Goal: Contribute content: Contribute content

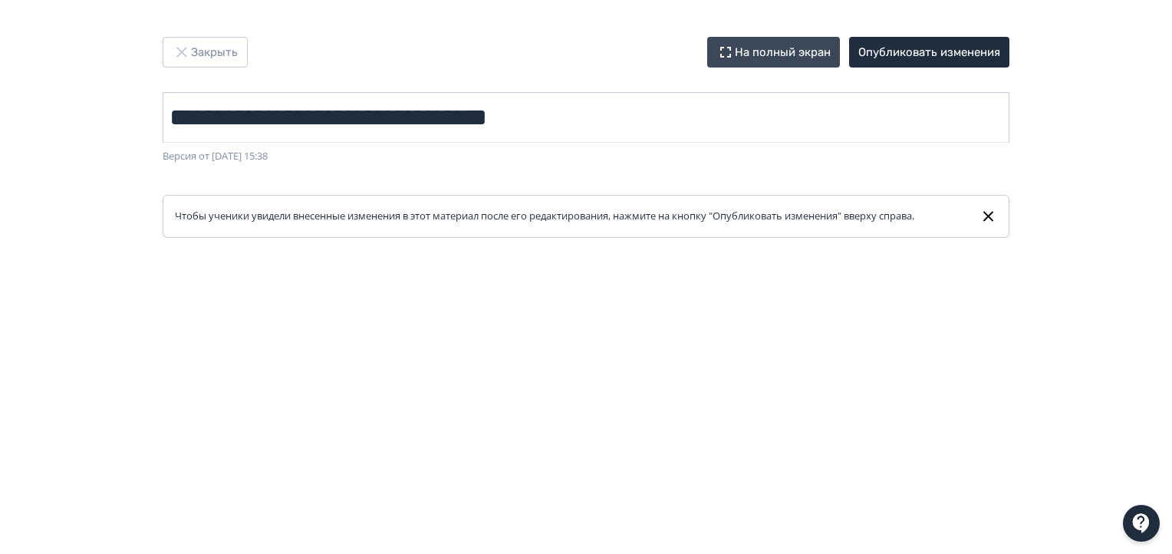
scroll to position [10, 0]
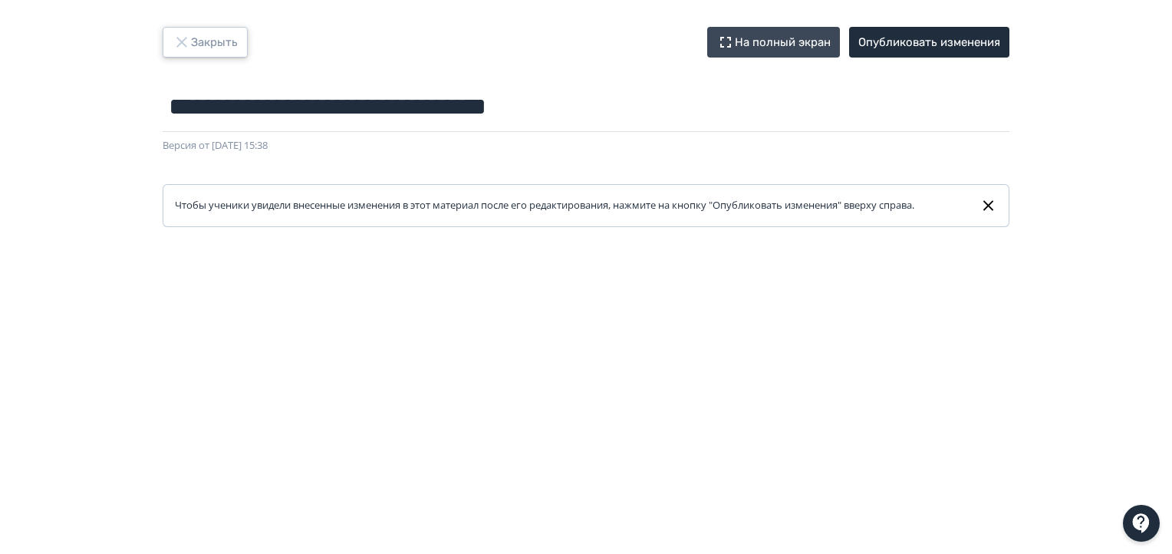
click at [212, 44] on button "Закрыть" at bounding box center [205, 42] width 85 height 31
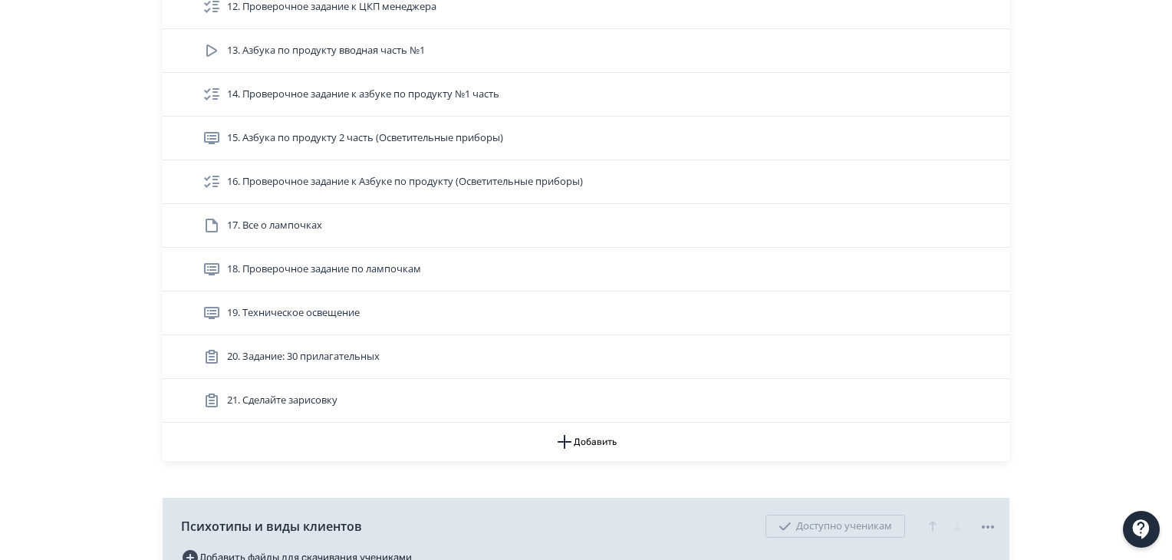
scroll to position [920, 0]
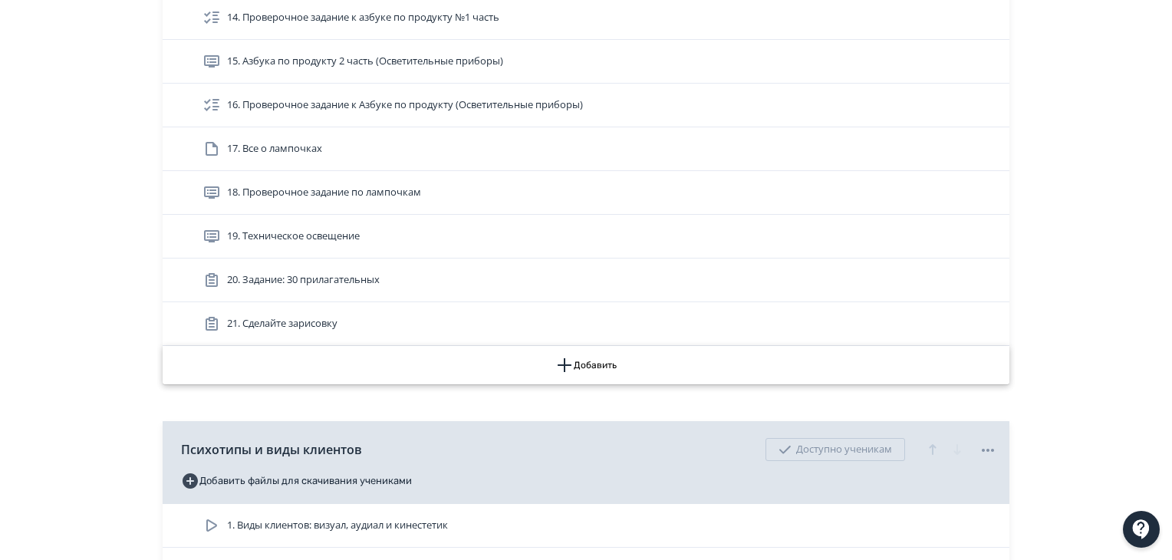
click at [558, 362] on icon "button" at bounding box center [564, 365] width 14 height 14
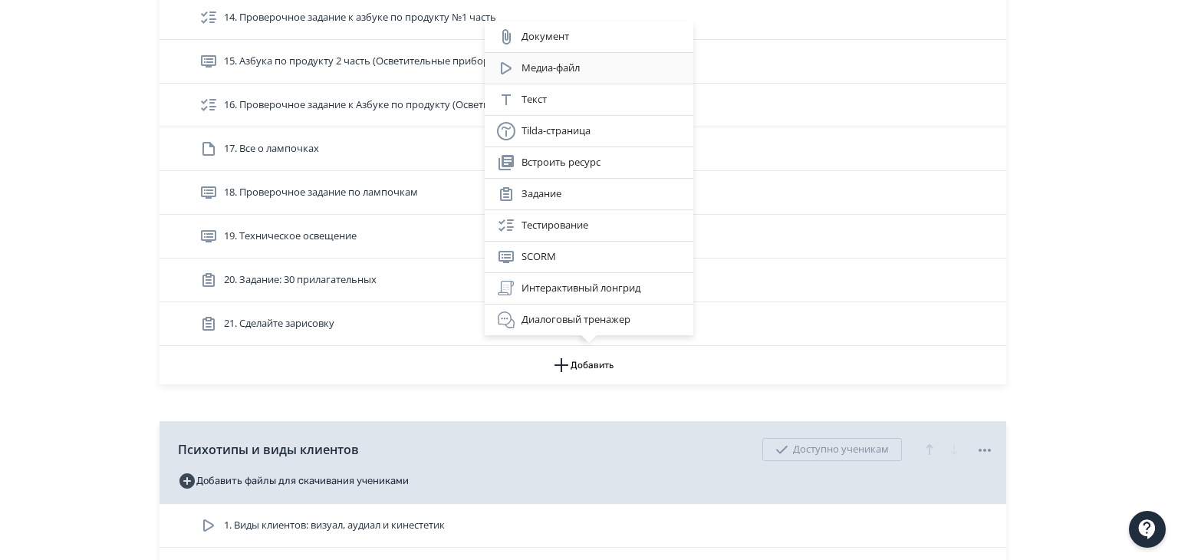
click at [595, 71] on div "Медиа-файл" at bounding box center [589, 68] width 184 height 18
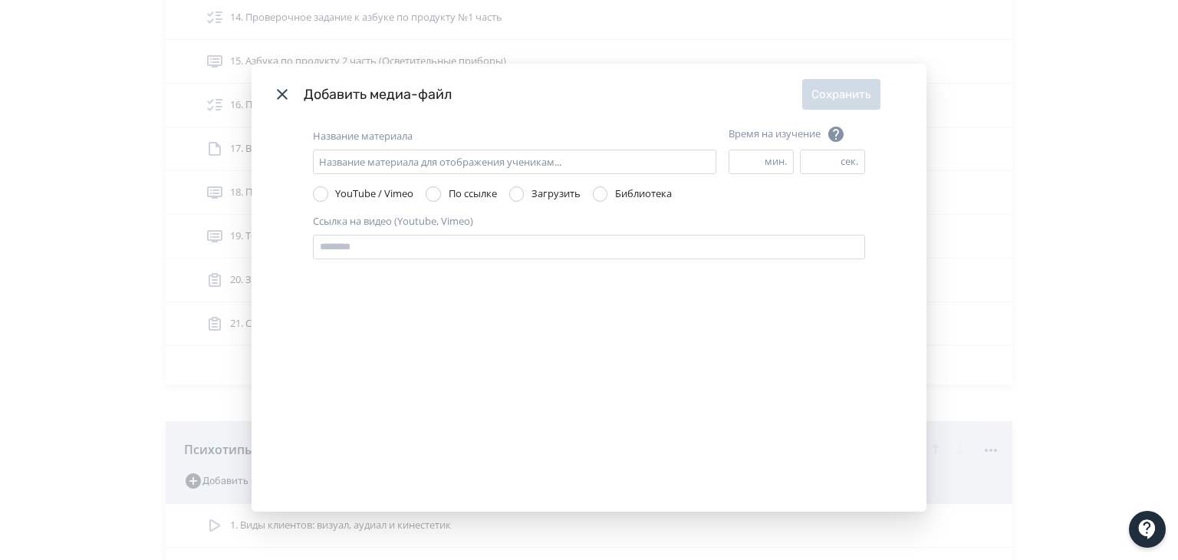
click at [267, 94] on header "Добавить медиа-файл Сохранить" at bounding box center [589, 94] width 675 height 61
click at [282, 96] on icon "Modal" at bounding box center [282, 94] width 18 height 18
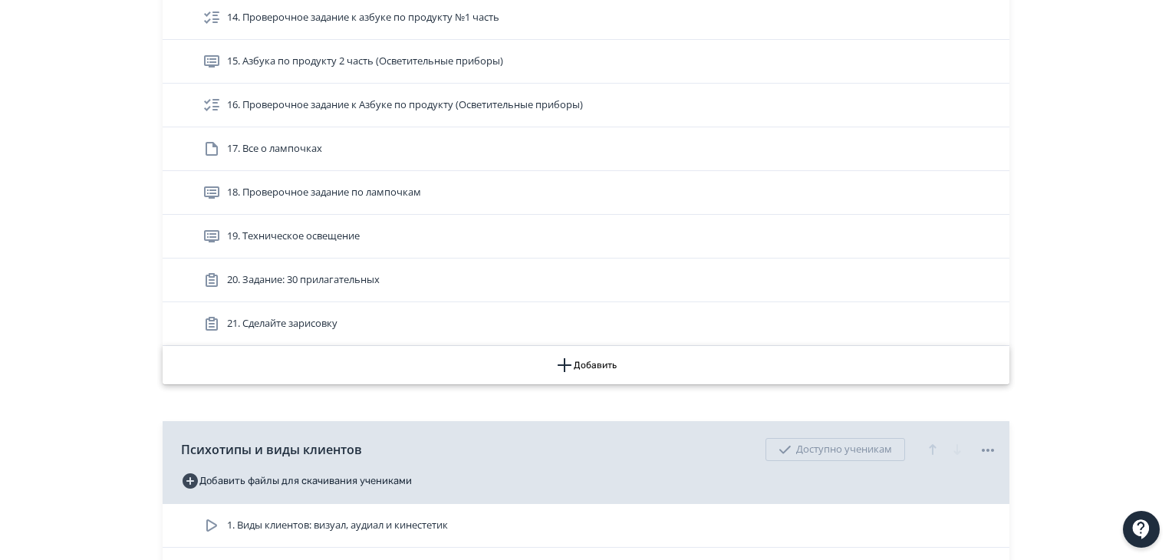
click at [600, 357] on button "Добавить" at bounding box center [586, 365] width 847 height 38
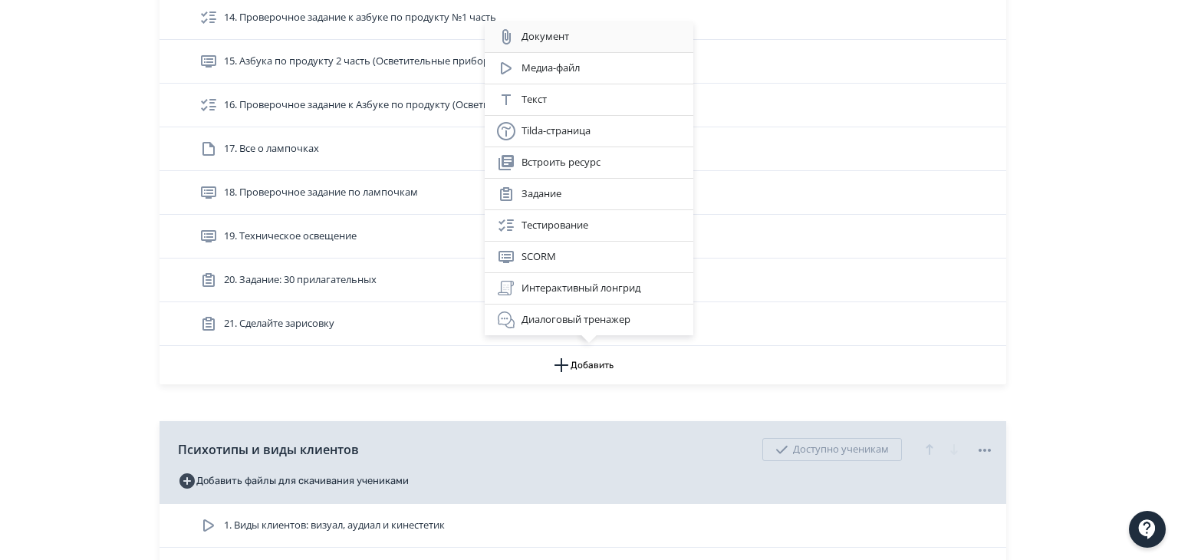
click at [610, 50] on div "Документ" at bounding box center [589, 36] width 209 height 31
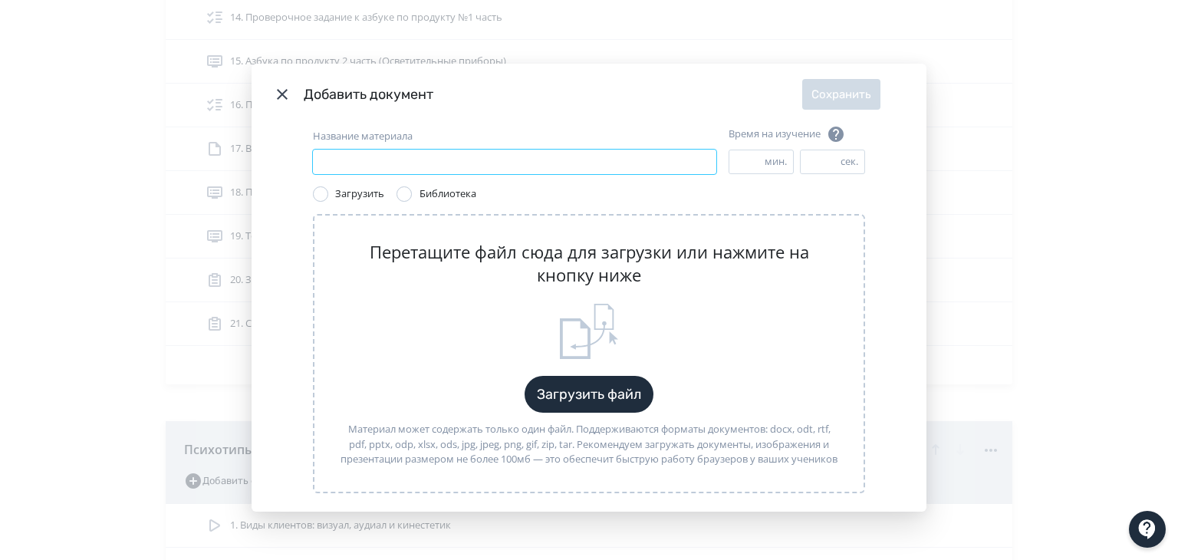
click at [659, 159] on input "Название материала" at bounding box center [514, 162] width 403 height 25
type input "**********"
drag, startPoint x: 733, startPoint y: 164, endPoint x: 722, endPoint y: 164, distance: 11.5
click at [729, 164] on input "*" at bounding box center [746, 161] width 35 height 23
type input "*"
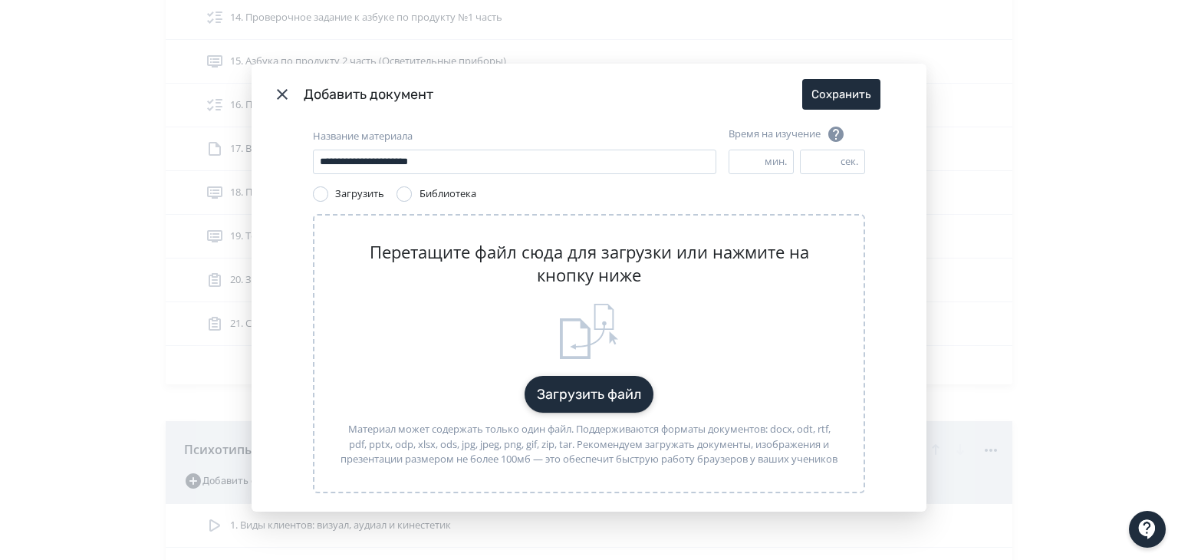
click at [587, 396] on button "Загрузить файл" at bounding box center [589, 394] width 129 height 37
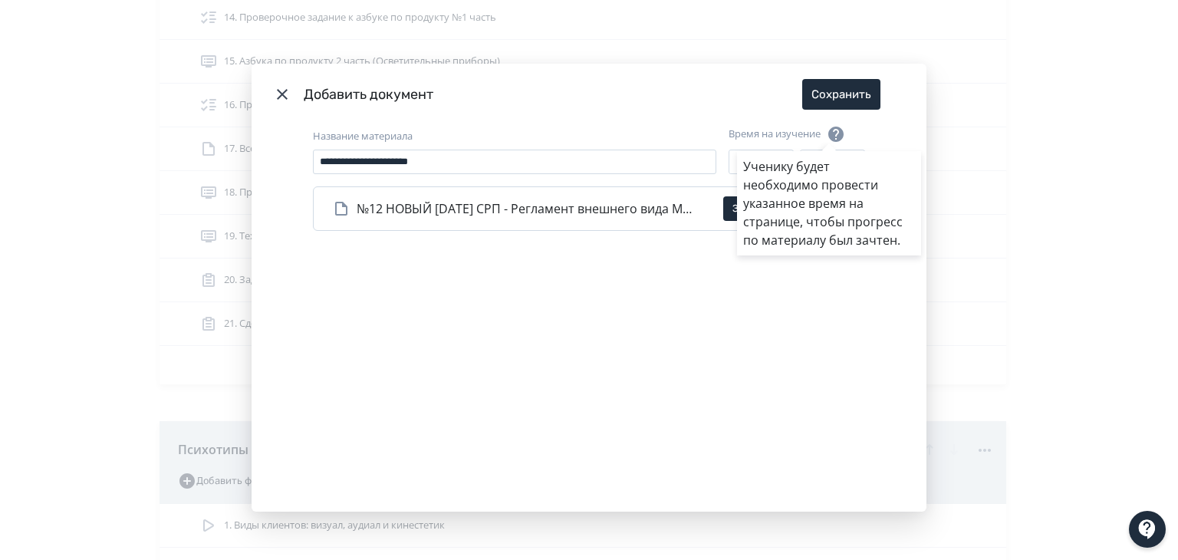
click at [844, 101] on div "Ученику будет необходимо провести указанное время на странице, чтобы прогресс п…" at bounding box center [589, 280] width 1178 height 560
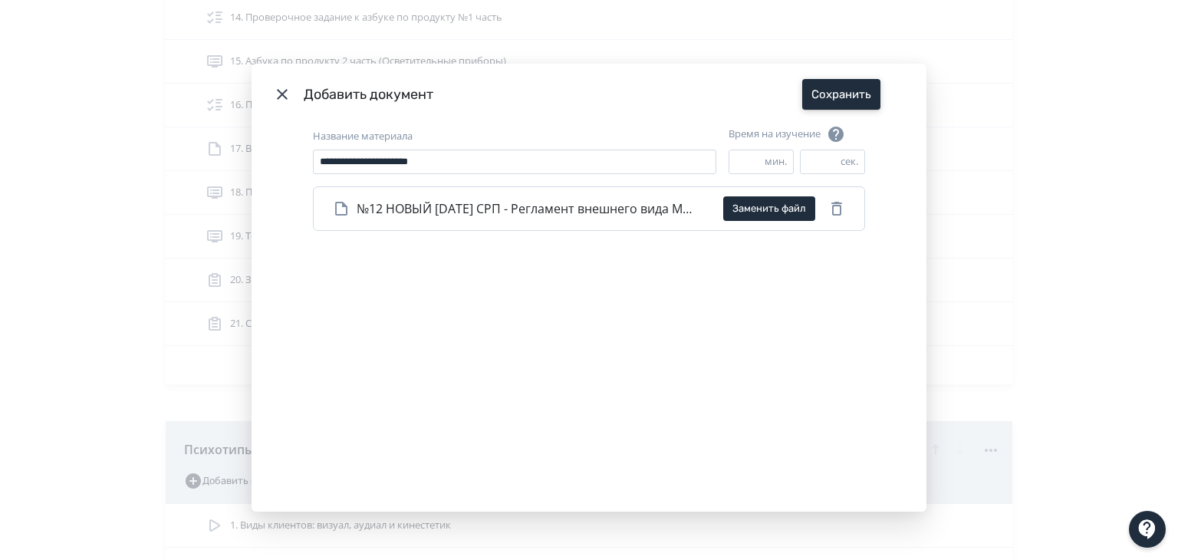
click at [838, 96] on button "Сохранить" at bounding box center [841, 94] width 78 height 31
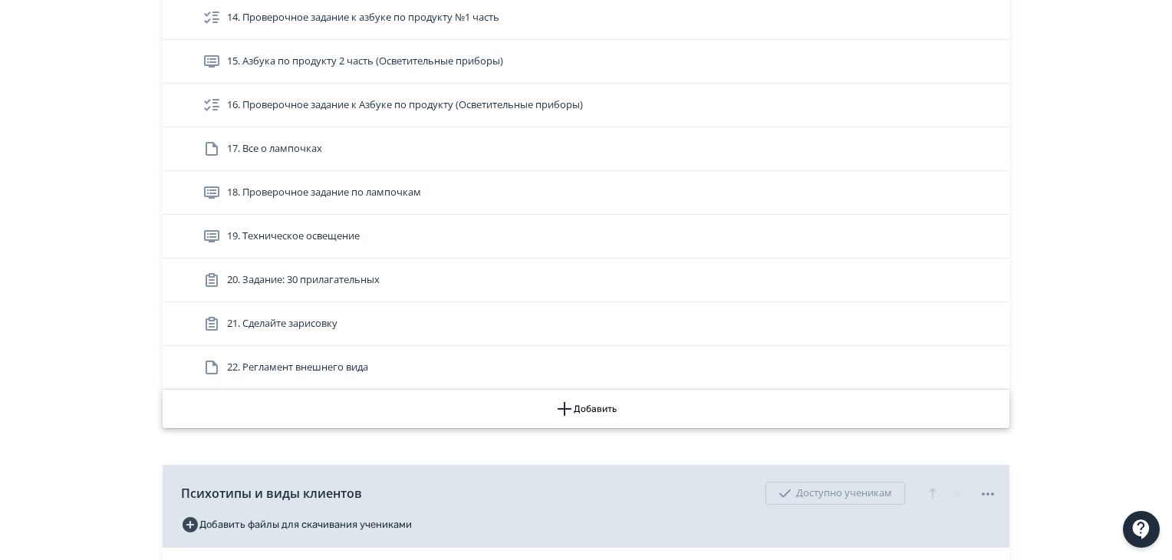
click at [610, 409] on button "Добавить" at bounding box center [586, 409] width 847 height 38
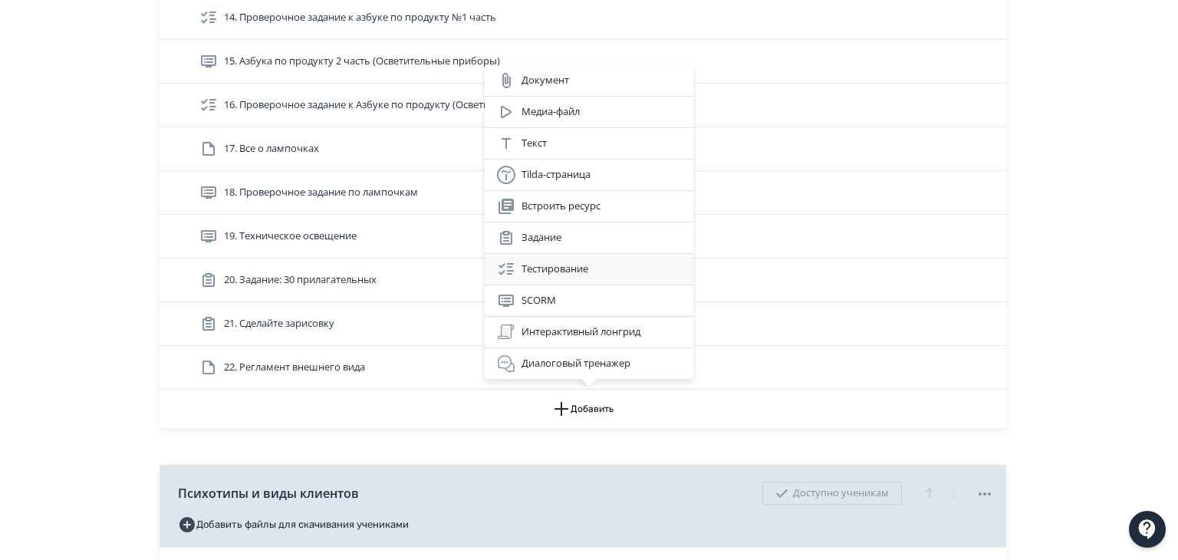
click at [575, 276] on div "Тестирование" at bounding box center [589, 269] width 184 height 18
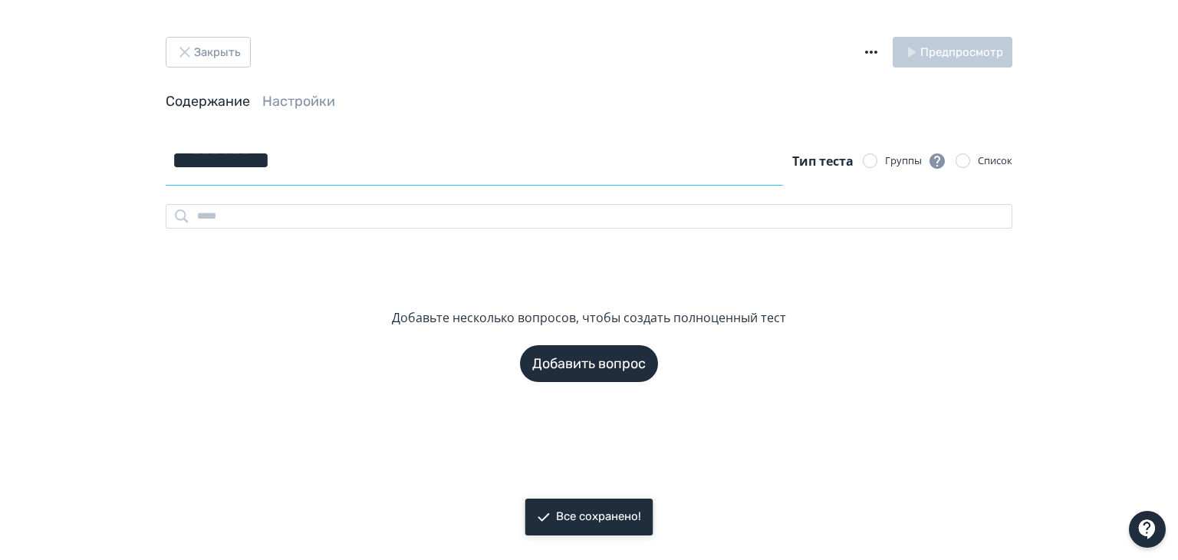
drag, startPoint x: 281, startPoint y: 169, endPoint x: 95, endPoint y: 157, distance: 186.7
click at [95, 157] on div "**********" at bounding box center [589, 280] width 1178 height 560
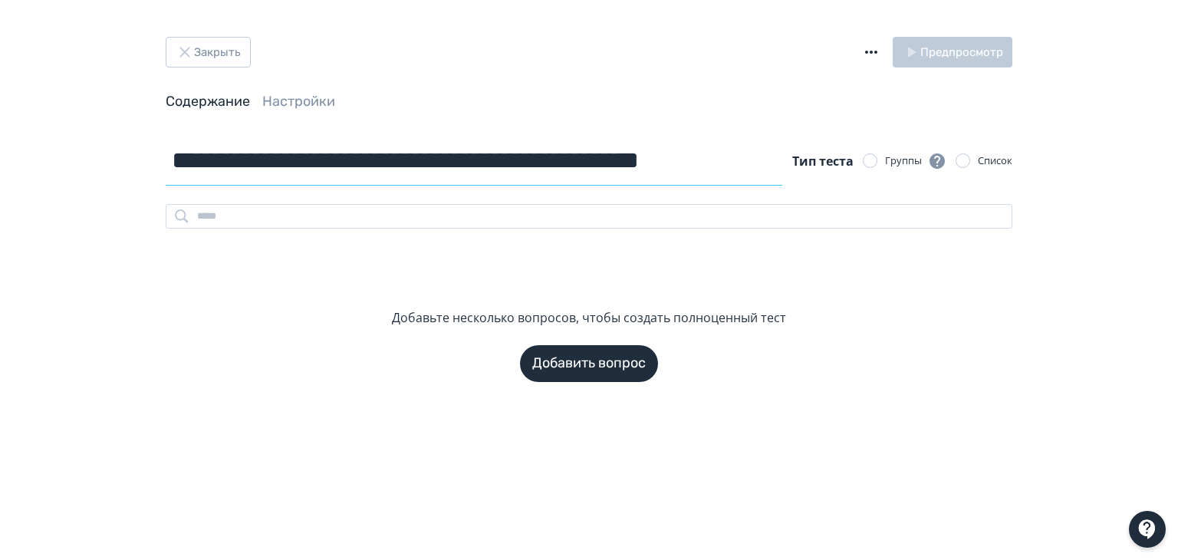
scroll to position [0, 35]
type input "**********"
click at [561, 356] on button "Добавить вопрос" at bounding box center [589, 363] width 138 height 37
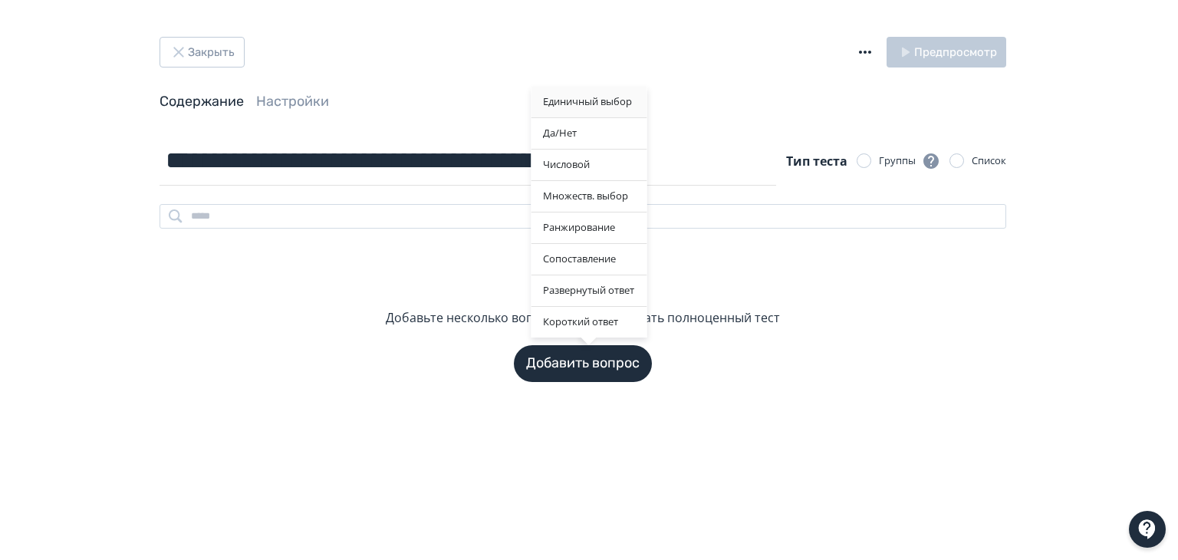
click at [615, 101] on div "Единичный выбор" at bounding box center [589, 102] width 116 height 31
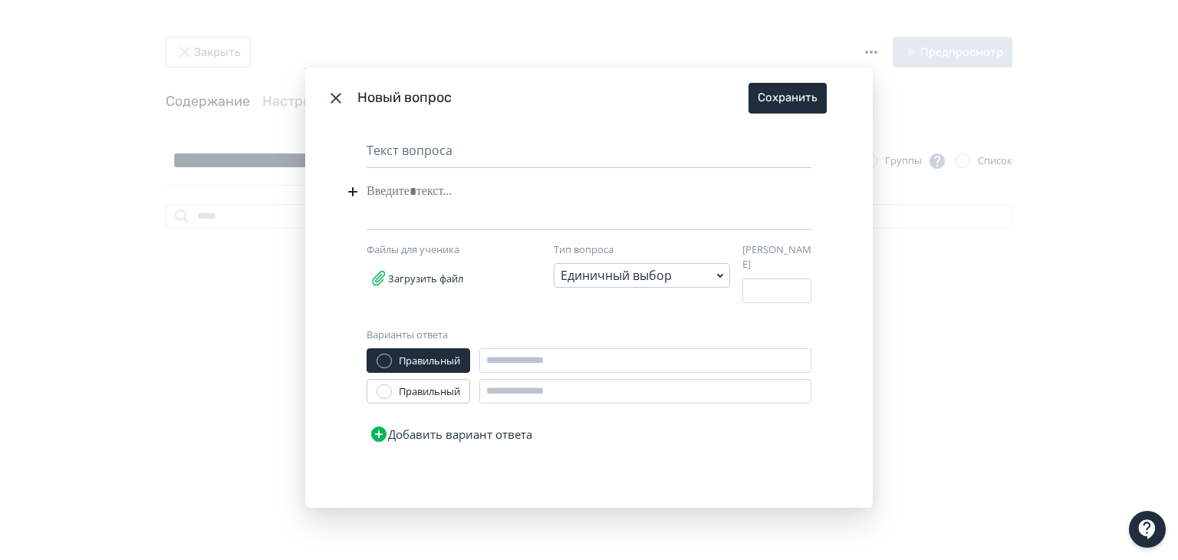
click at [534, 203] on div "Modal" at bounding box center [566, 191] width 398 height 29
paste div "Modal"
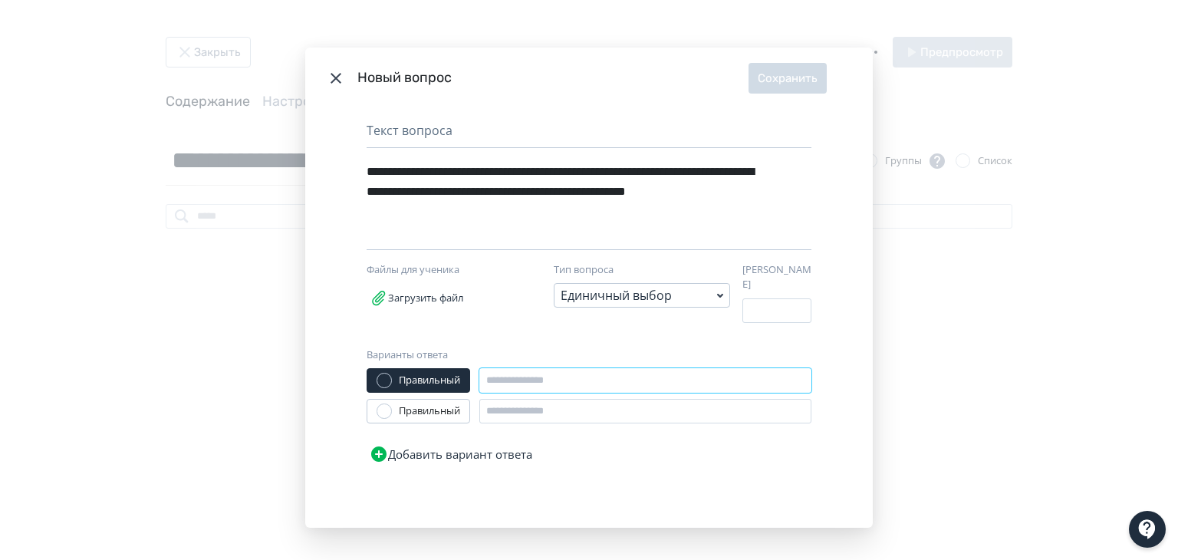
click at [552, 381] on input "Modal" at bounding box center [645, 380] width 332 height 25
paste input "**********"
type input "**********"
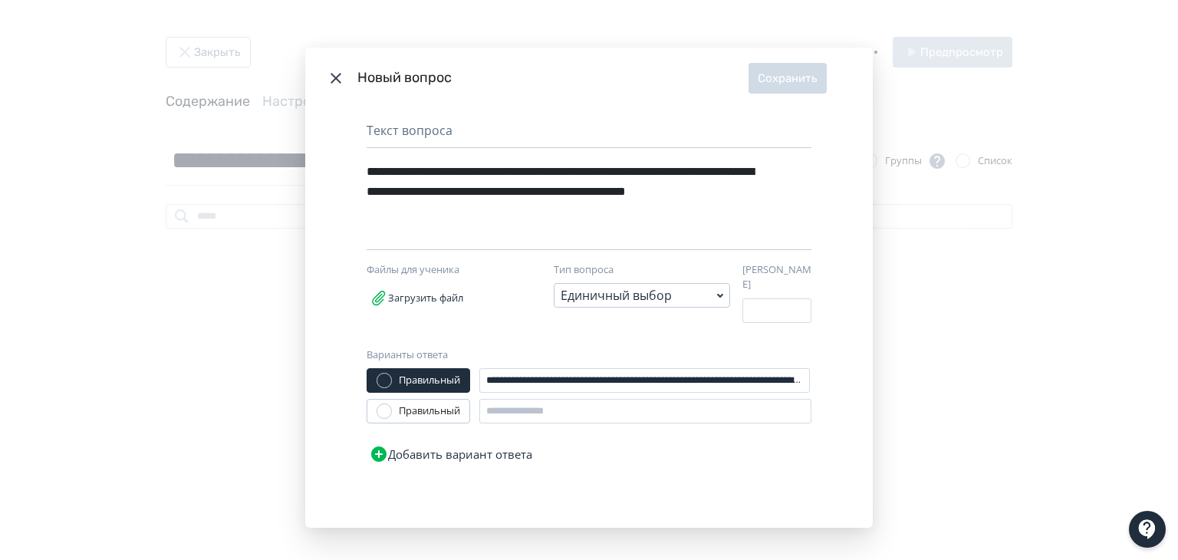
click at [454, 452] on button "Добавить вариант ответа" at bounding box center [451, 454] width 169 height 31
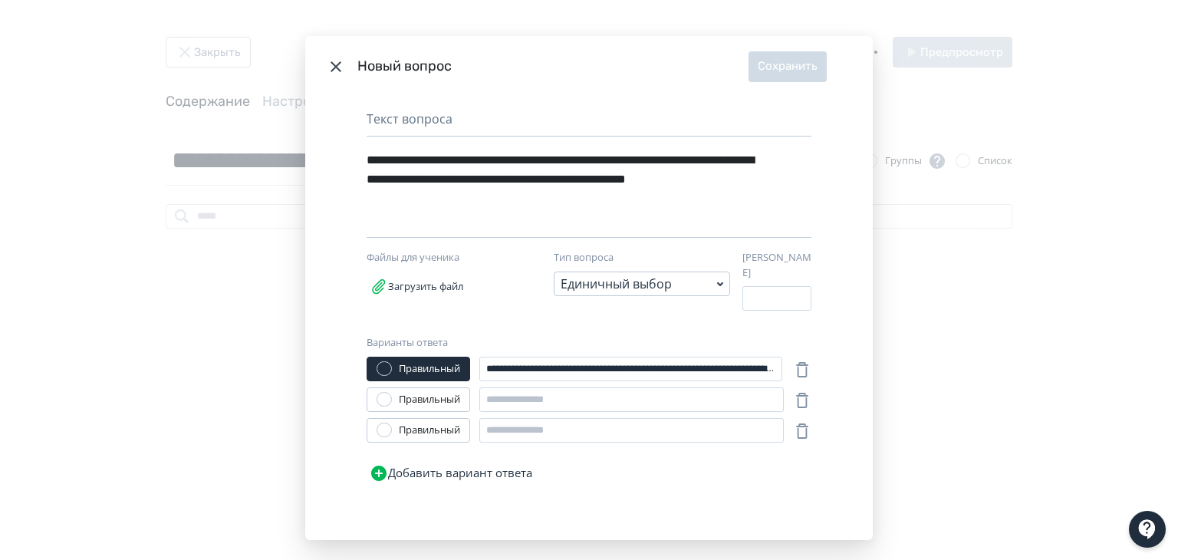
click at [452, 465] on button "Добавить вариант ответа" at bounding box center [451, 473] width 169 height 31
click at [614, 393] on input "Modal" at bounding box center [631, 399] width 304 height 25
paste input "**********"
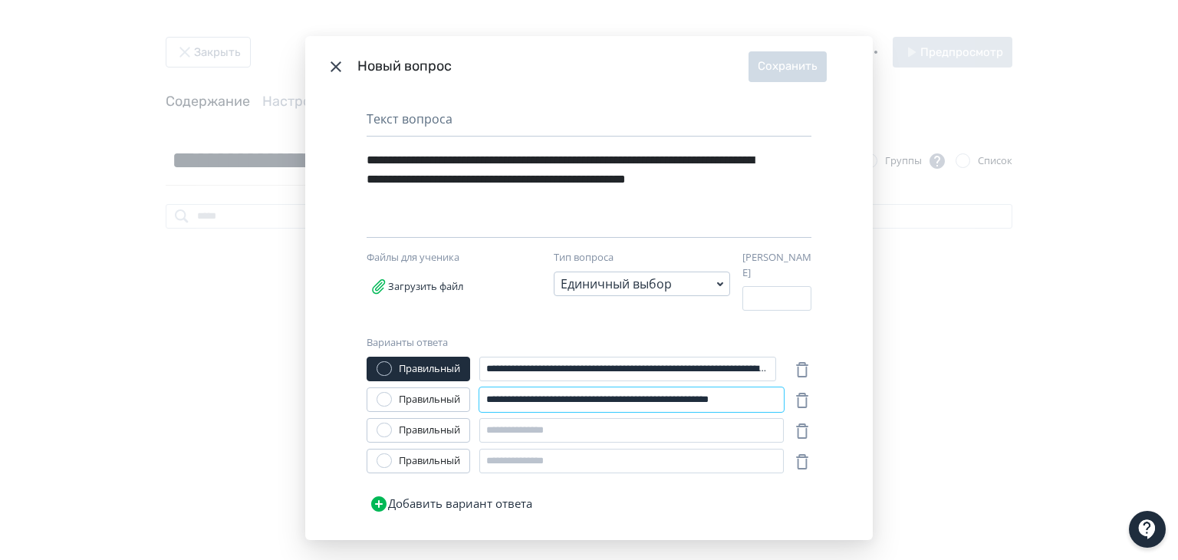
scroll to position [0, 42]
type input "**********"
click at [565, 424] on input "Modal" at bounding box center [631, 430] width 304 height 25
paste input "**********"
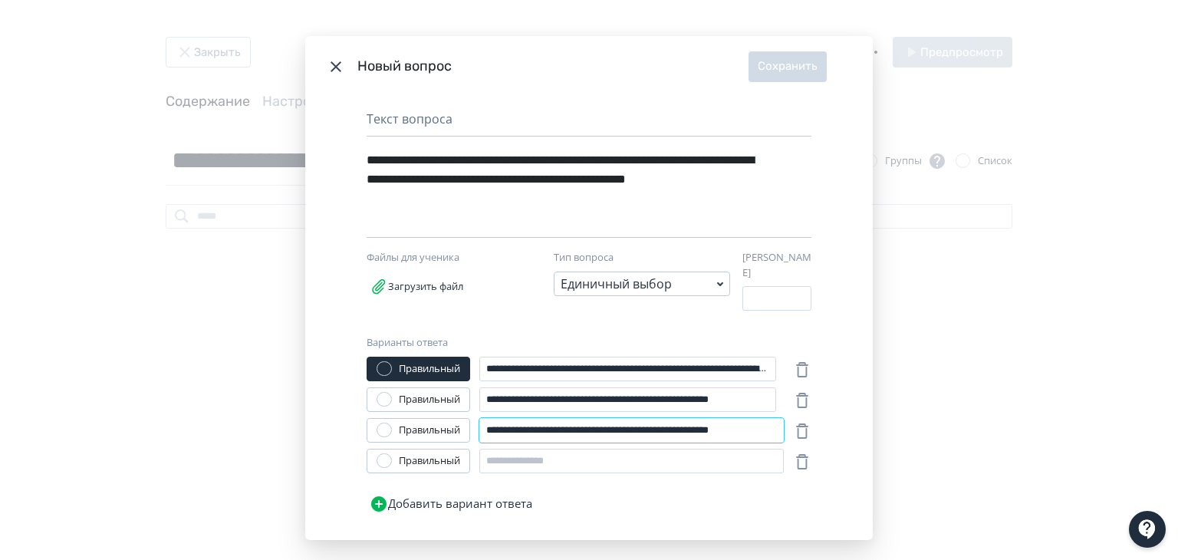
scroll to position [0, 35]
type input "**********"
click at [436, 432] on div "Правильный" at bounding box center [419, 430] width 104 height 25
click at [426, 427] on div "Правильный" at bounding box center [429, 430] width 61 height 15
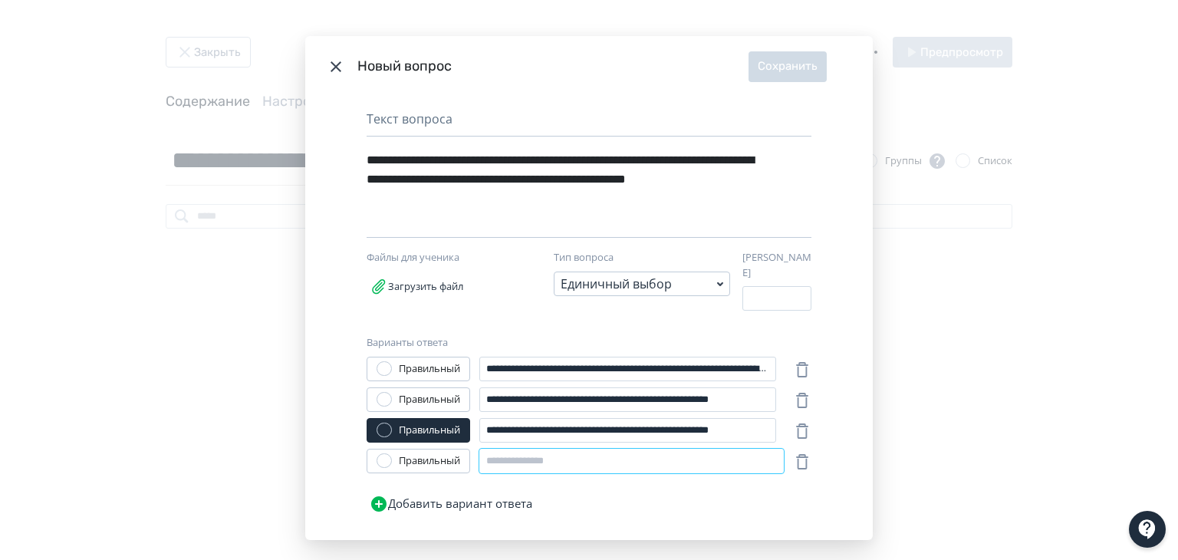
click at [518, 452] on input "Modal" at bounding box center [631, 461] width 304 height 25
paste input "**********"
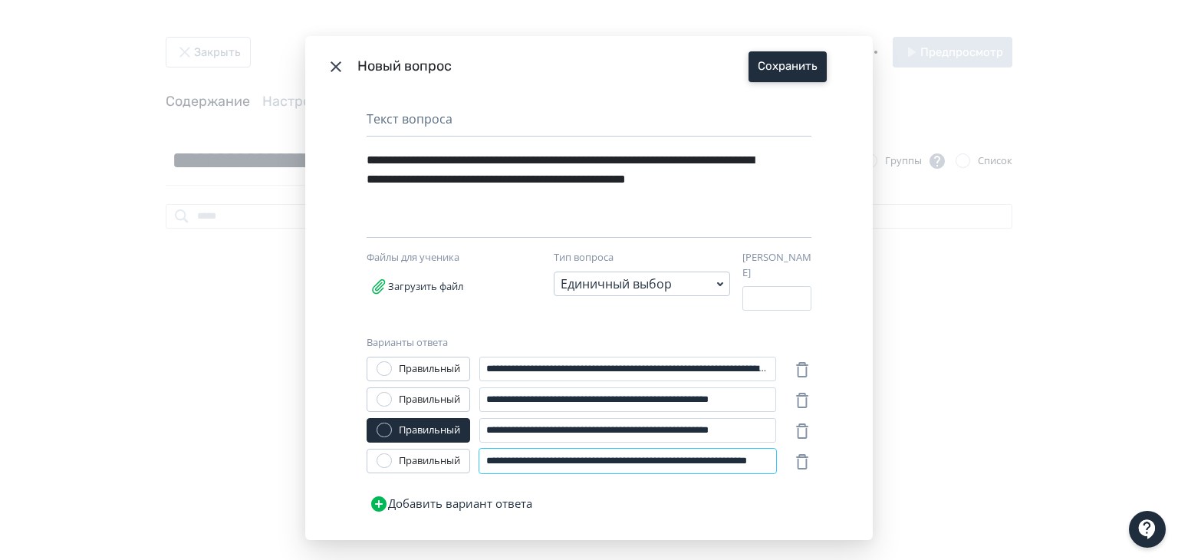
type input "**********"
click at [796, 65] on button "Сохранить" at bounding box center [787, 66] width 78 height 31
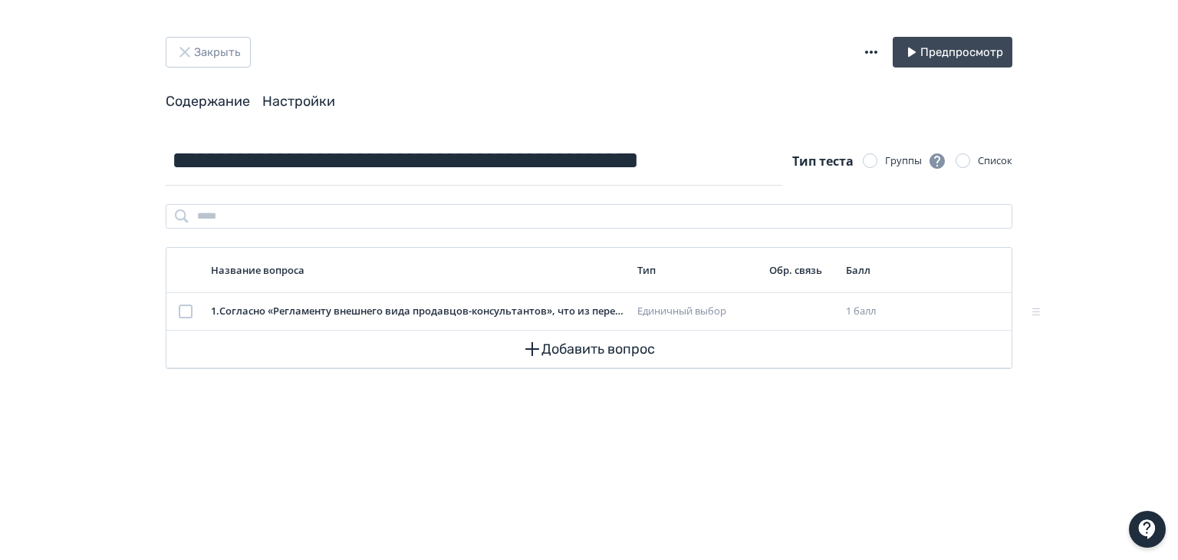
click at [310, 104] on link "Настройки" at bounding box center [298, 101] width 73 height 17
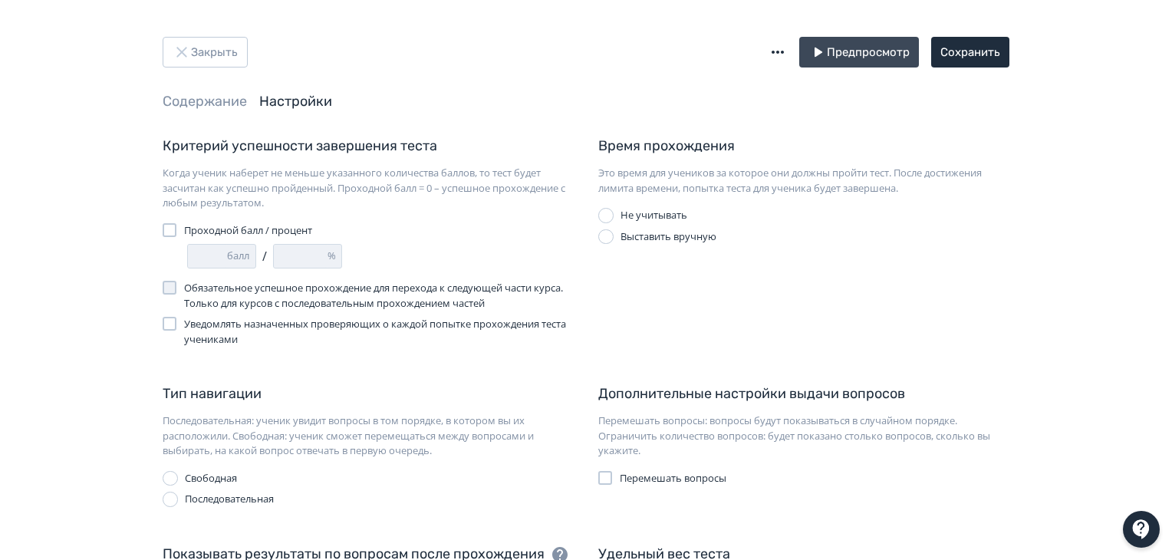
click at [171, 232] on div at bounding box center [170, 230] width 14 height 14
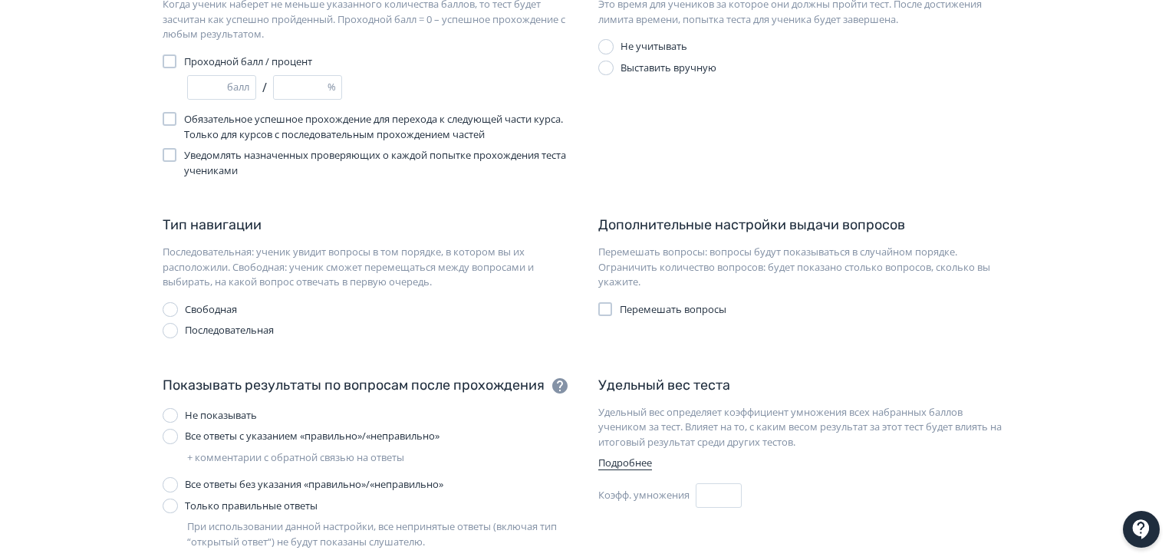
scroll to position [230, 0]
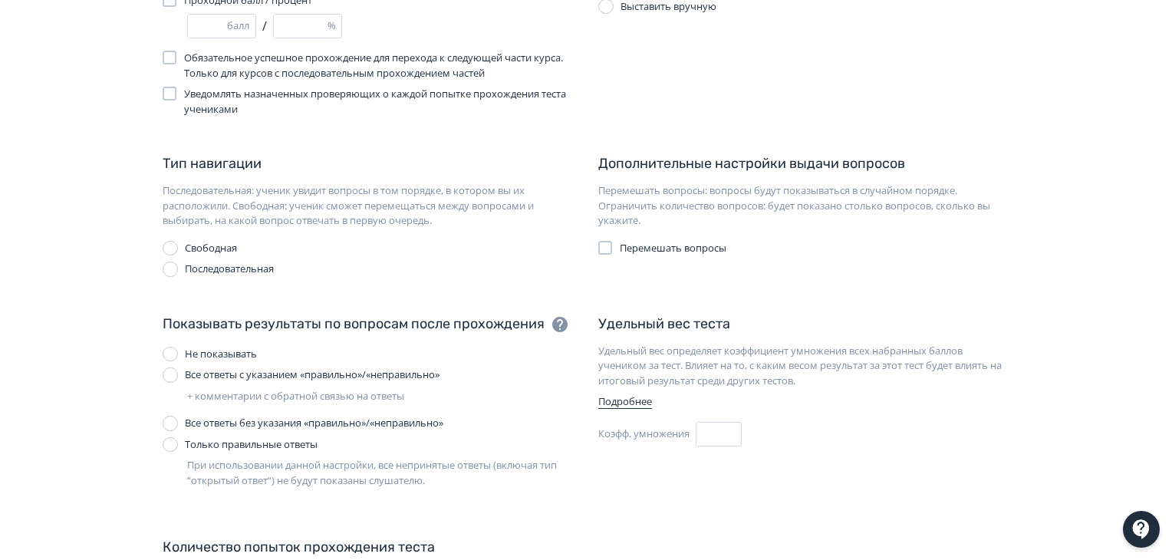
click at [245, 278] on div "Критерий успешности завершения теста Когда ученик наберет не меньше указанного …" at bounding box center [586, 267] width 847 height 722
click at [264, 265] on div "Последовательная" at bounding box center [229, 268] width 89 height 15
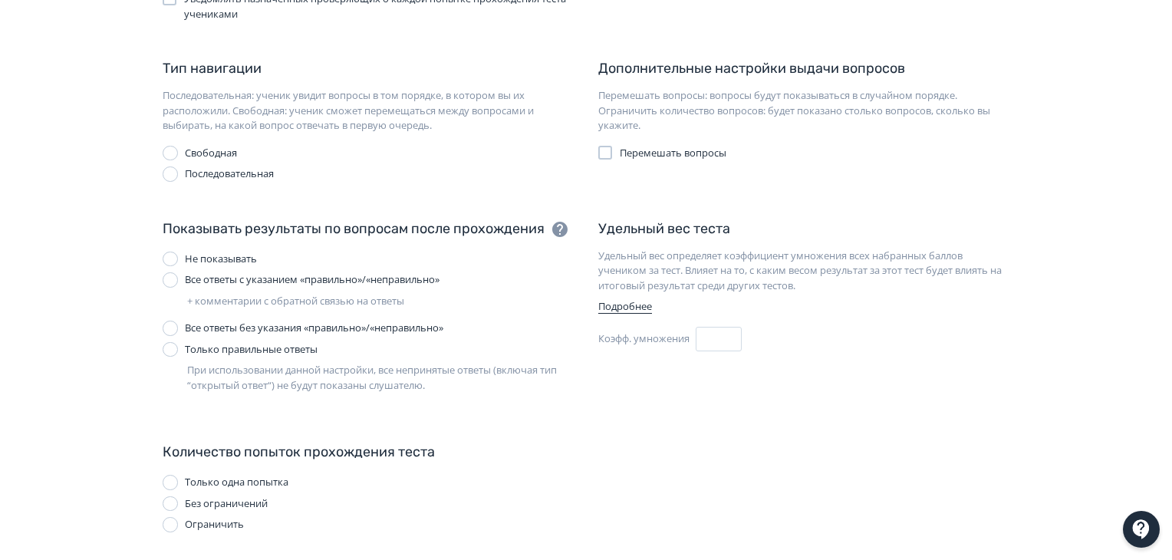
scroll to position [334, 0]
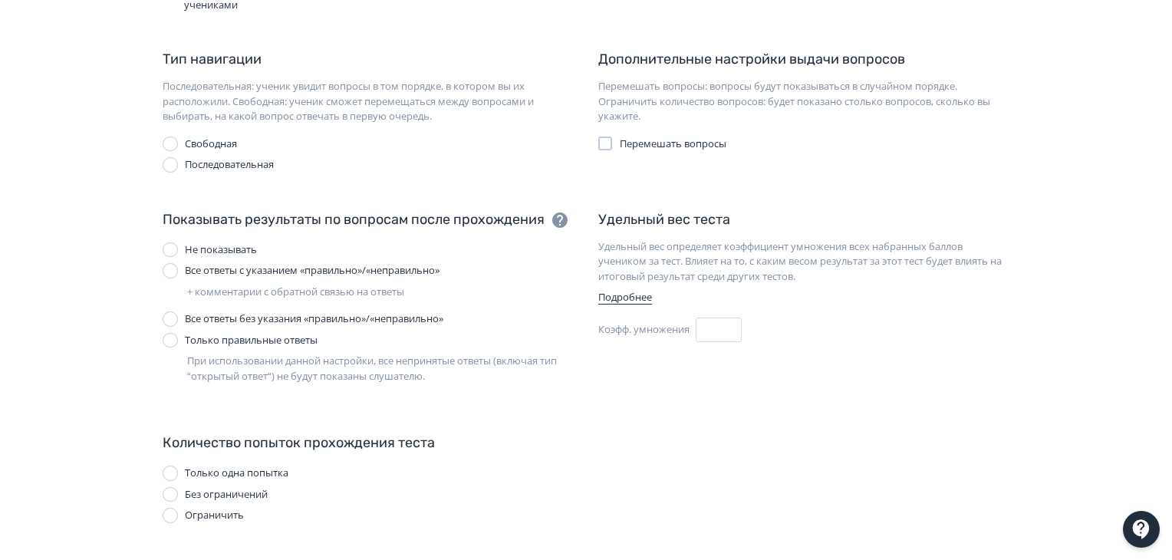
click at [294, 272] on div "Все ответы с указанием «правильно»/«неправильно»" at bounding box center [312, 270] width 255 height 15
click at [229, 511] on div "Ограничить" at bounding box center [214, 515] width 59 height 15
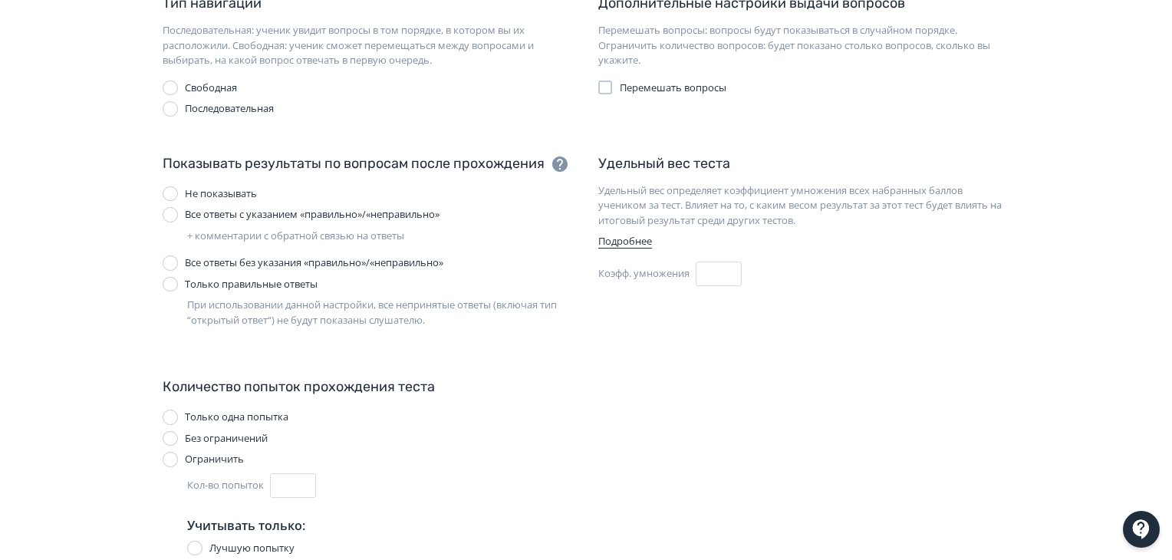
scroll to position [456, 0]
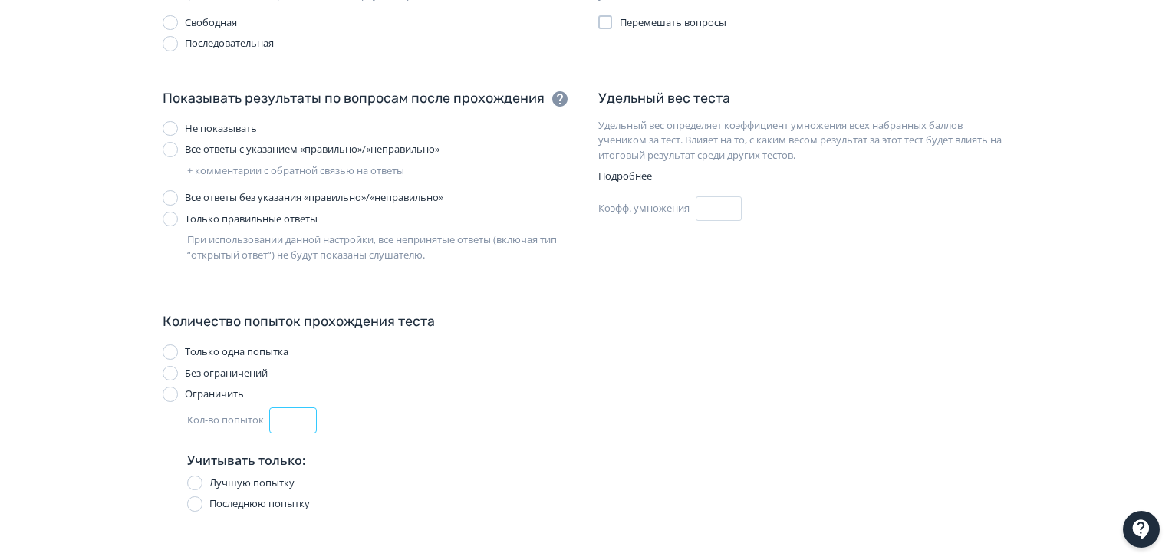
drag, startPoint x: 300, startPoint y: 430, endPoint x: 253, endPoint y: 430, distance: 46.8
click at [253, 430] on div "Кол-во попыток *" at bounding box center [302, 420] width 230 height 25
type input "*"
click at [383, 424] on div "Кол-во попыток *" at bounding box center [302, 420] width 230 height 25
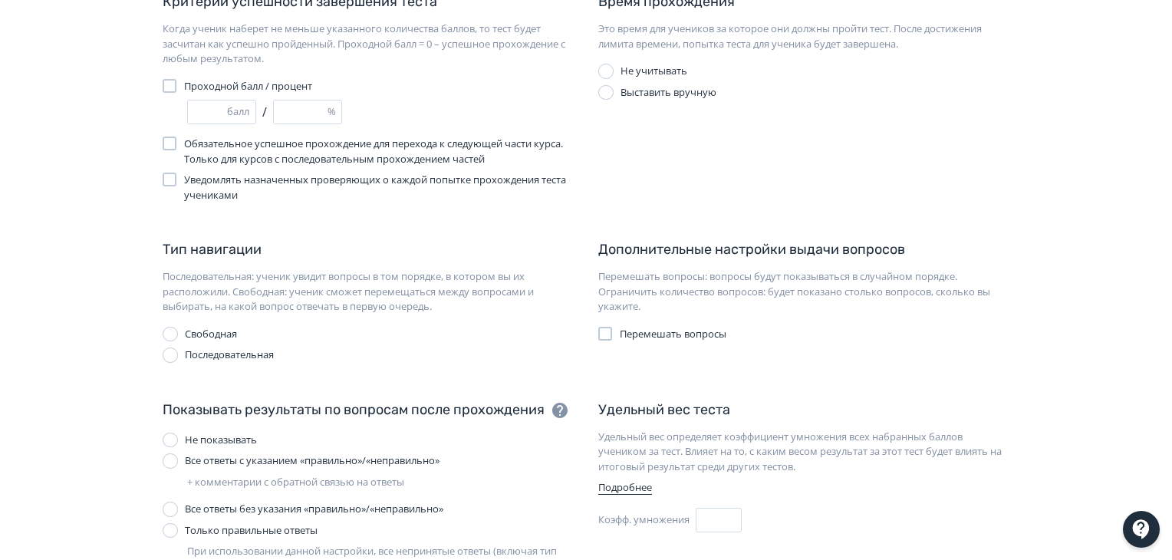
scroll to position [0, 0]
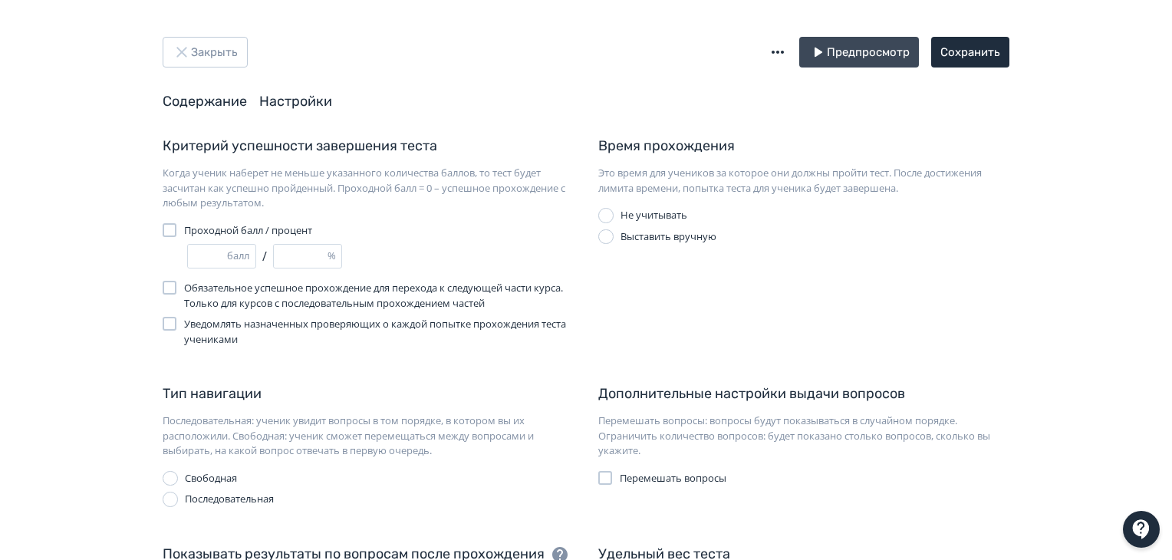
click at [225, 100] on link "Содержание" at bounding box center [205, 101] width 84 height 17
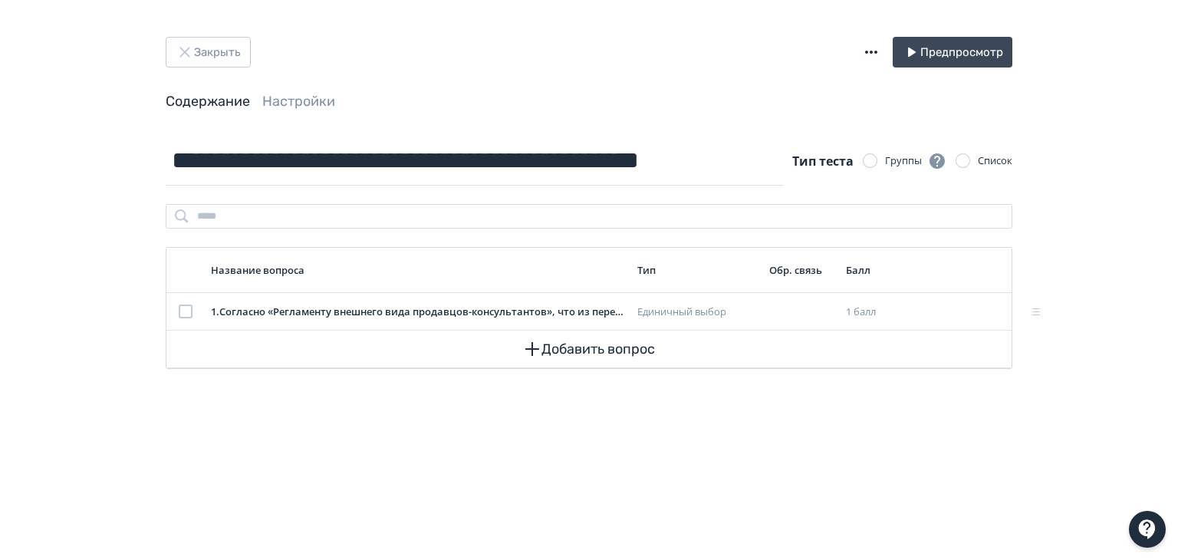
click at [319, 125] on div "Закрыть Предпросмотр Содержание Настройки" at bounding box center [589, 86] width 920 height 99
click at [328, 112] on div "Закрыть Предпросмотр Содержание Настройки" at bounding box center [589, 86] width 920 height 99
click at [327, 110] on span "Настройки" at bounding box center [298, 101] width 73 height 19
click at [319, 103] on link "Настройки" at bounding box center [298, 101] width 73 height 17
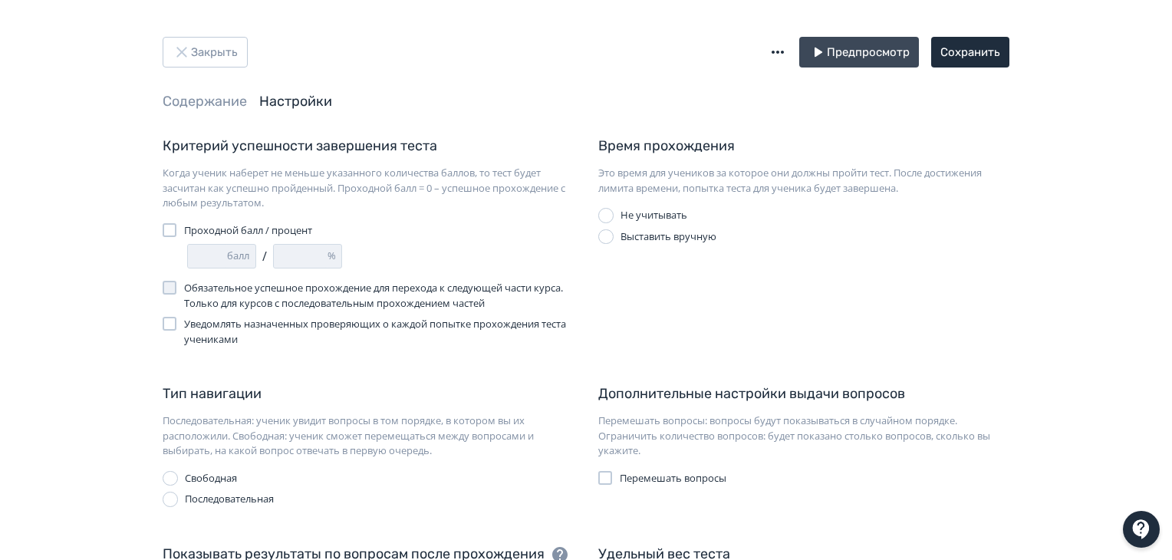
click at [166, 232] on div at bounding box center [170, 230] width 14 height 14
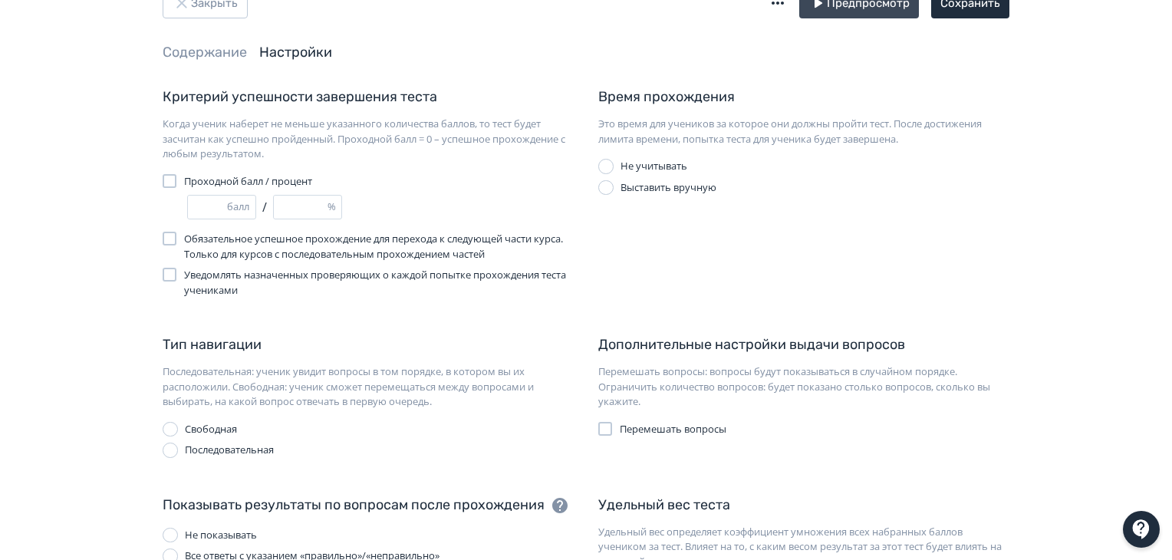
scroll to position [77, 0]
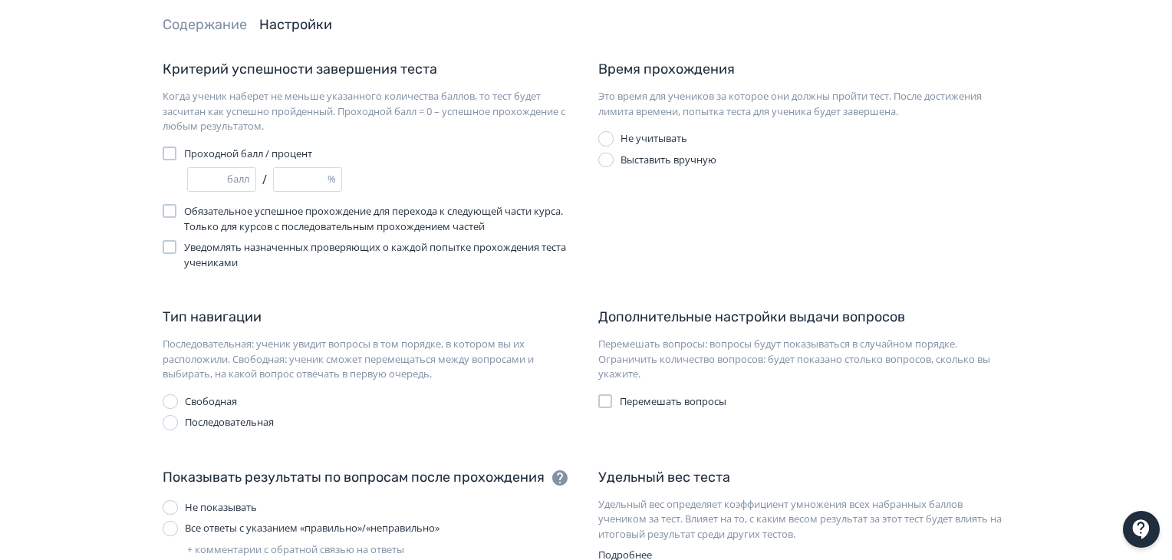
drag, startPoint x: 207, startPoint y: 179, endPoint x: 173, endPoint y: 179, distance: 34.5
click at [173, 179] on div "* балл / * %" at bounding box center [368, 179] width 411 height 25
type input "*"
type input "***"
click at [169, 424] on div at bounding box center [170, 422] width 15 height 15
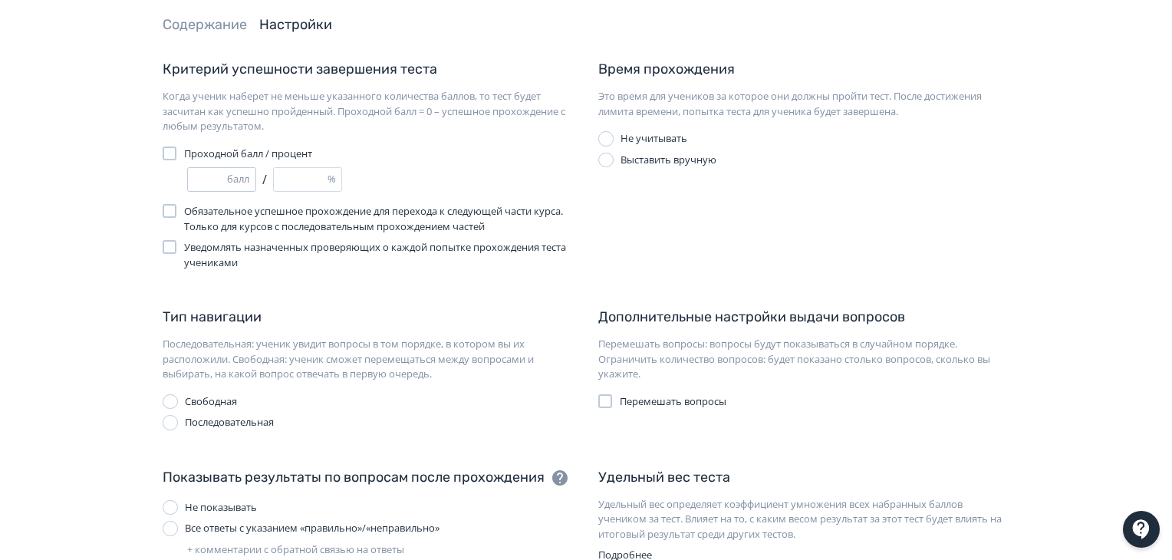
click at [221, 175] on input "*" at bounding box center [207, 179] width 39 height 23
click at [222, 180] on input "*" at bounding box center [207, 179] width 39 height 23
type input "*"
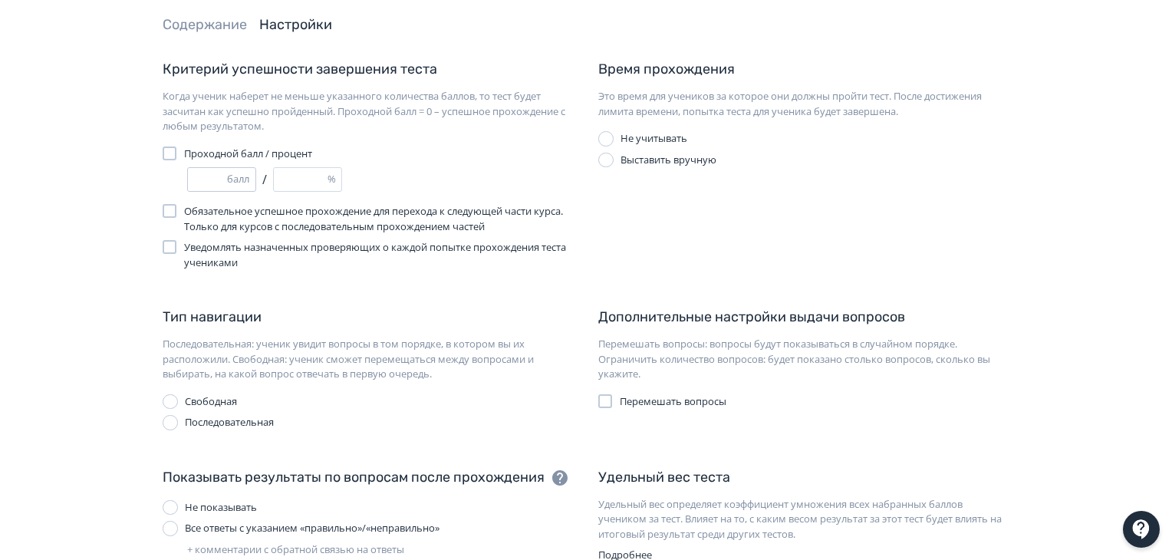
click at [222, 186] on input "*" at bounding box center [207, 179] width 39 height 23
type input "*"
type input "***"
type input "*"
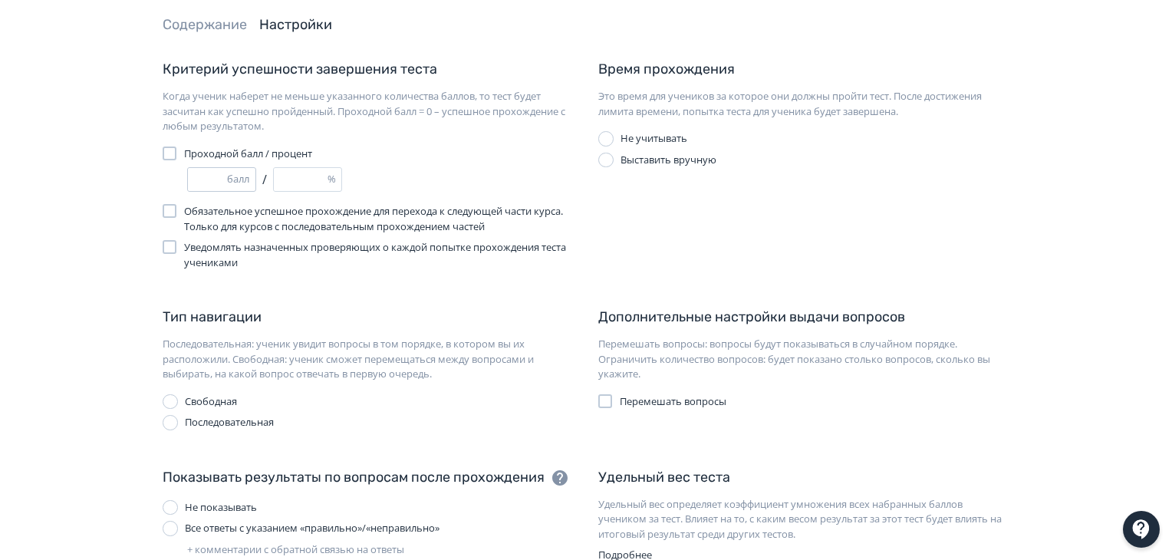
click at [222, 176] on input "*" at bounding box center [207, 179] width 39 height 23
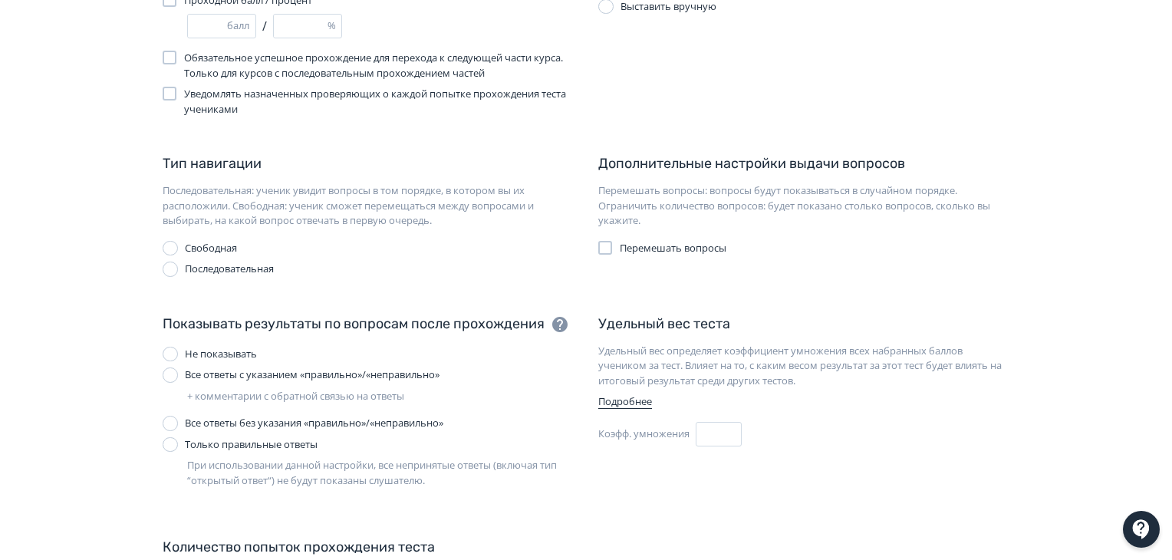
scroll to position [307, 0]
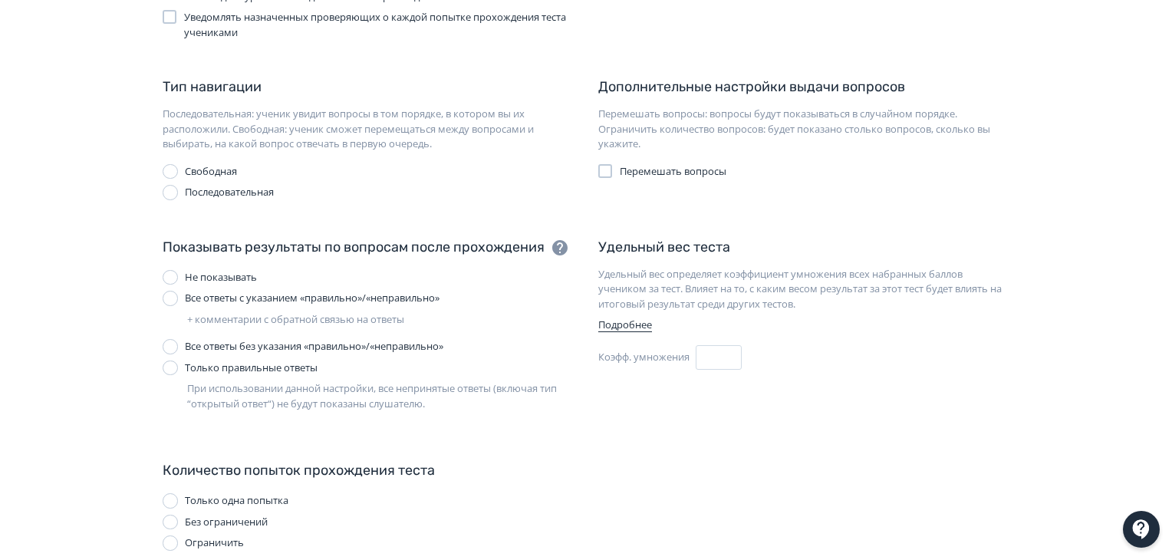
click at [179, 301] on label "Все ответы с указанием «правильно»/«неправильно»" at bounding box center [301, 298] width 277 height 15
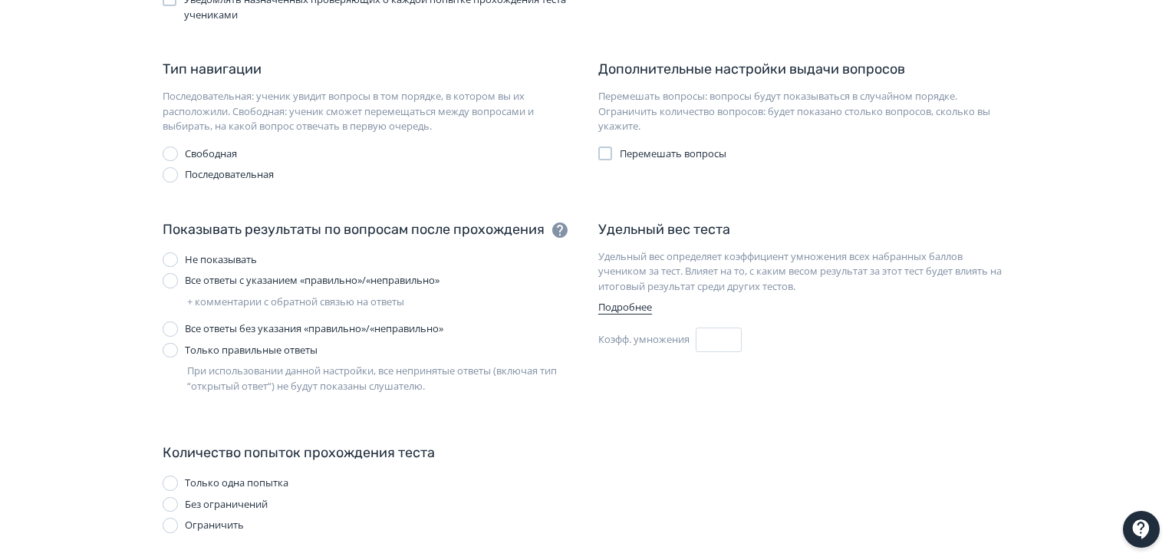
scroll to position [334, 0]
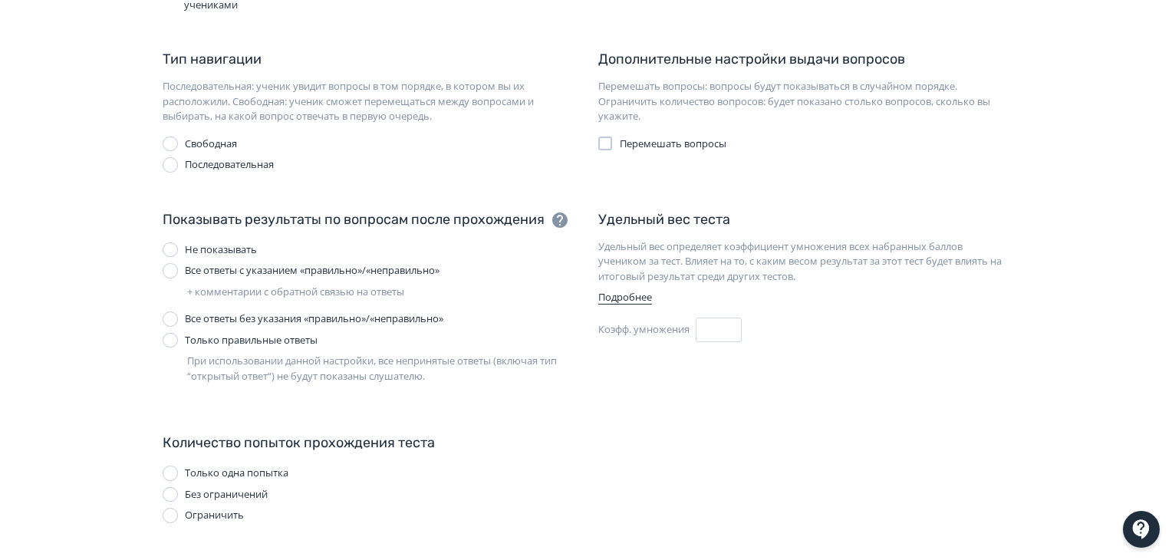
click at [175, 513] on div at bounding box center [170, 515] width 15 height 15
drag, startPoint x: 291, startPoint y: 538, endPoint x: 261, endPoint y: 538, distance: 30.7
click at [261, 538] on div "Кол-во попыток *" at bounding box center [302, 541] width 230 height 25
type input "*"
click at [422, 501] on div "Количество попыток прохождения теста Только одна попытка Без ограничений Ограни…" at bounding box center [368, 538] width 436 height 212
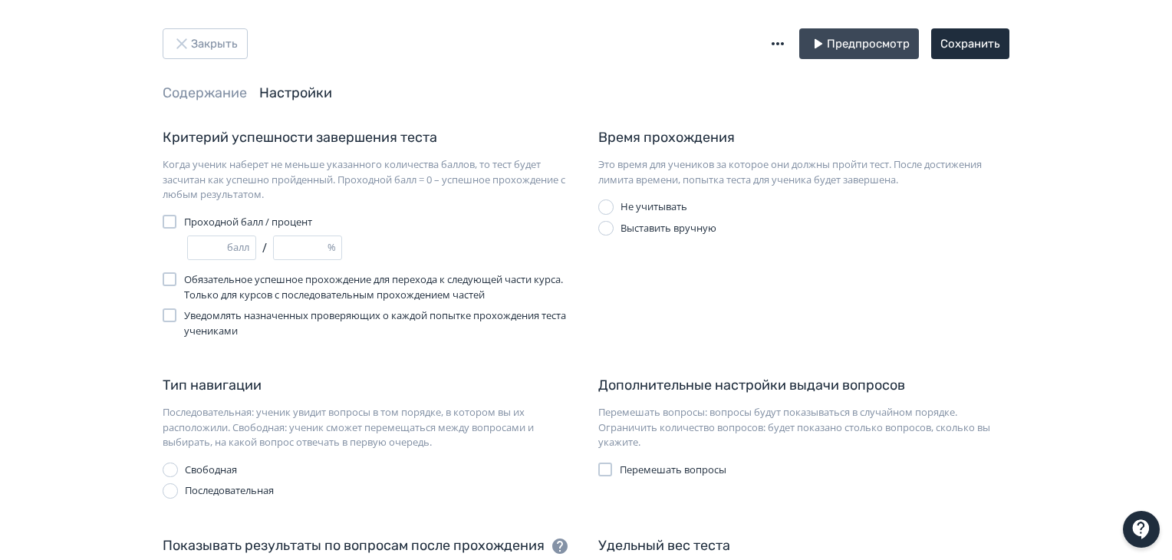
scroll to position [0, 0]
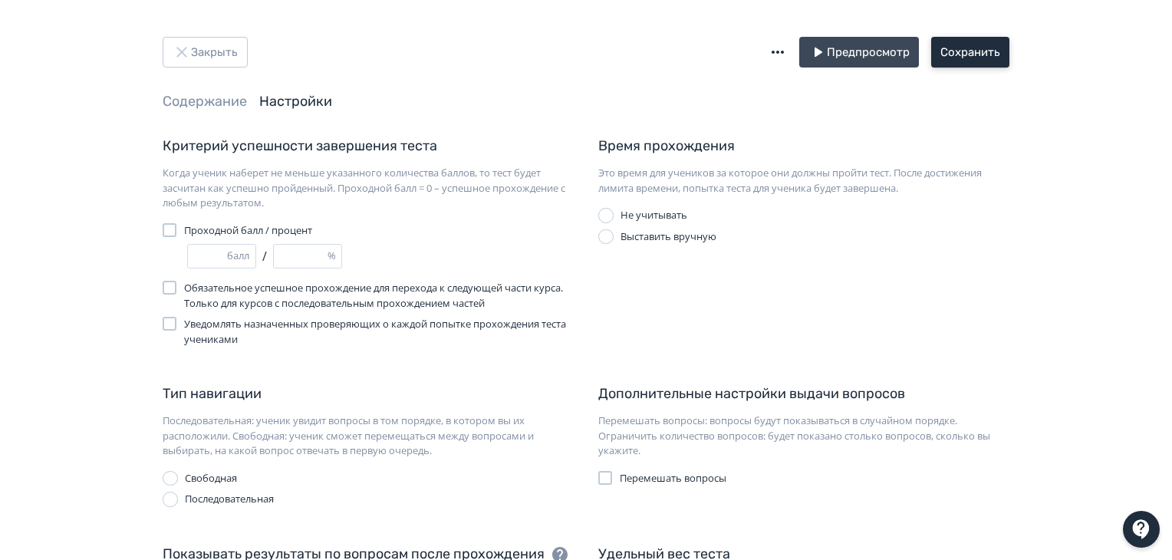
click at [965, 62] on button "Сохранить" at bounding box center [970, 52] width 78 height 31
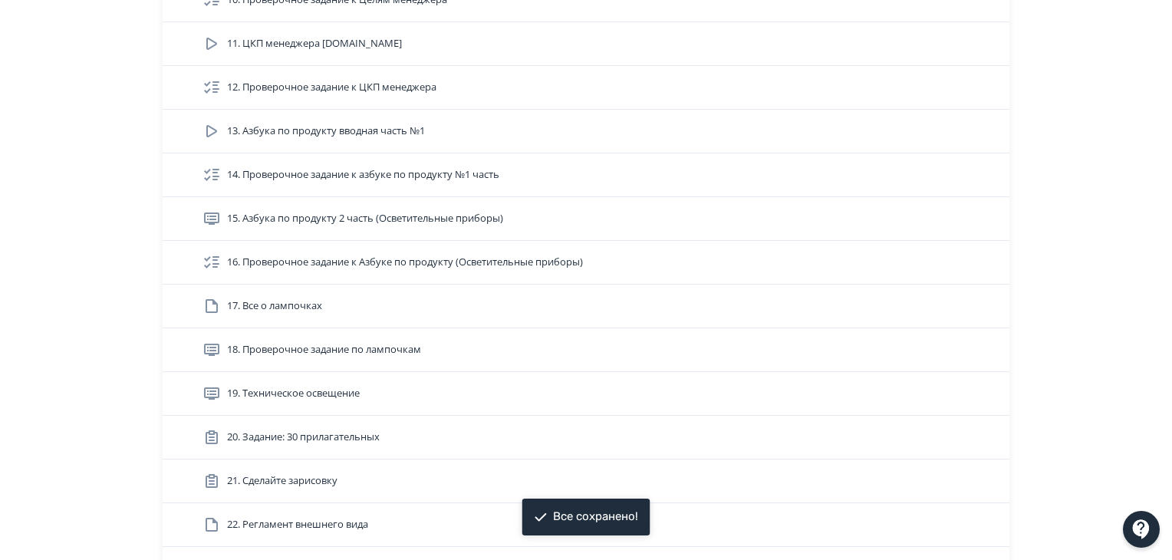
scroll to position [997, 0]
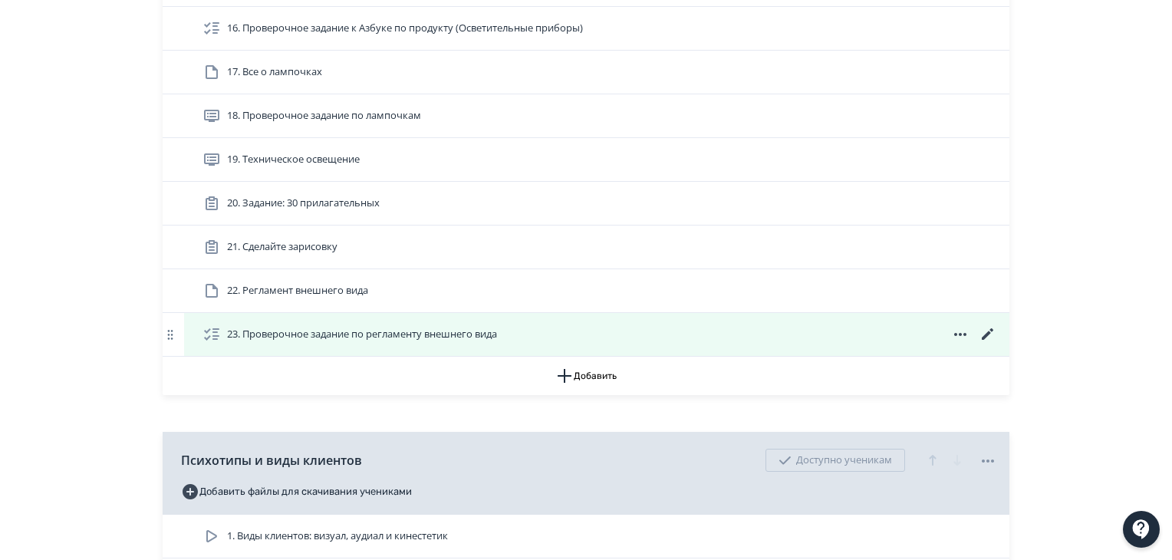
click at [988, 328] on icon at bounding box center [987, 334] width 18 height 18
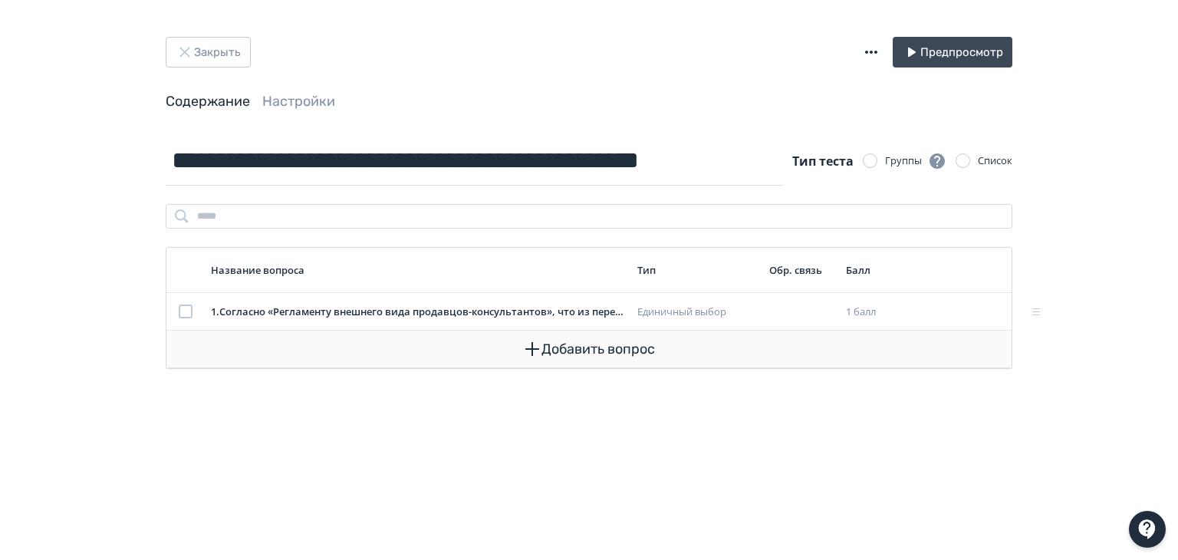
click at [523, 357] on icon "button" at bounding box center [532, 349] width 18 height 18
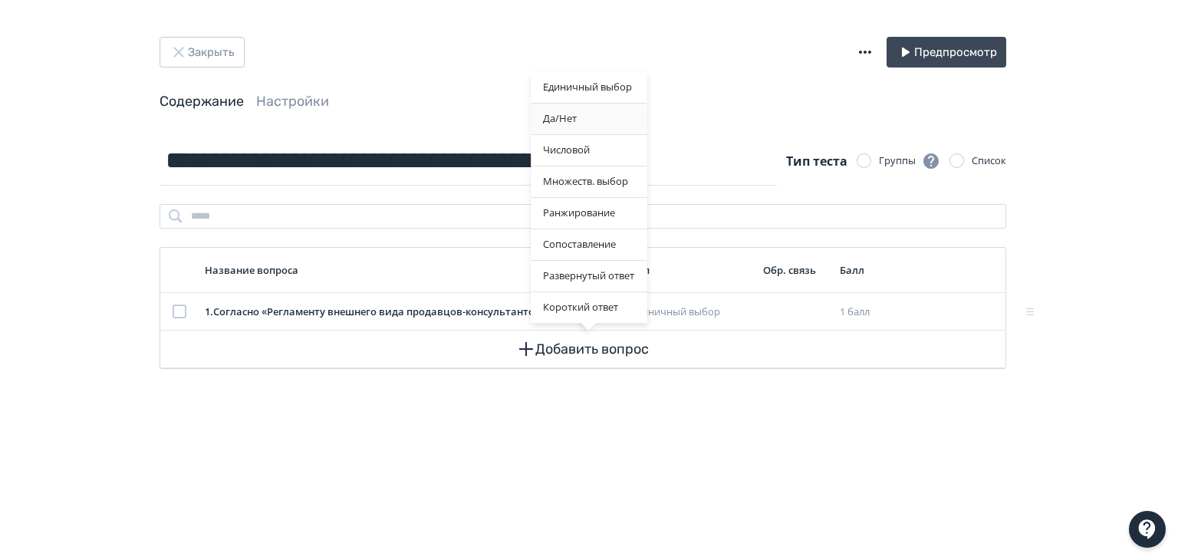
click at [573, 122] on div "Да/Нет" at bounding box center [589, 119] width 116 height 31
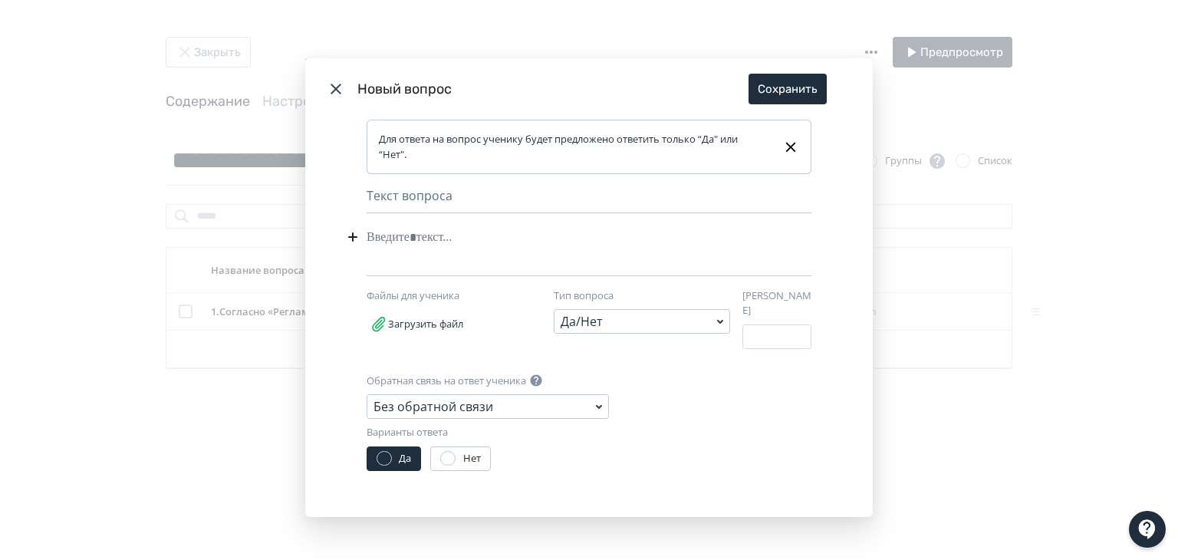
click at [436, 244] on div "Modal" at bounding box center [566, 236] width 398 height 29
paste div "Modal"
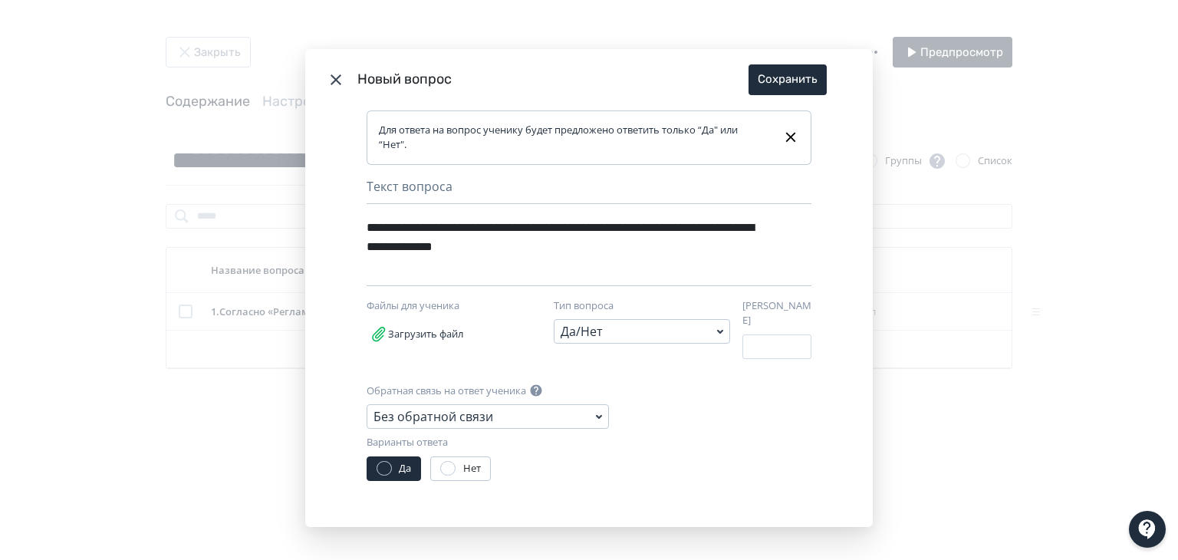
click at [667, 339] on div "Да/Нет" at bounding box center [642, 331] width 176 height 25
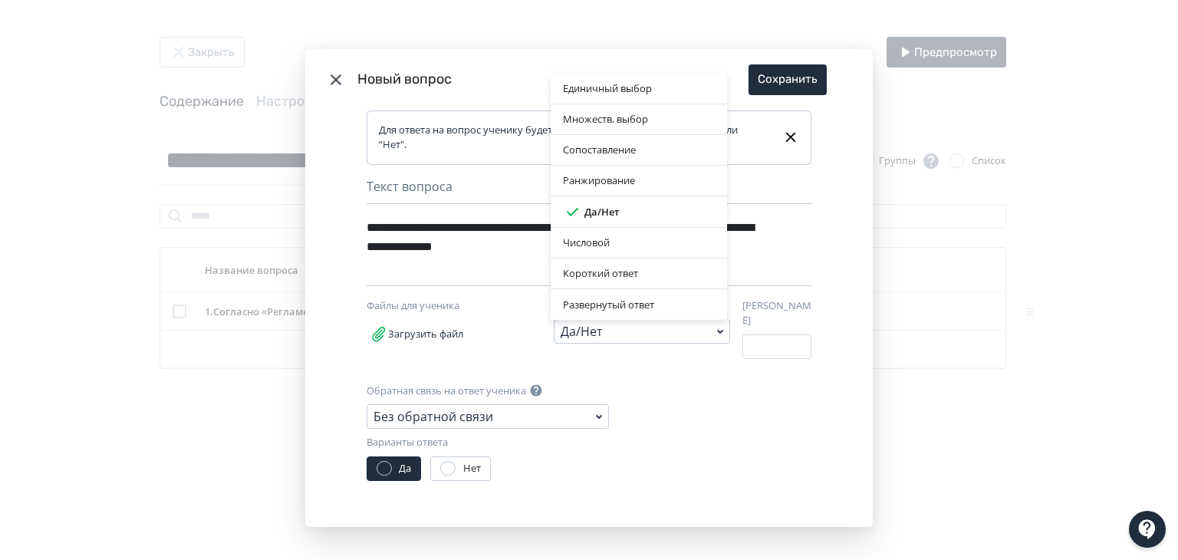
click at [666, 360] on div "Единичный выбор Множеств. выбор Сопоставление Ранжирование Да/[PERSON_NAME] Кор…" at bounding box center [589, 280] width 1178 height 560
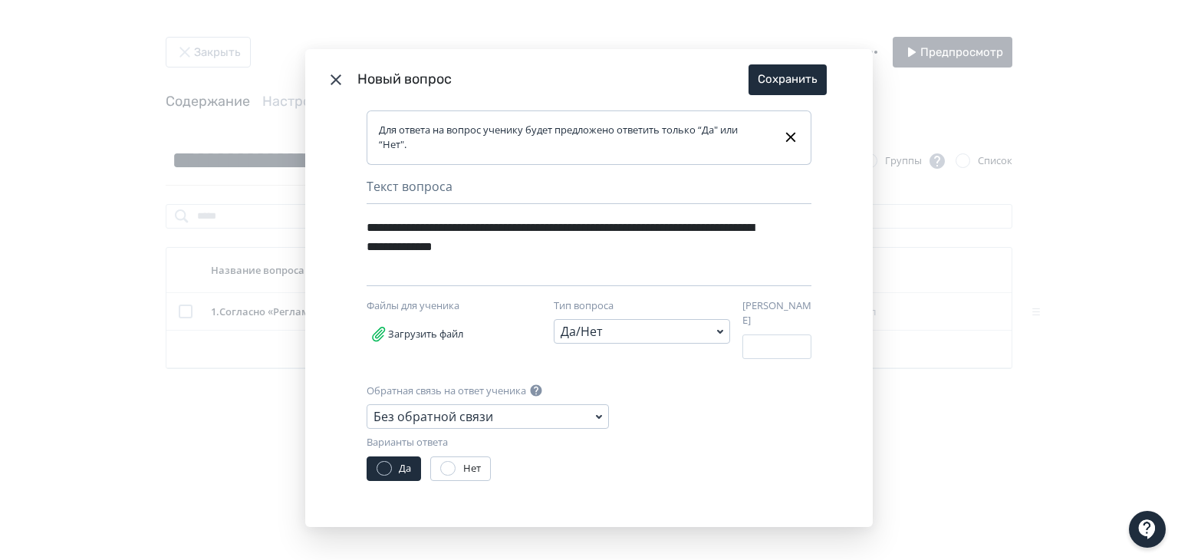
click at [443, 456] on div "Нет" at bounding box center [460, 468] width 60 height 25
click at [442, 461] on div "Modal" at bounding box center [447, 468] width 15 height 15
click at [500, 406] on div "Без обратной связи" at bounding box center [488, 416] width 242 height 25
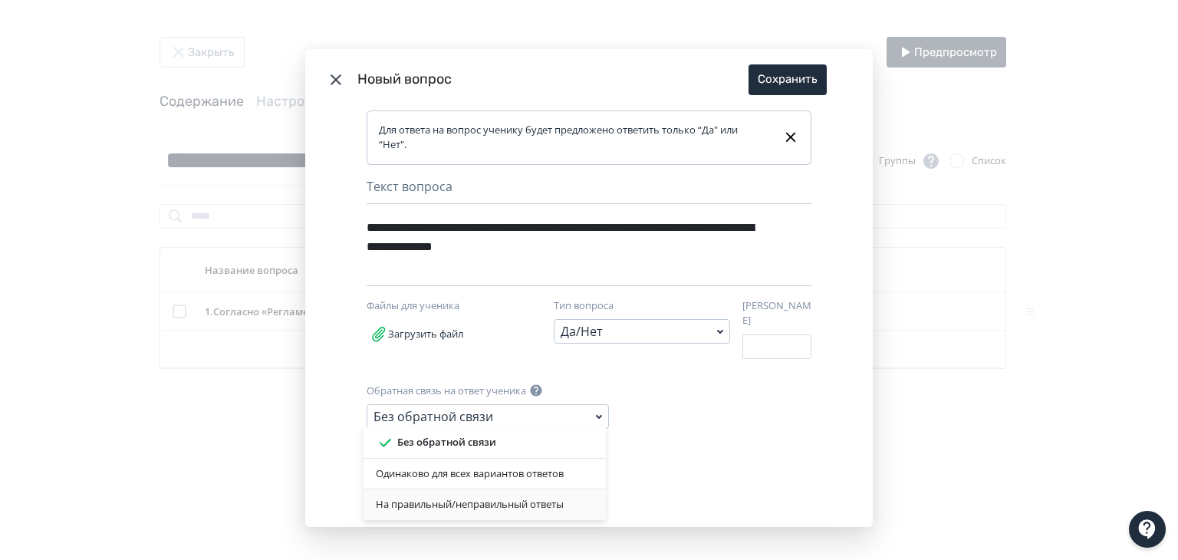
click at [492, 503] on div "На правильный/неправильный ответы" at bounding box center [485, 504] width 218 height 15
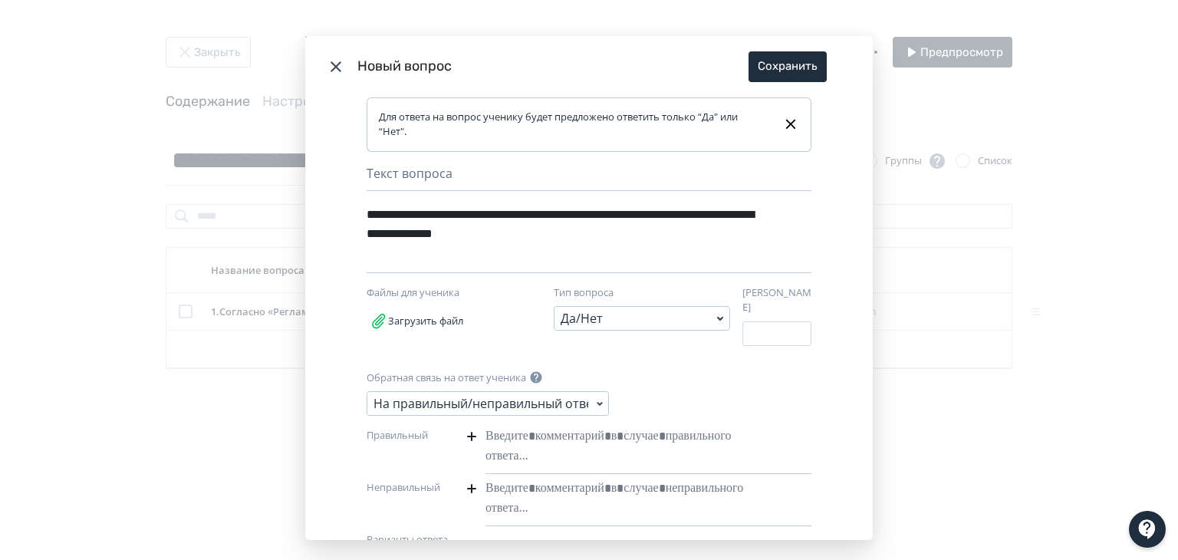
scroll to position [74, 0]
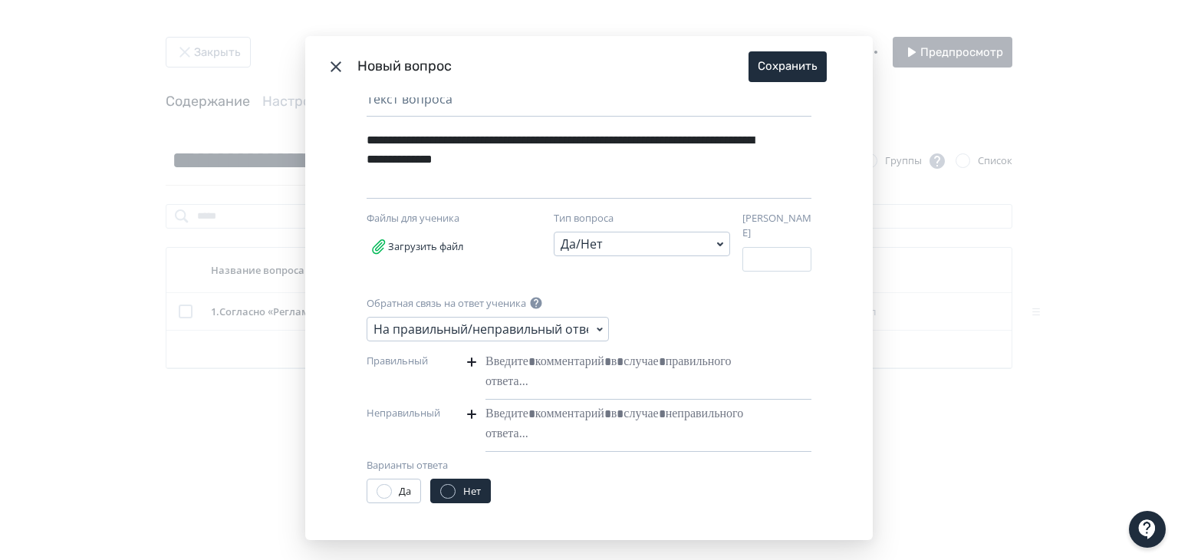
click at [543, 366] on div "Modal" at bounding box center [624, 371] width 279 height 49
paste div "Modal"
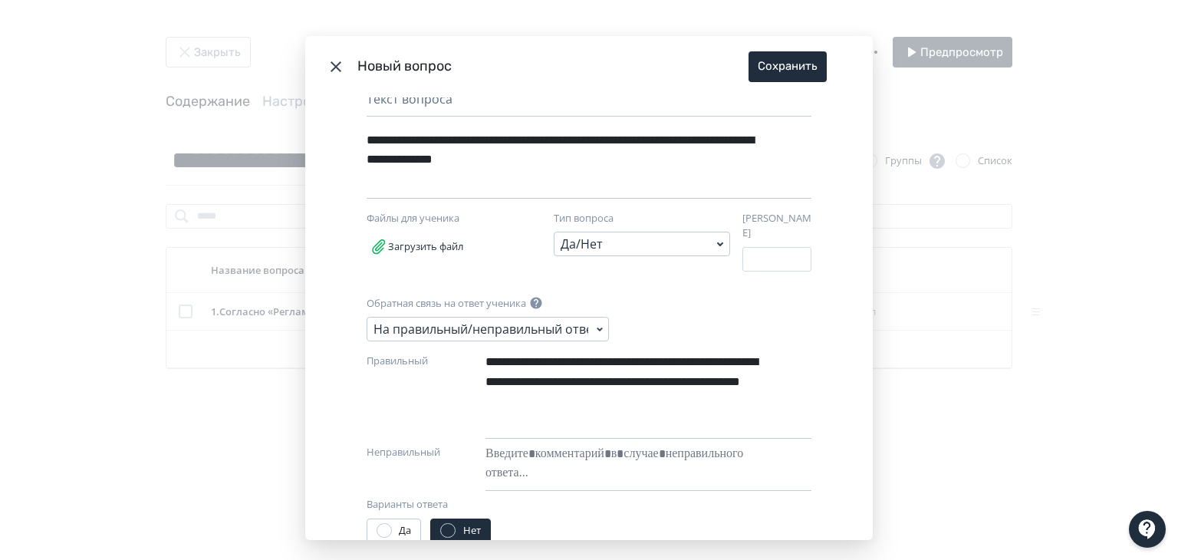
click at [482, 354] on div "**********" at bounding box center [589, 392] width 445 height 91
click at [485, 354] on div "**********" at bounding box center [621, 391] width 273 height 88
click at [513, 445] on div "Modal" at bounding box center [624, 463] width 279 height 49
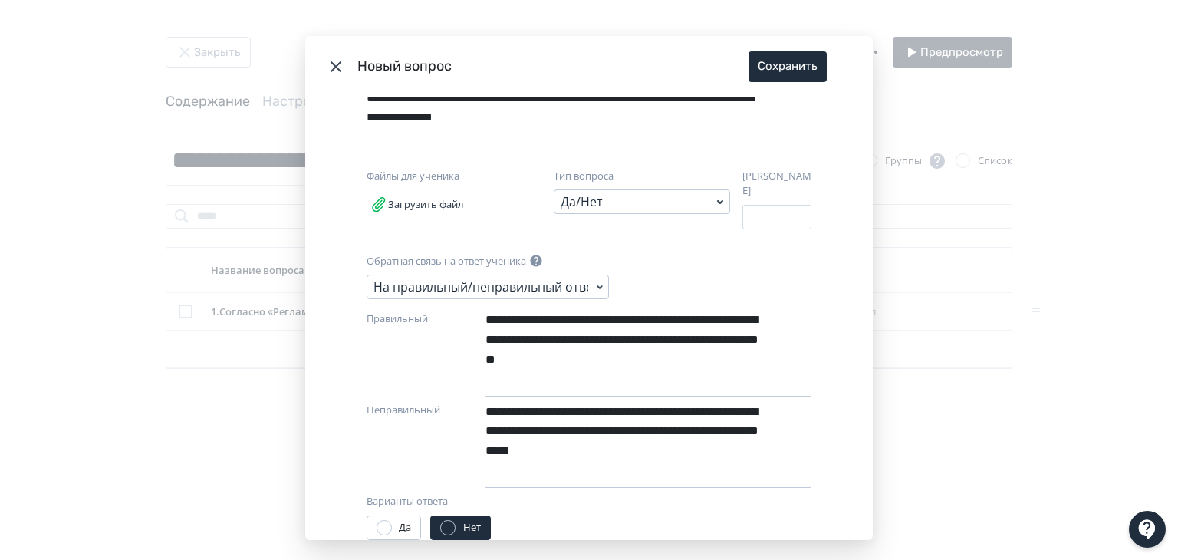
scroll to position [153, 0]
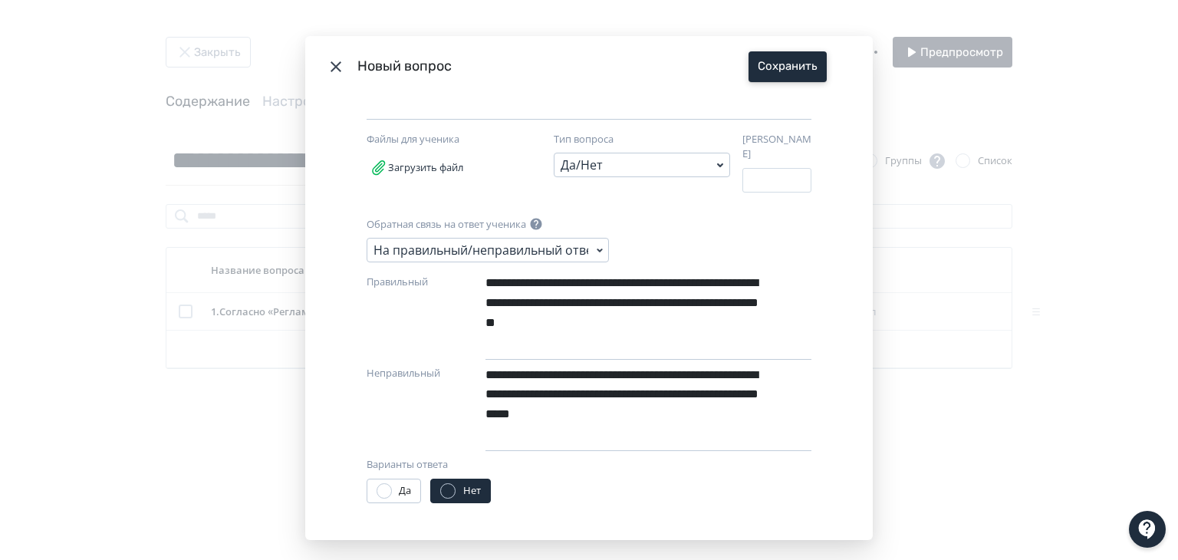
click at [801, 67] on button "Сохранить" at bounding box center [787, 66] width 78 height 31
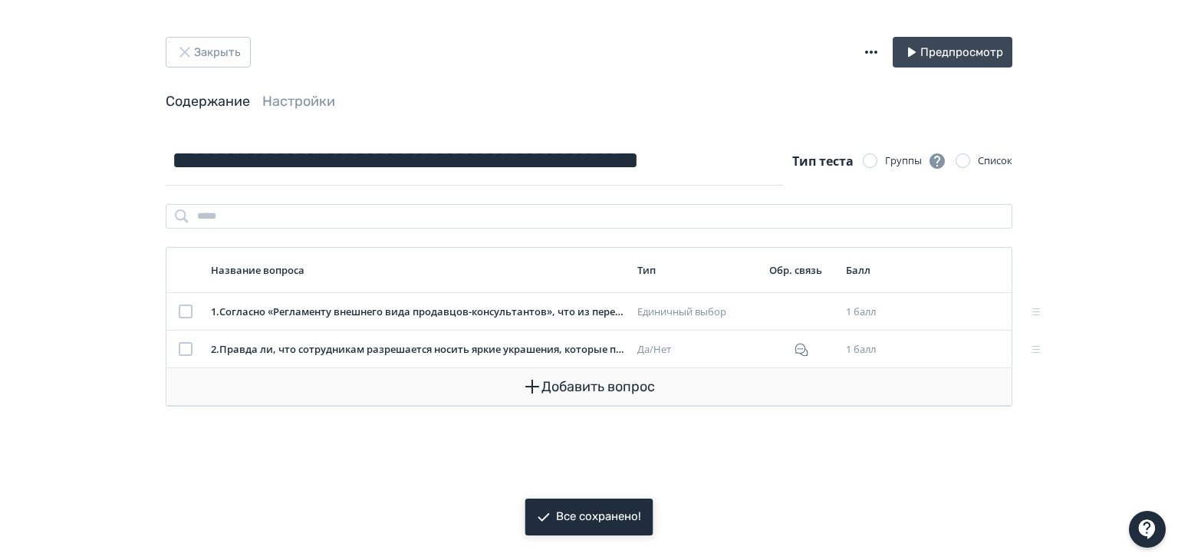
click at [538, 381] on icon "button" at bounding box center [532, 386] width 18 height 18
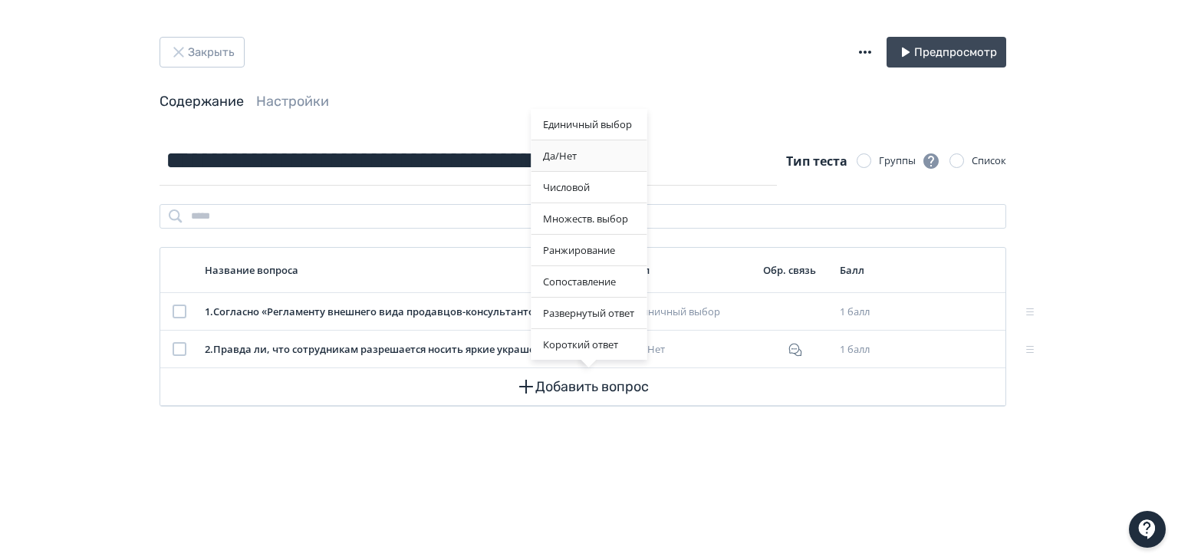
click at [578, 159] on div "Да/Нет" at bounding box center [589, 155] width 116 height 31
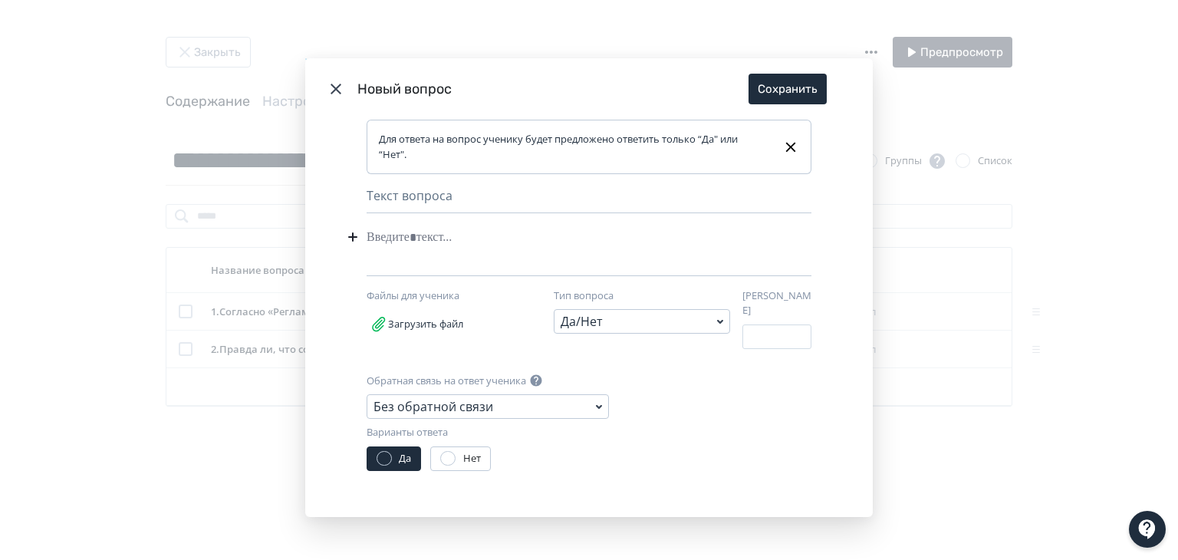
click at [443, 238] on div "Modal" at bounding box center [566, 236] width 398 height 29
paste div "Modal"
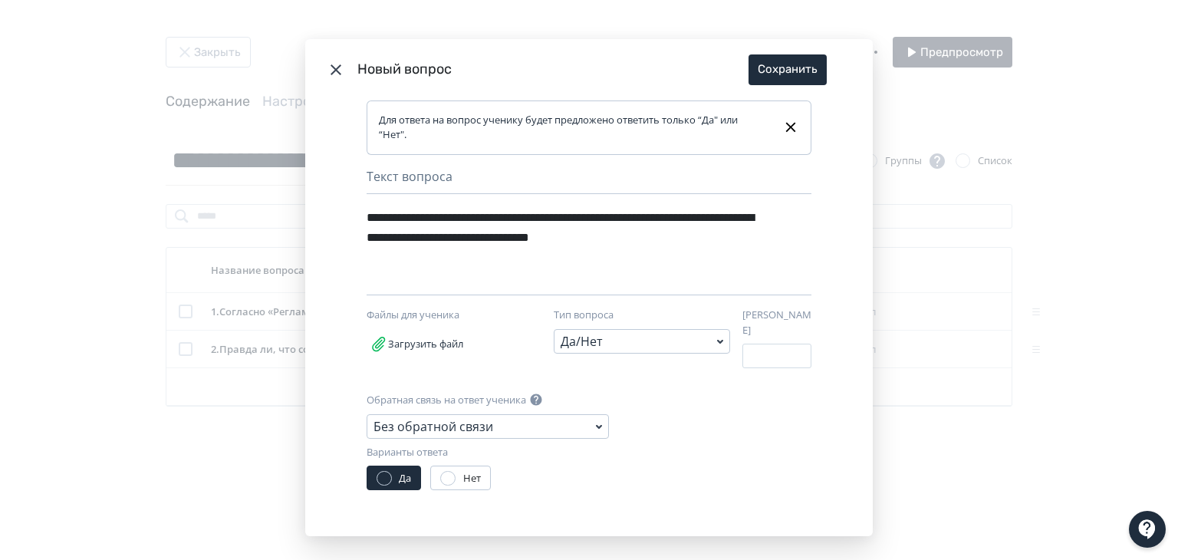
click at [451, 471] on div "Modal" at bounding box center [447, 478] width 15 height 15
click at [497, 426] on div "Без обратной связи" at bounding box center [488, 426] width 242 height 25
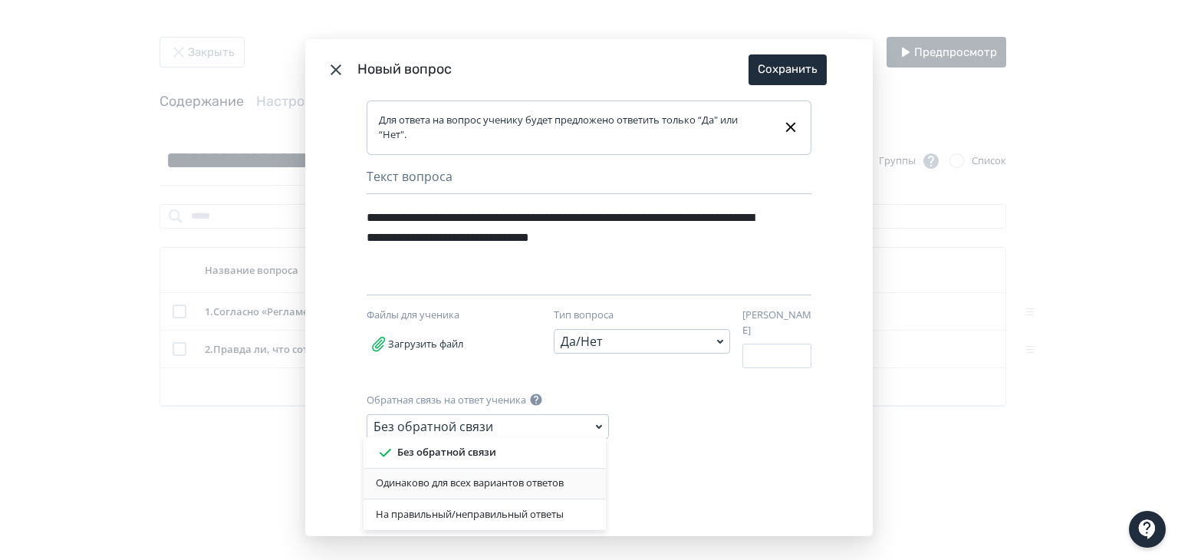
click at [462, 492] on div "Одинаково для всех вариантов ответов" at bounding box center [484, 484] width 242 height 31
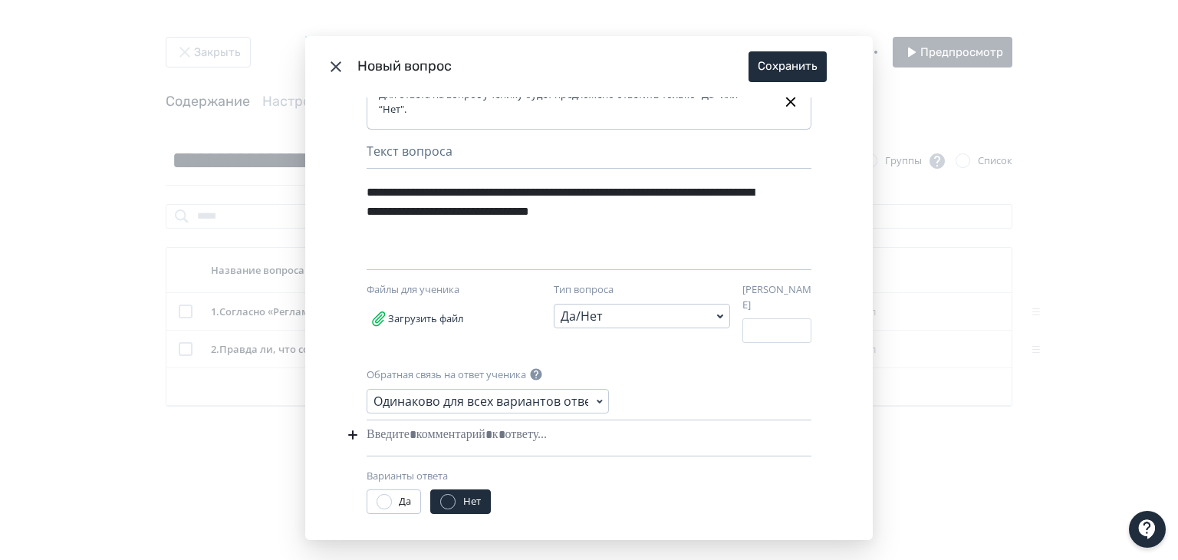
scroll to position [33, 0]
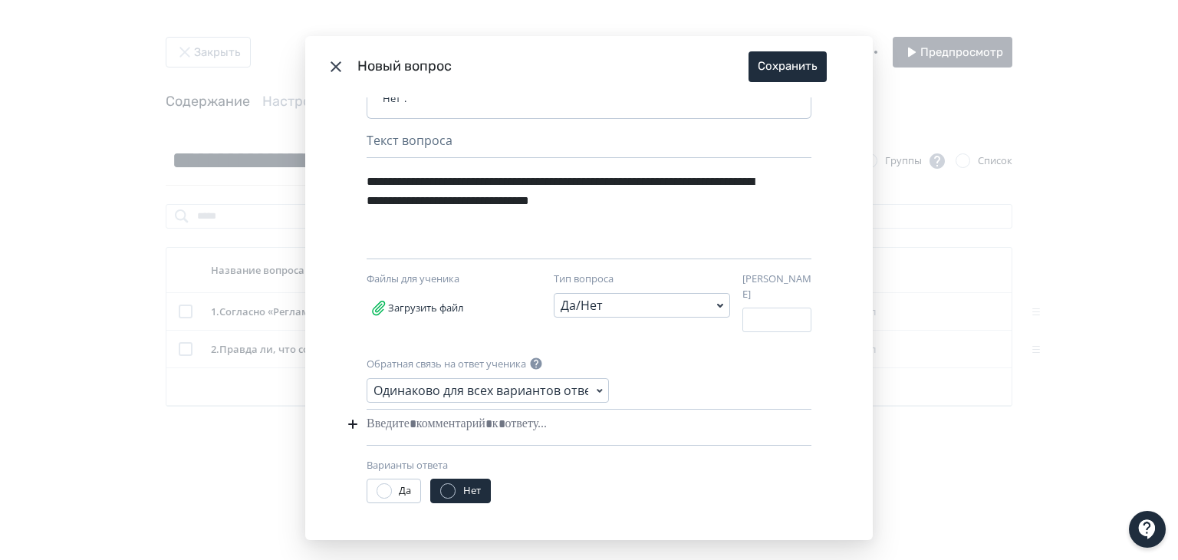
click at [428, 416] on div "Modal" at bounding box center [566, 423] width 398 height 29
paste div "Modal"
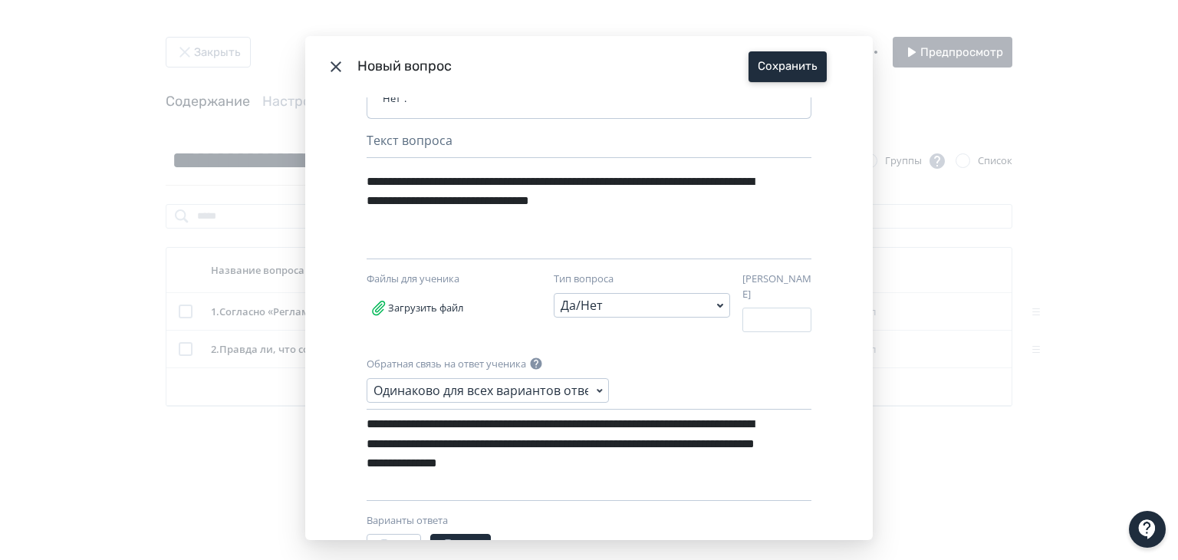
click at [785, 64] on button "Сохранить" at bounding box center [787, 66] width 78 height 31
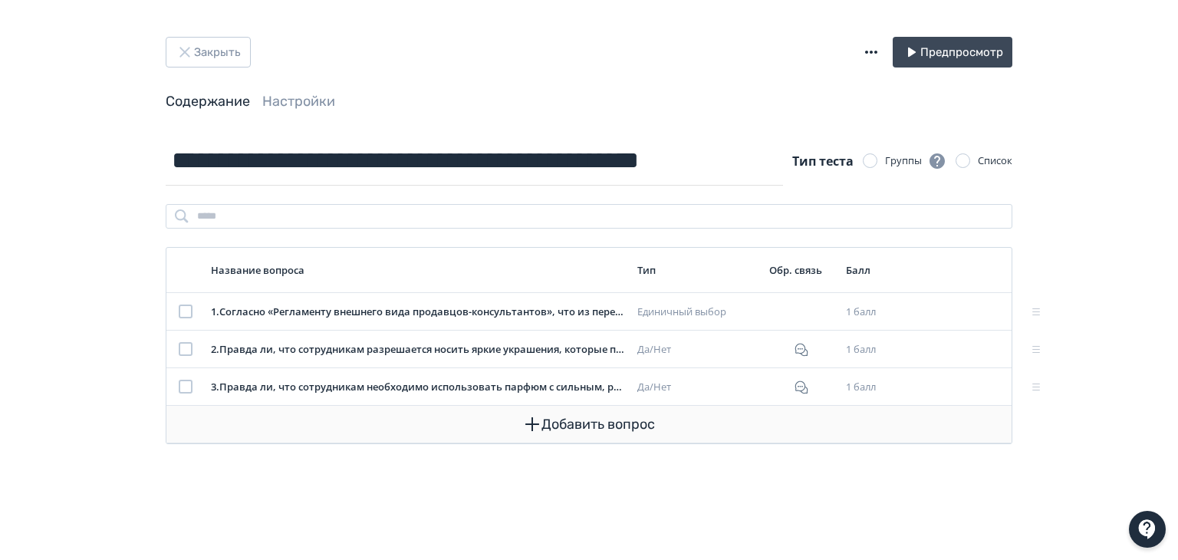
click at [567, 429] on button "Добавить вопрос" at bounding box center [589, 424] width 821 height 37
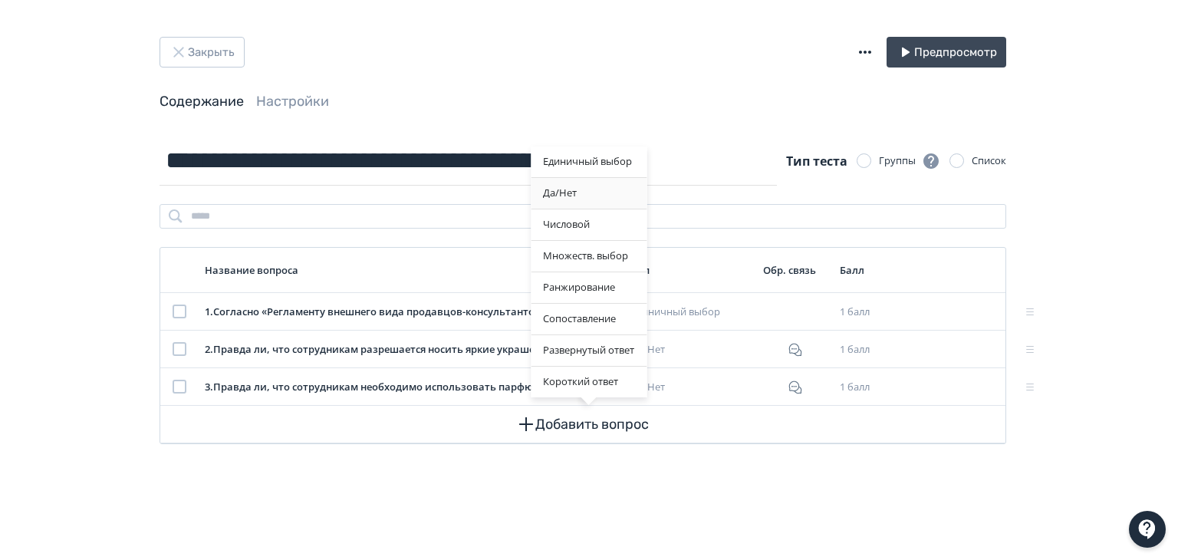
click at [580, 200] on div "Да/Нет" at bounding box center [589, 193] width 116 height 31
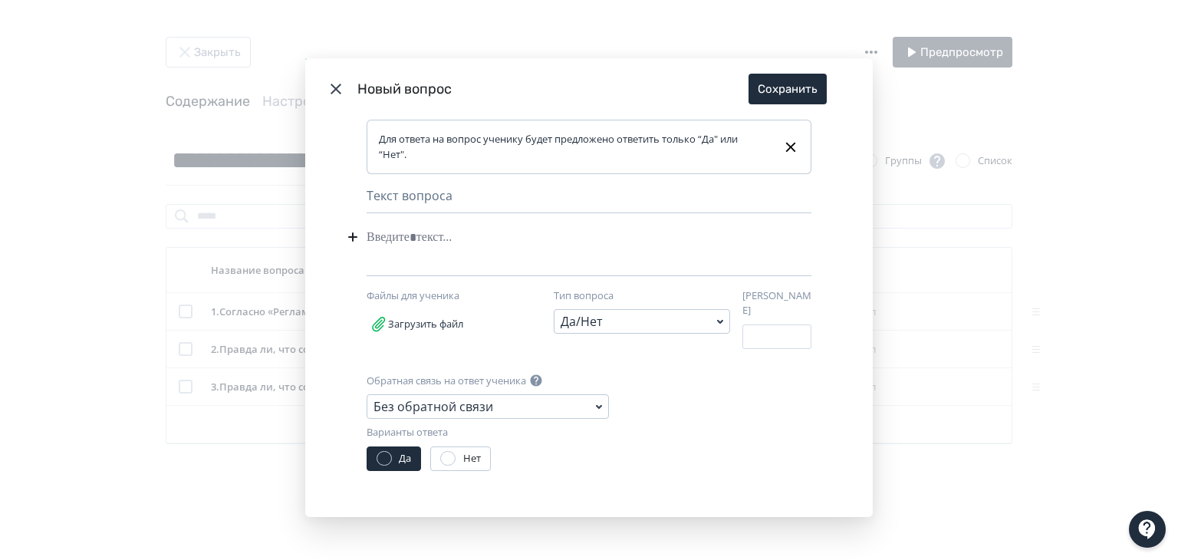
click at [460, 245] on div "Modal" at bounding box center [566, 236] width 398 height 29
paste div "Modal"
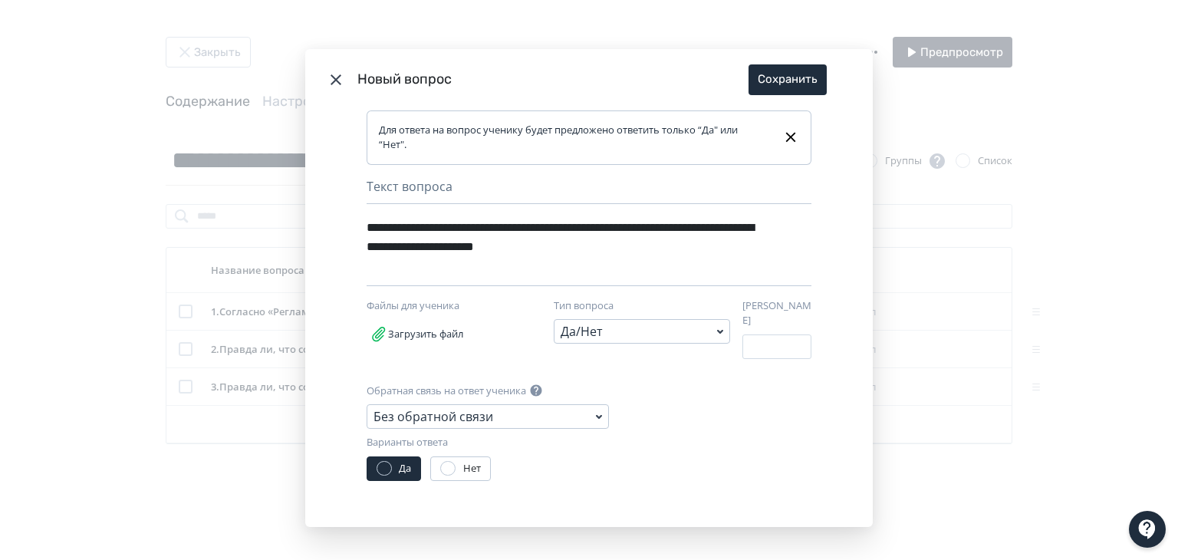
click at [467, 467] on div "Нет" at bounding box center [472, 468] width 18 height 15
click at [523, 407] on div "Без обратной связи" at bounding box center [488, 416] width 242 height 25
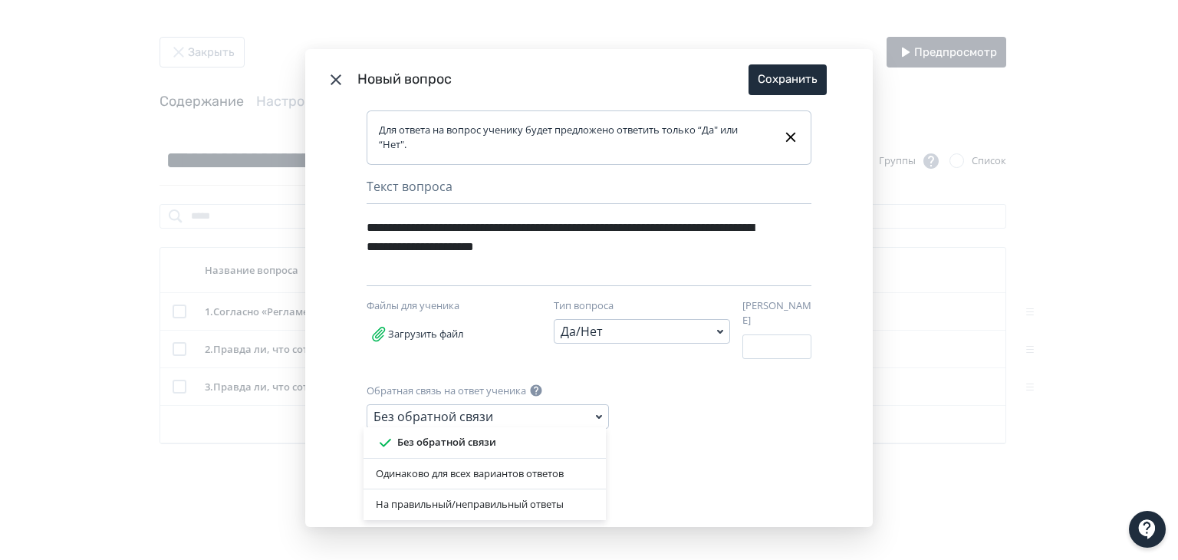
click at [489, 485] on div "Одинаково для всех вариантов ответов" at bounding box center [484, 474] width 242 height 31
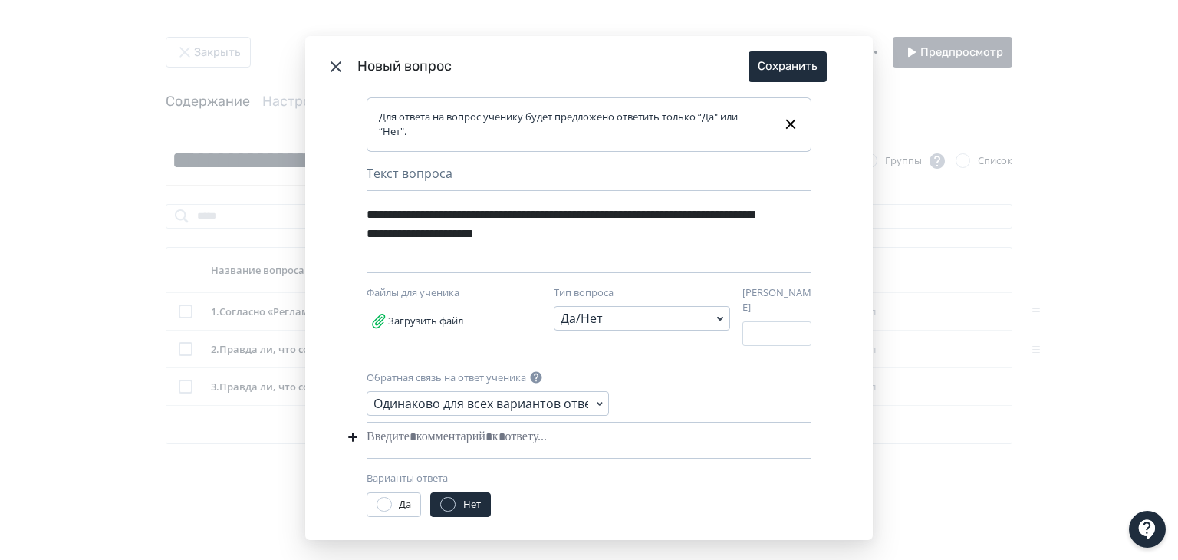
click at [527, 424] on div "Modal" at bounding box center [566, 437] width 398 height 29
paste div "Modal"
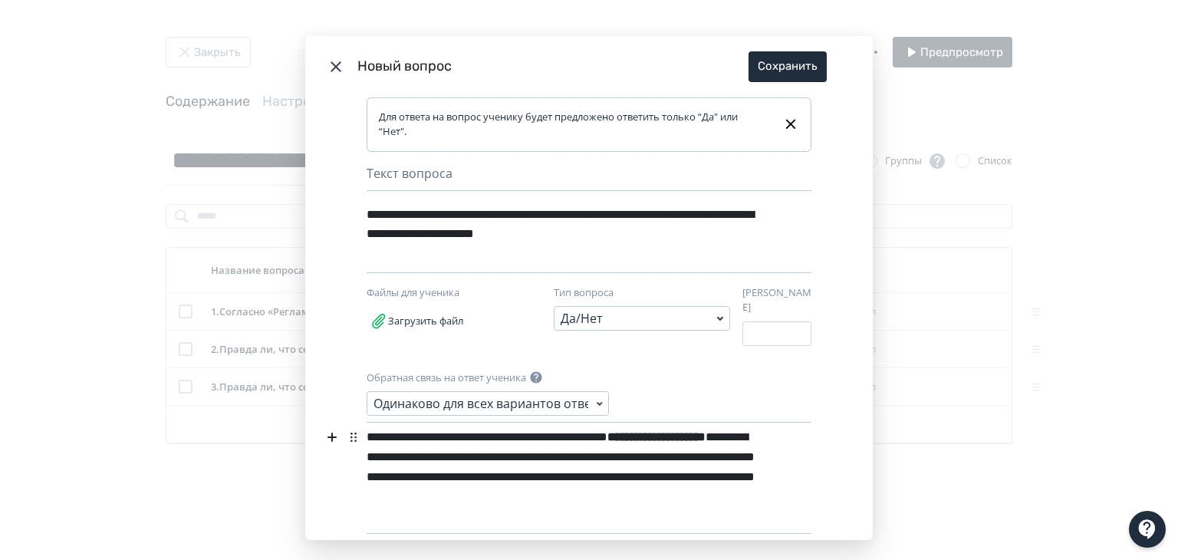
click at [372, 429] on div "**********" at bounding box center [563, 477] width 392 height 108
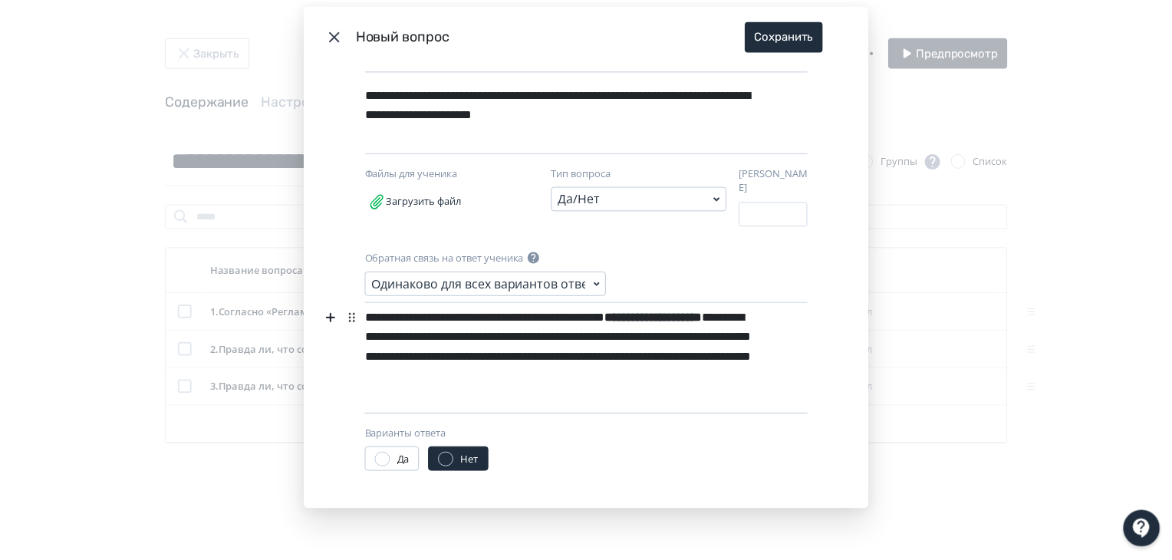
scroll to position [59, 0]
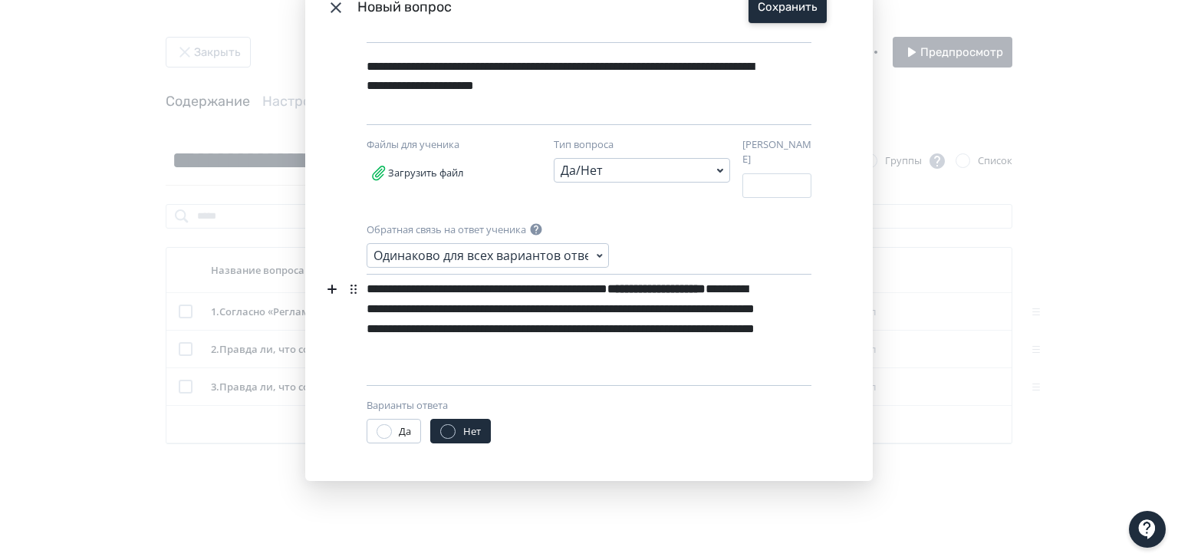
click at [797, 7] on button "Сохранить" at bounding box center [787, 7] width 78 height 31
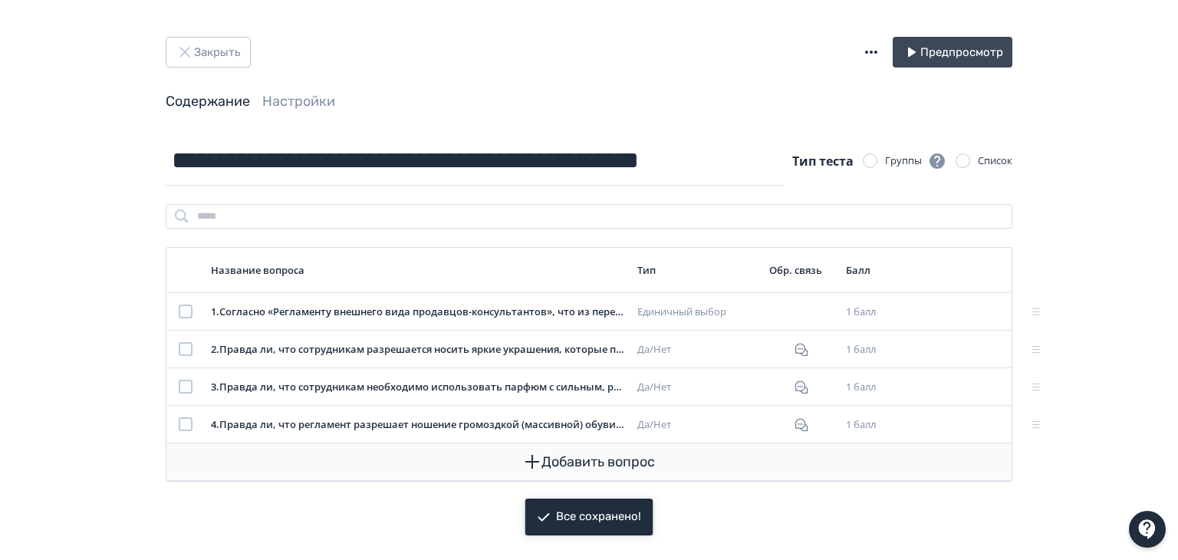
click at [580, 450] on button "Добавить вопрос" at bounding box center [589, 461] width 821 height 37
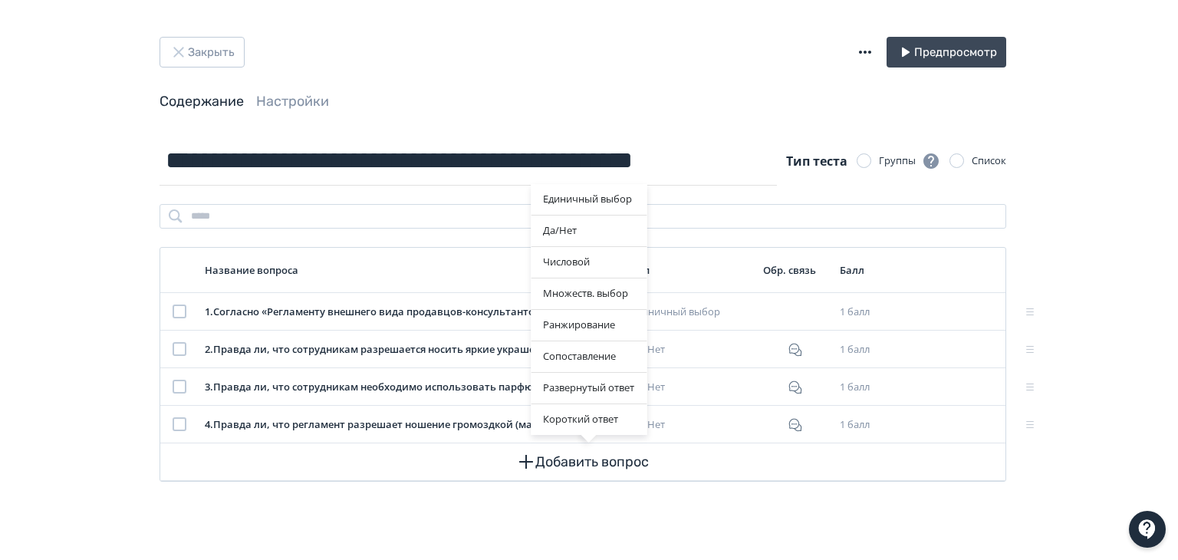
click at [732, 112] on div "Единичный выбор Да/[PERSON_NAME] Множеств. выбор Ранжирование Сопоставление Раз…" at bounding box center [589, 280] width 1178 height 560
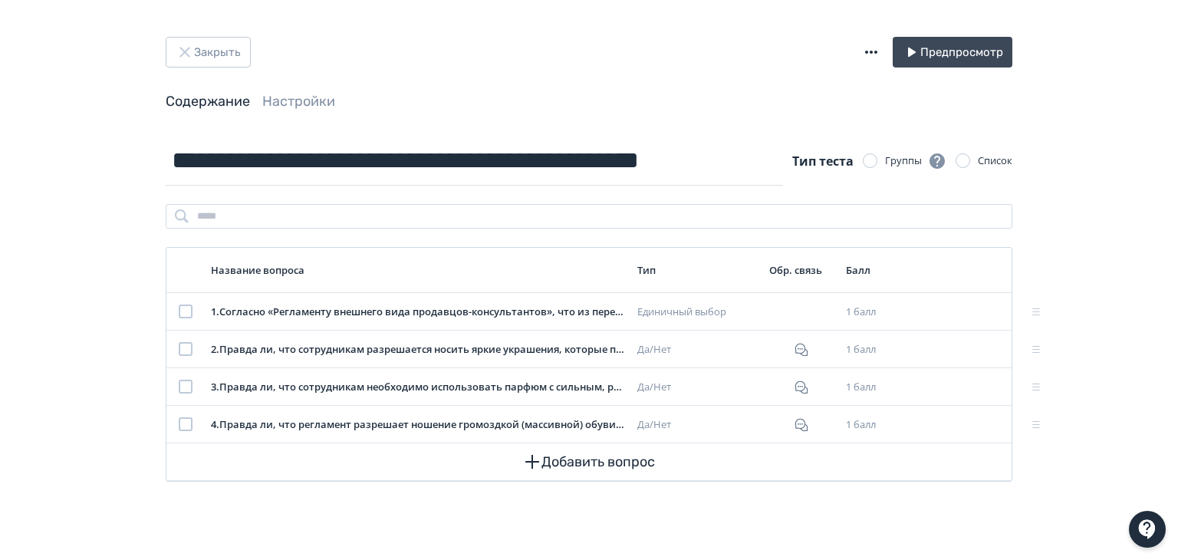
click at [878, 47] on icon "button" at bounding box center [871, 52] width 18 height 18
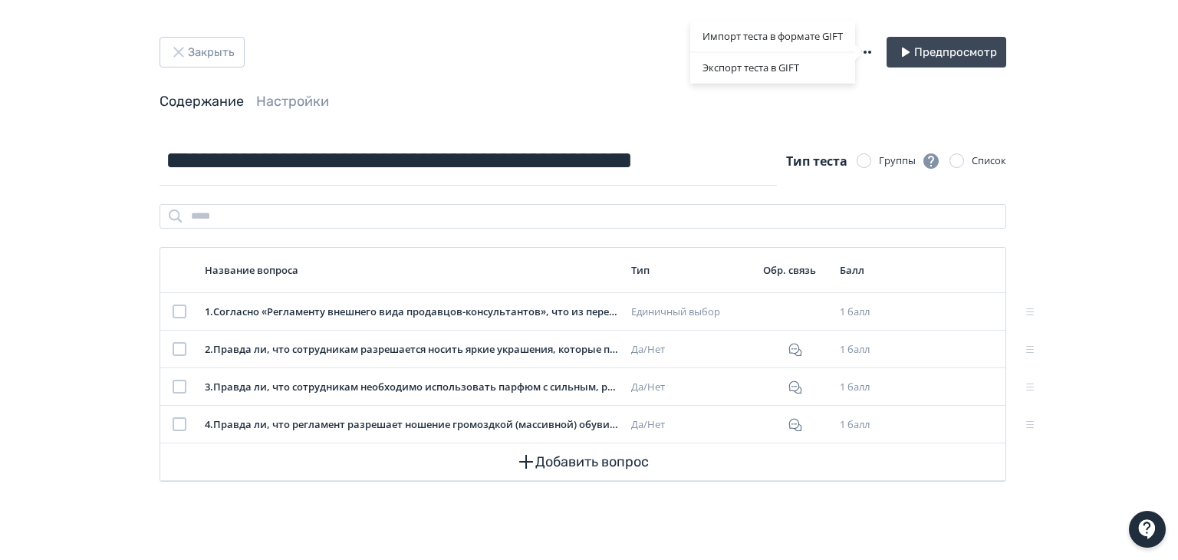
drag, startPoint x: 432, startPoint y: 103, endPoint x: 427, endPoint y: 65, distance: 37.9
click at [438, 97] on div "Импорт теста в формате GIFT Экспорт теста в GIFT" at bounding box center [589, 280] width 1178 height 560
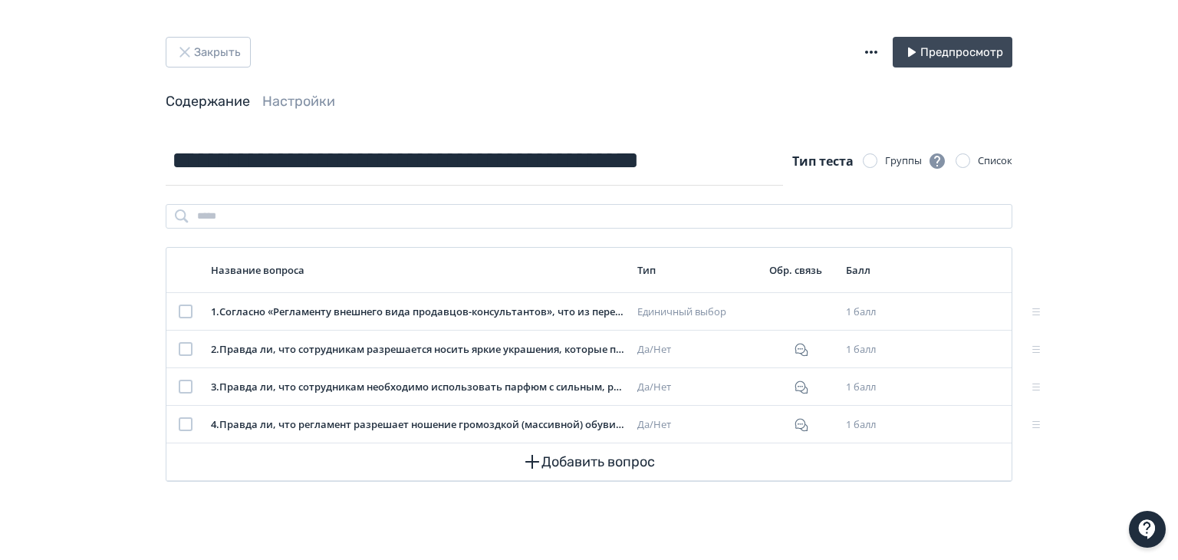
click at [869, 59] on icon "button" at bounding box center [871, 52] width 18 height 18
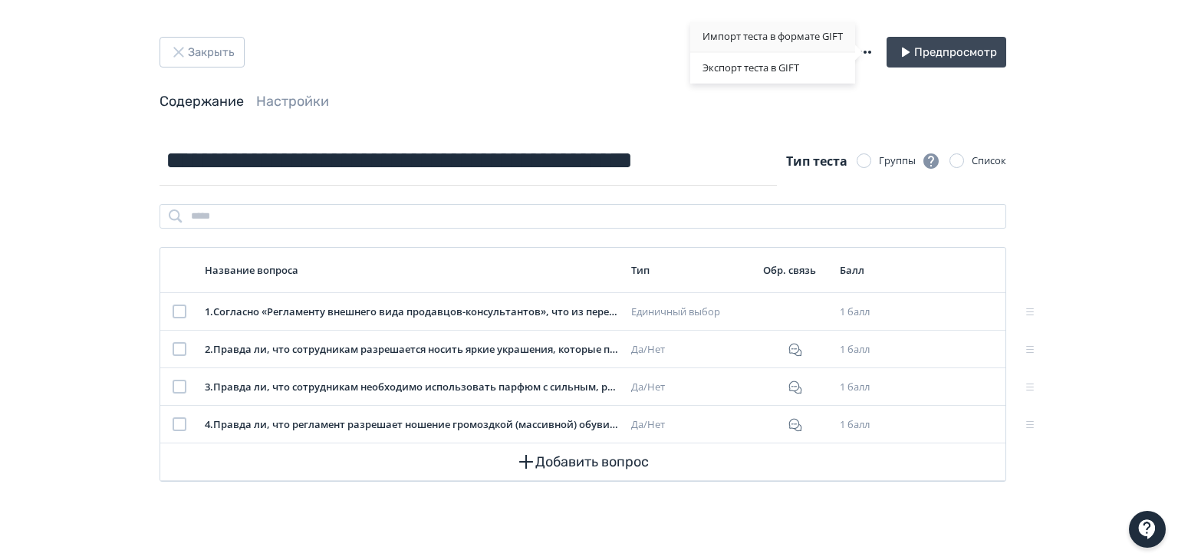
click at [785, 44] on div "Импорт теста в формате GIFT" at bounding box center [772, 36] width 165 height 31
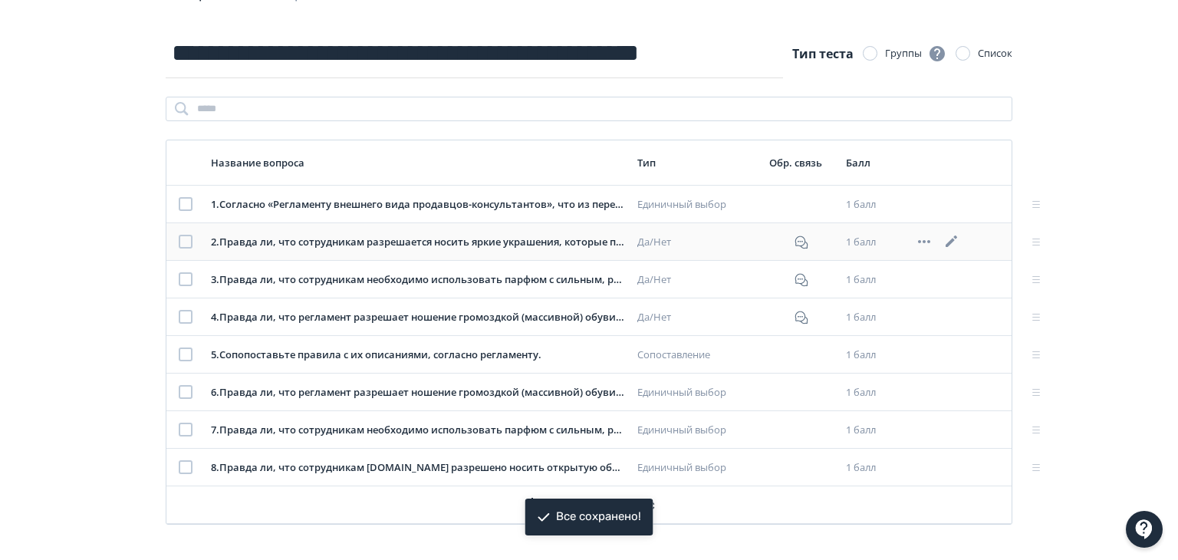
scroll to position [107, 0]
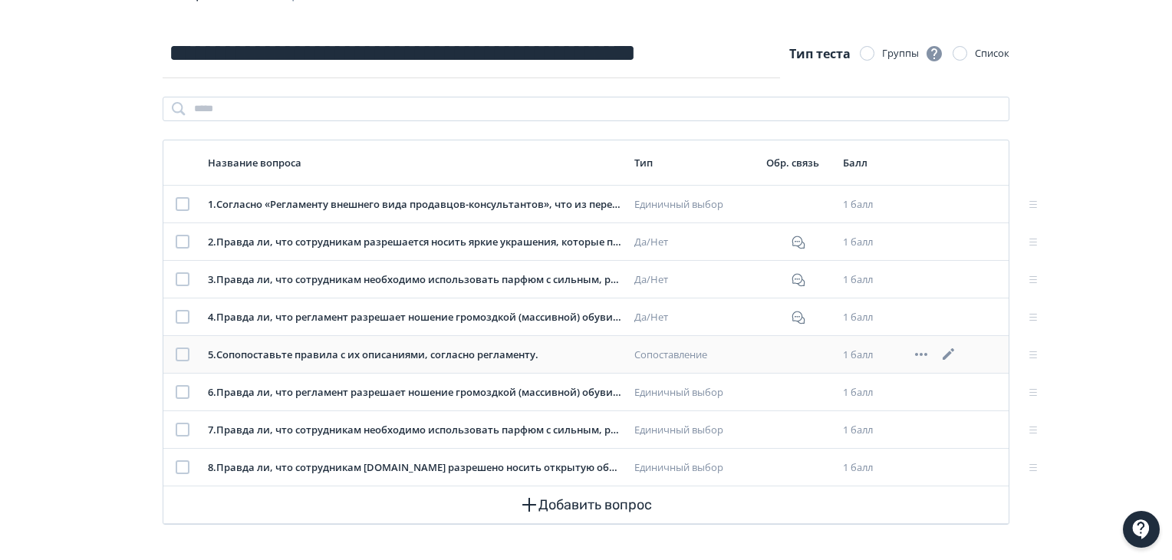
click at [429, 354] on div "5 . Сопопоставьте правила с их описаниями, согласно регламенту." at bounding box center [415, 354] width 414 height 15
click at [538, 357] on div "5 . Сопопоставьте правила с их описаниями, согласно регламенту." at bounding box center [415, 354] width 414 height 15
click at [953, 351] on icon at bounding box center [948, 354] width 18 height 18
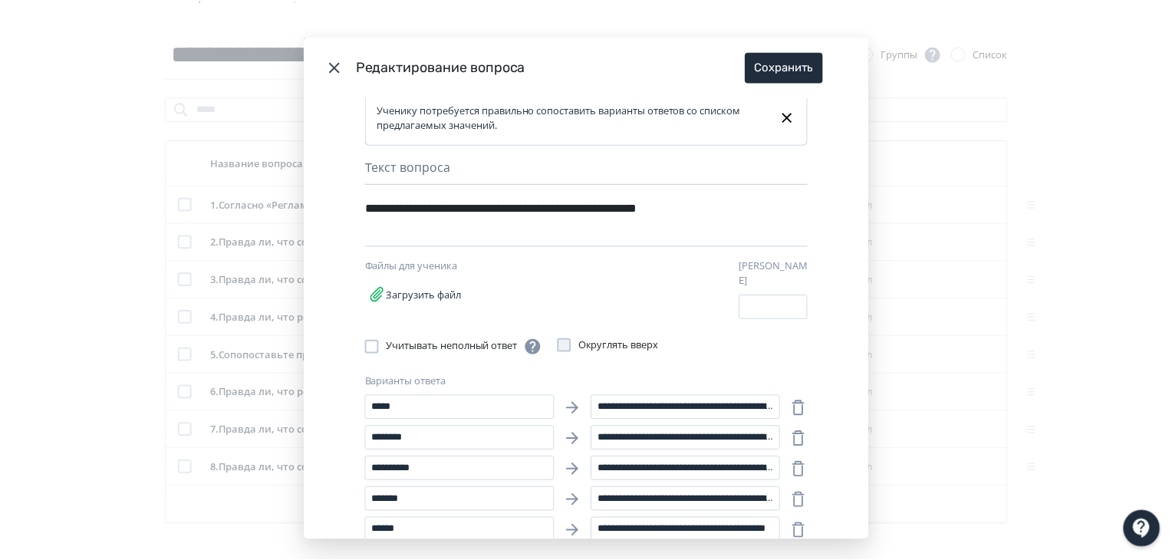
scroll to position [0, 0]
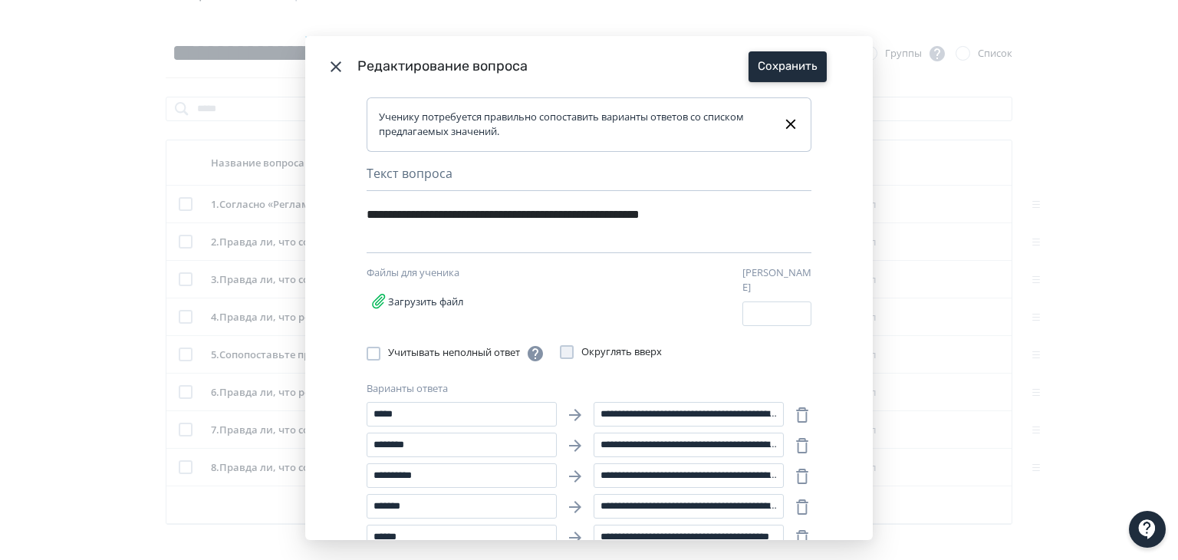
click at [791, 74] on button "Сохранить" at bounding box center [787, 66] width 78 height 31
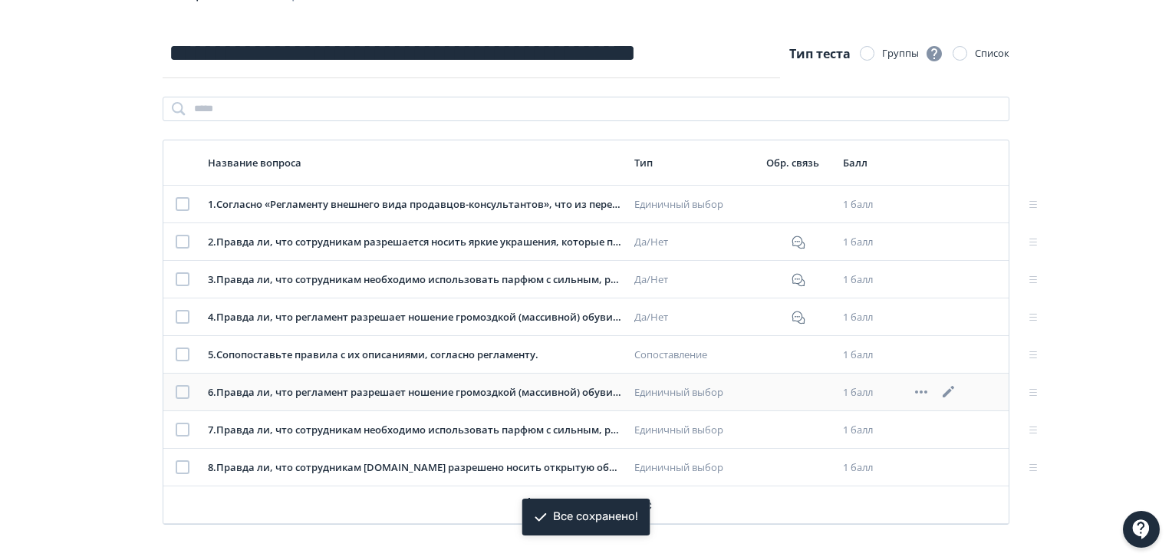
click at [948, 389] on icon at bounding box center [948, 392] width 18 height 18
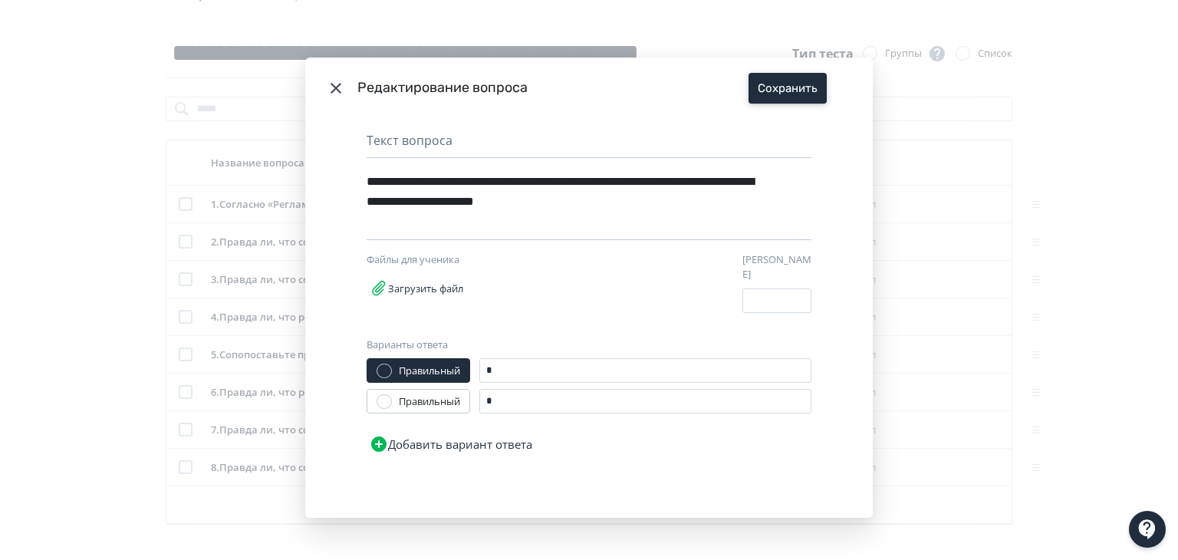
click at [794, 99] on button "Сохранить" at bounding box center [787, 88] width 78 height 31
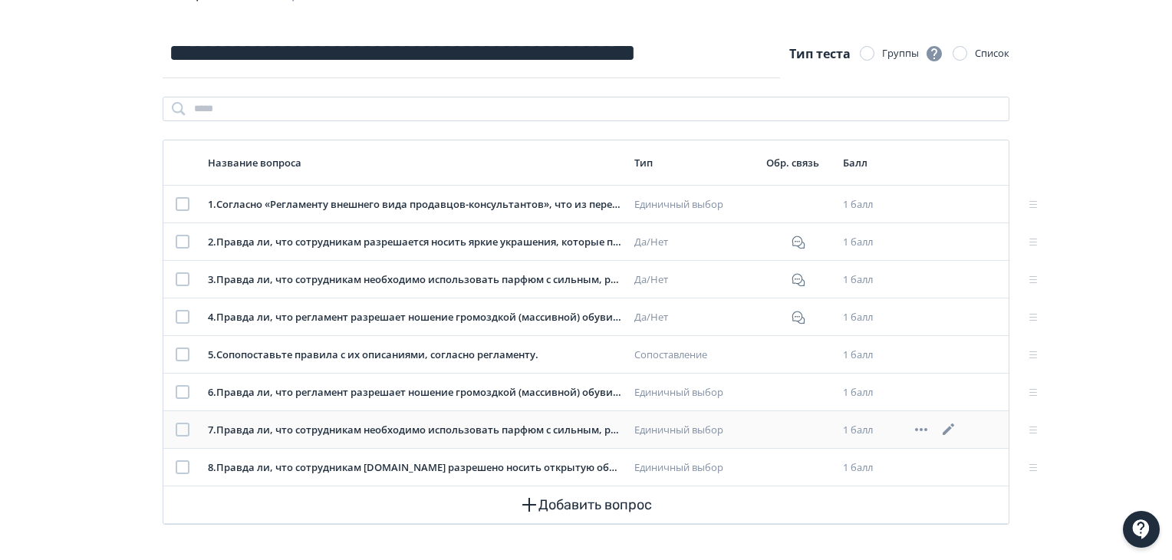
click at [945, 426] on icon at bounding box center [948, 429] width 18 height 18
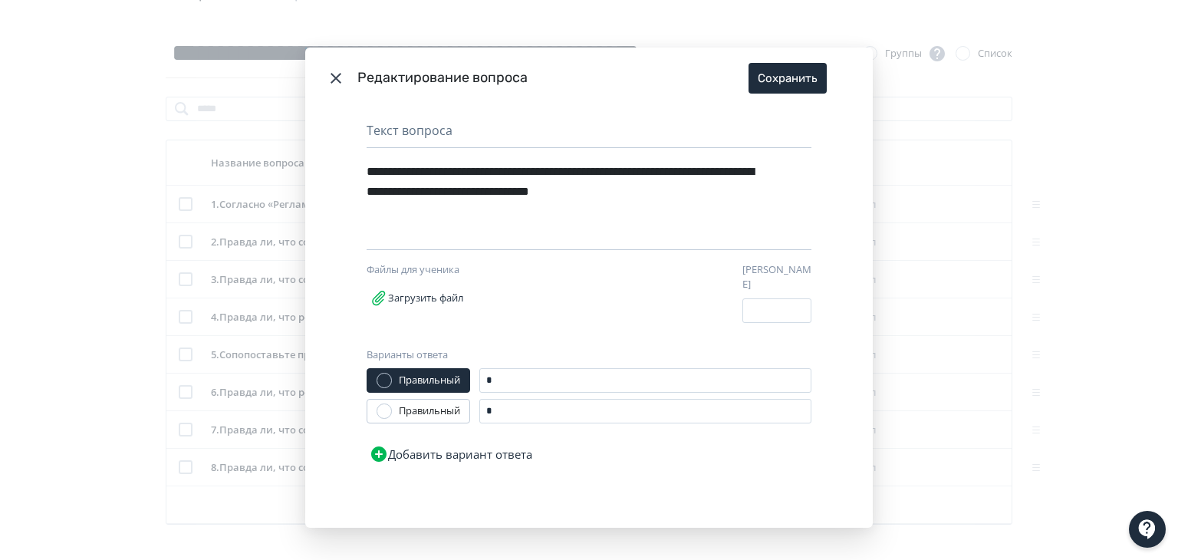
click at [341, 87] on icon "Modal" at bounding box center [336, 78] width 18 height 18
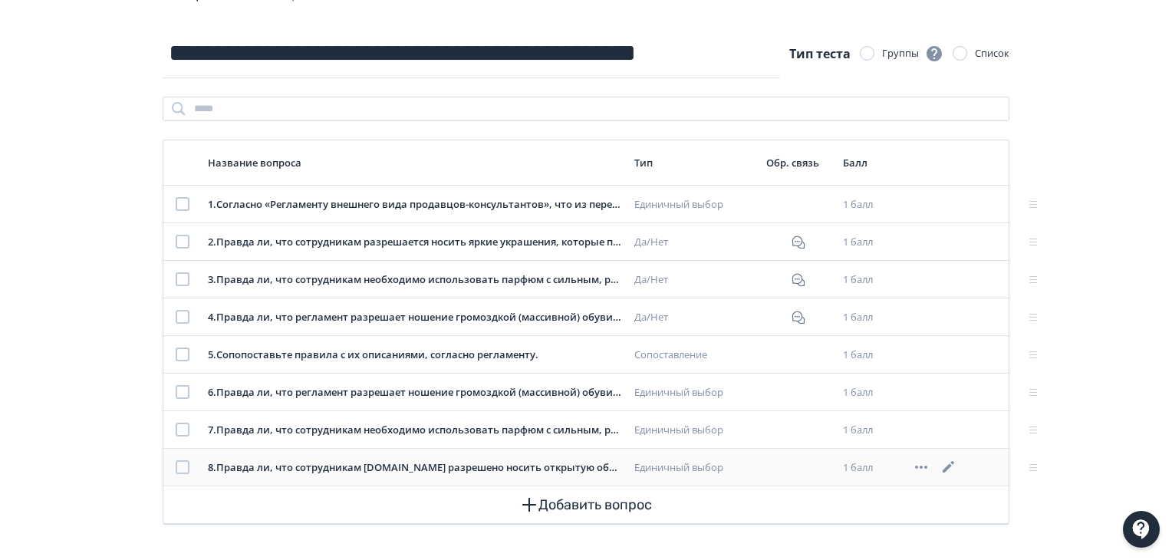
click at [916, 466] on icon at bounding box center [921, 467] width 18 height 18
click at [893, 469] on div "Удалить" at bounding box center [877, 465] width 64 height 31
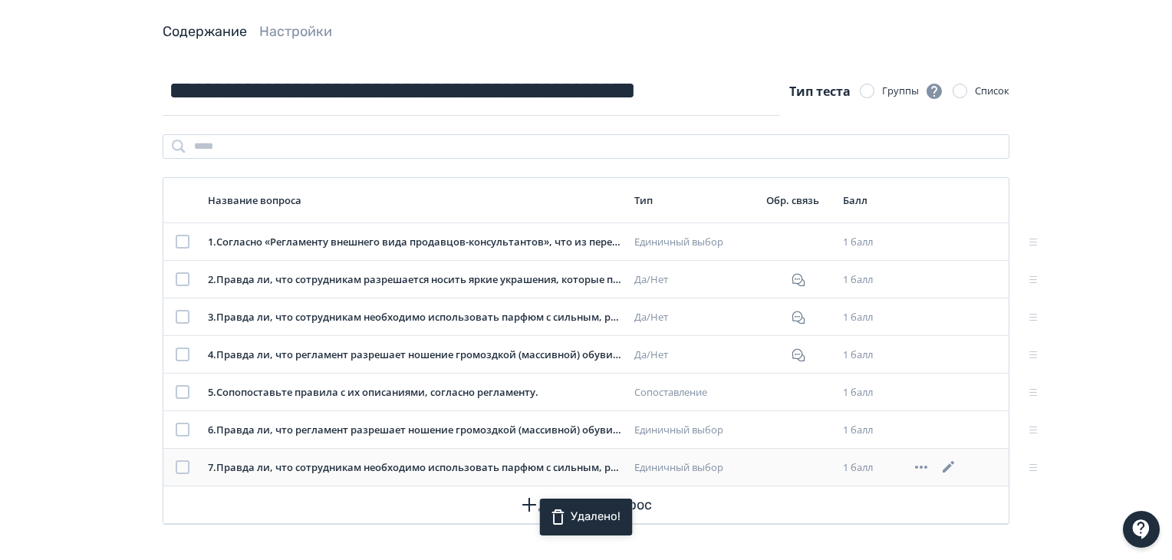
click at [920, 464] on icon at bounding box center [921, 467] width 18 height 18
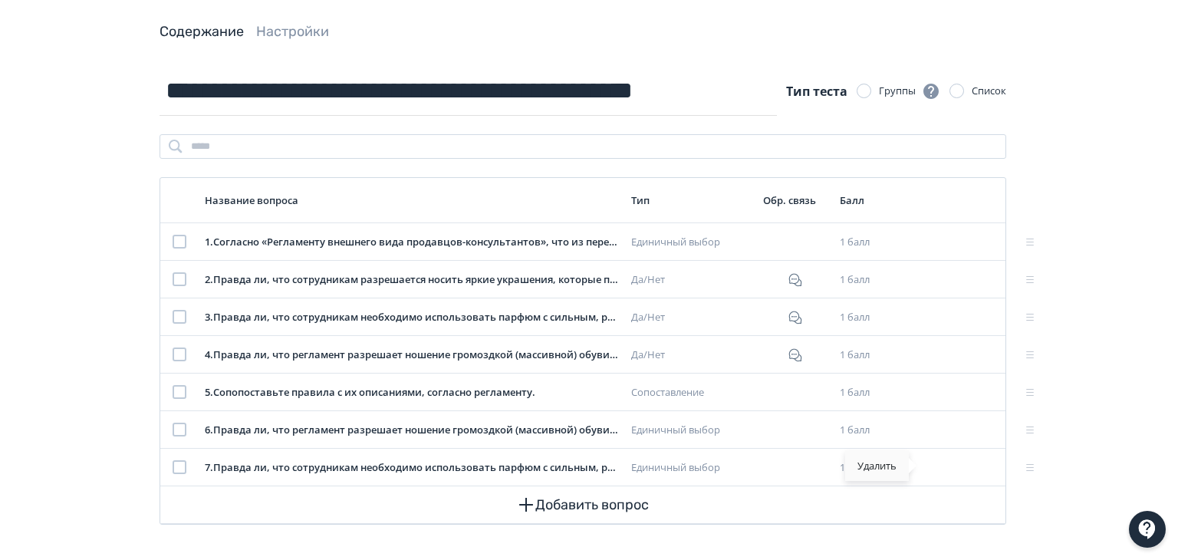
click at [880, 459] on div "Удалить" at bounding box center [877, 465] width 64 height 31
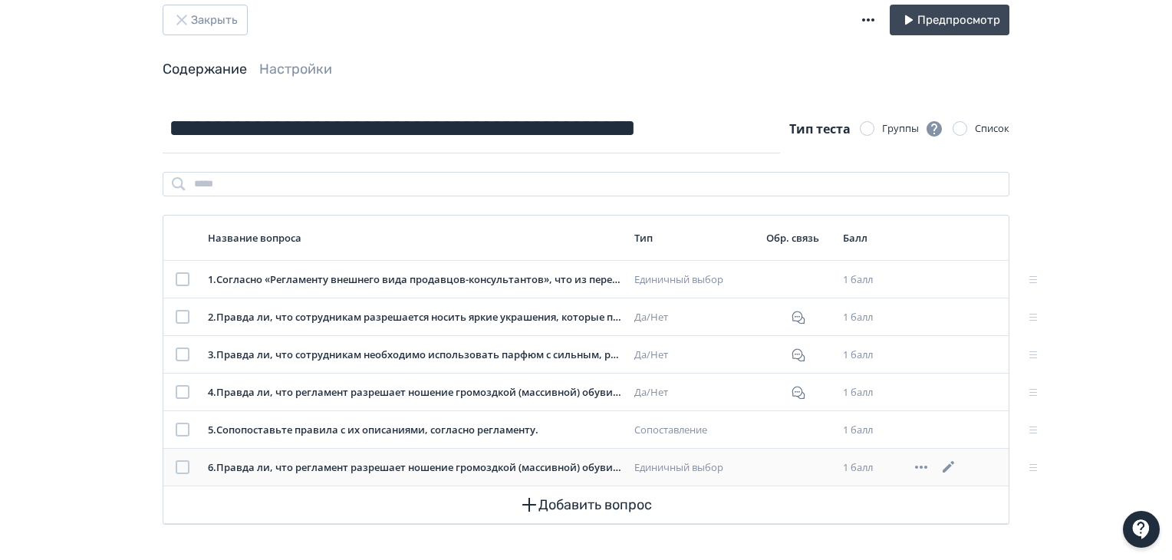
click at [915, 466] on icon at bounding box center [921, 467] width 18 height 18
click at [862, 467] on div "Удалить" at bounding box center [877, 465] width 64 height 31
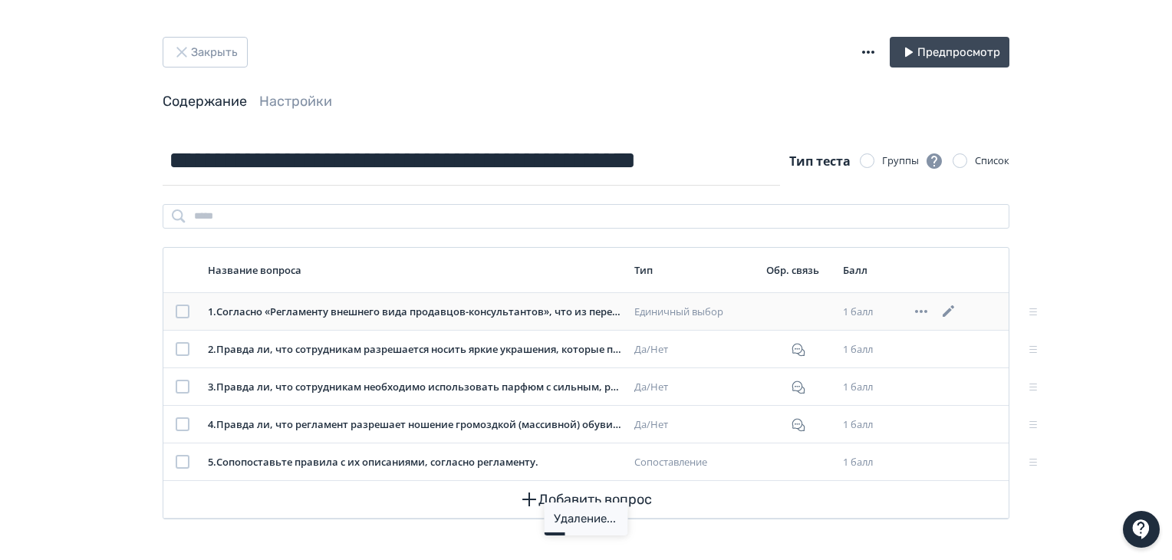
scroll to position [0, 0]
click at [1132, 334] on div "**********" at bounding box center [589, 280] width 1178 height 560
click at [302, 109] on link "Настройки" at bounding box center [298, 101] width 73 height 17
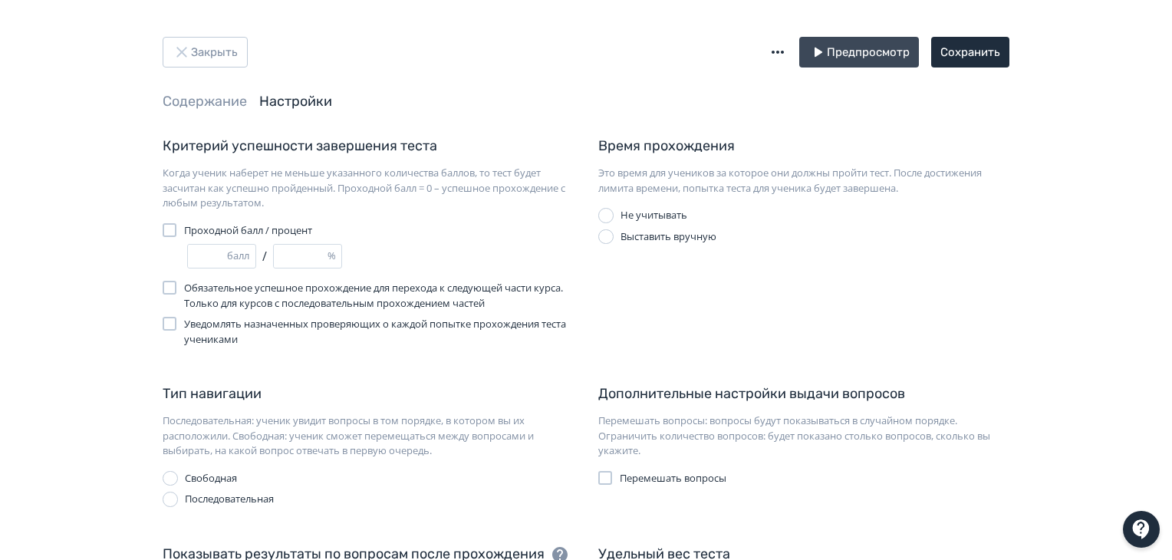
drag, startPoint x: 212, startPoint y: 251, endPoint x: 183, endPoint y: 251, distance: 29.1
click at [183, 251] on div "* балл / ** %" at bounding box center [368, 256] width 411 height 25
type input "*"
type input "**"
type input "*"
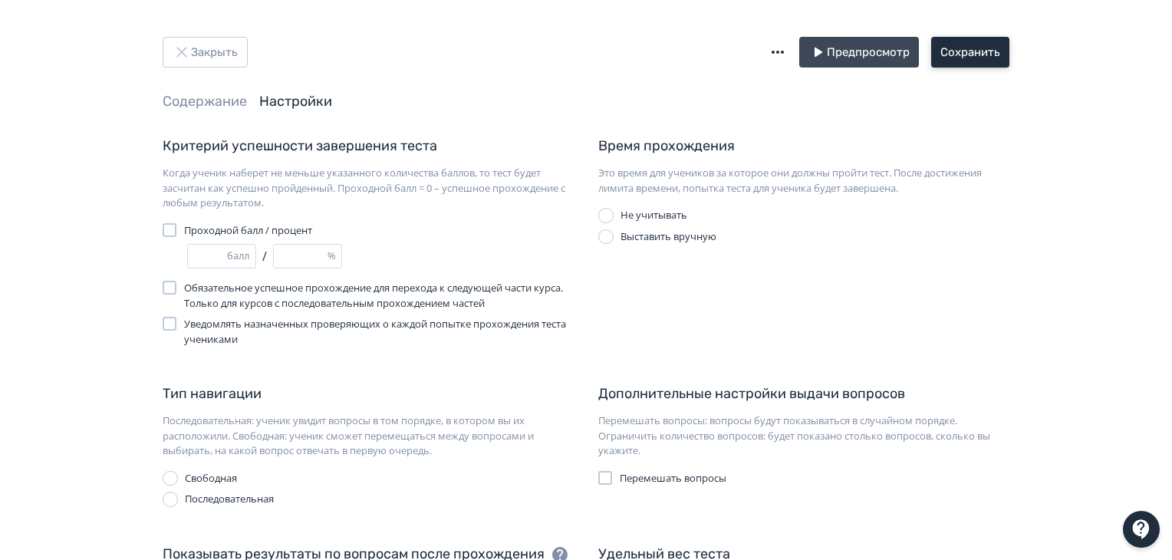
click at [988, 47] on button "Сохранить" at bounding box center [970, 52] width 78 height 31
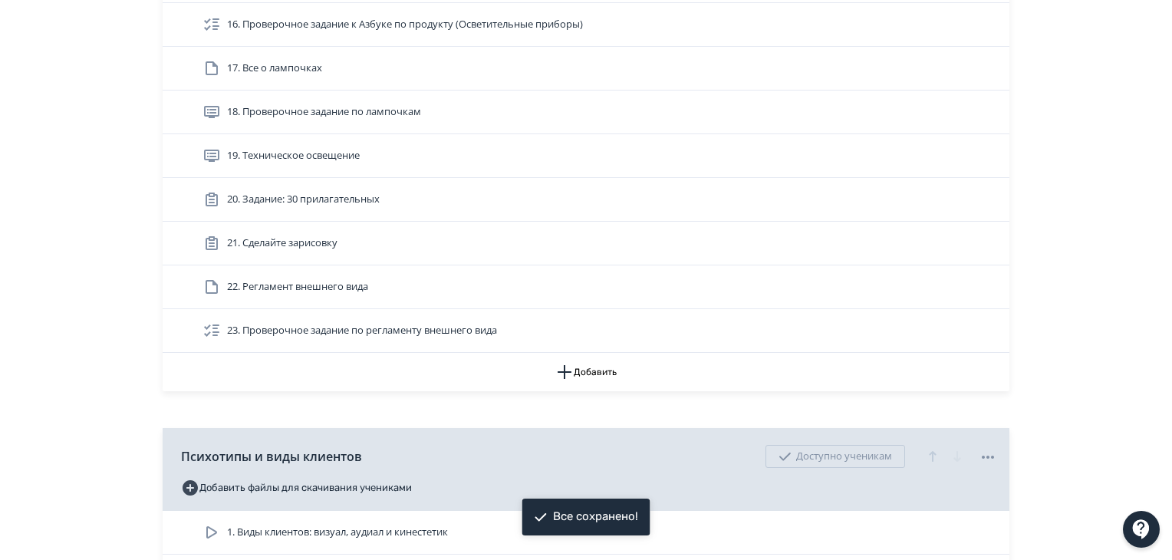
scroll to position [1150, 0]
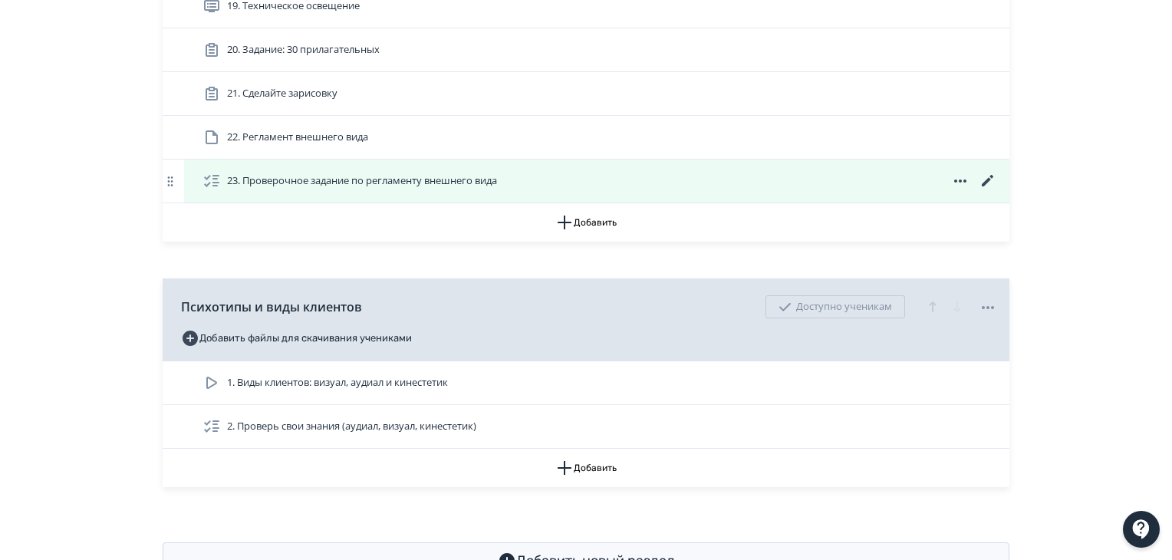
click at [884, 179] on div "23. Проверочное задание по регламенту внешнего вида" at bounding box center [599, 181] width 794 height 18
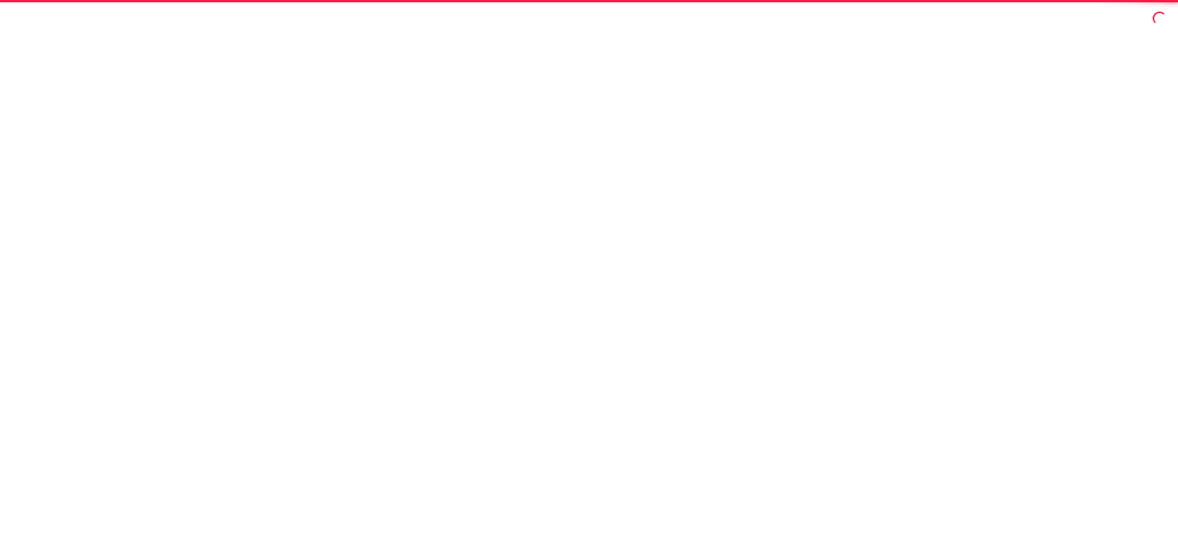
click at [884, 179] on div at bounding box center [589, 280] width 1178 height 560
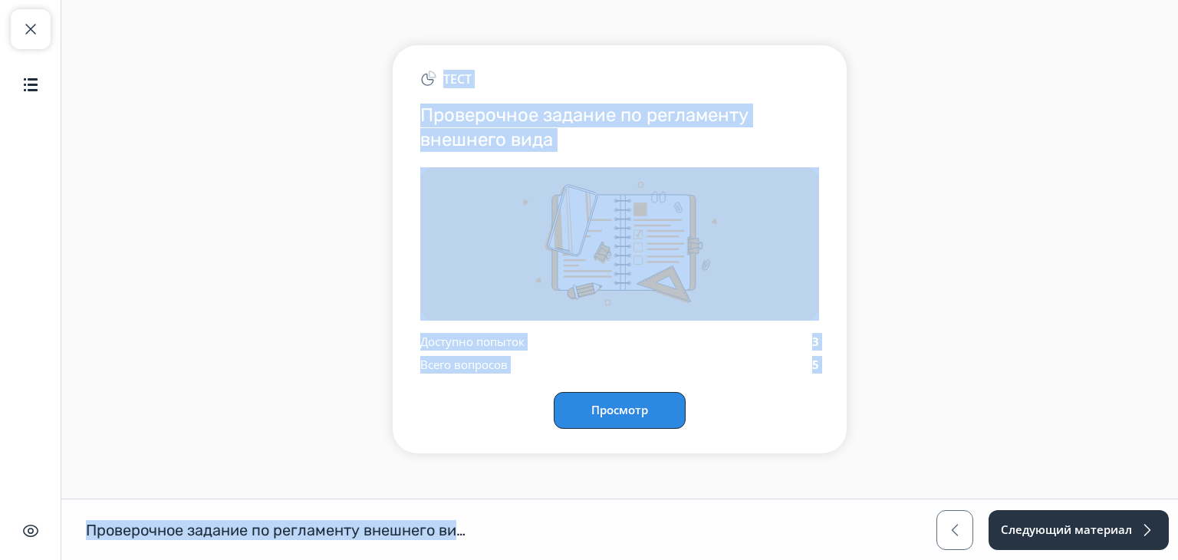
click at [651, 414] on button "Просмотр" at bounding box center [620, 410] width 132 height 37
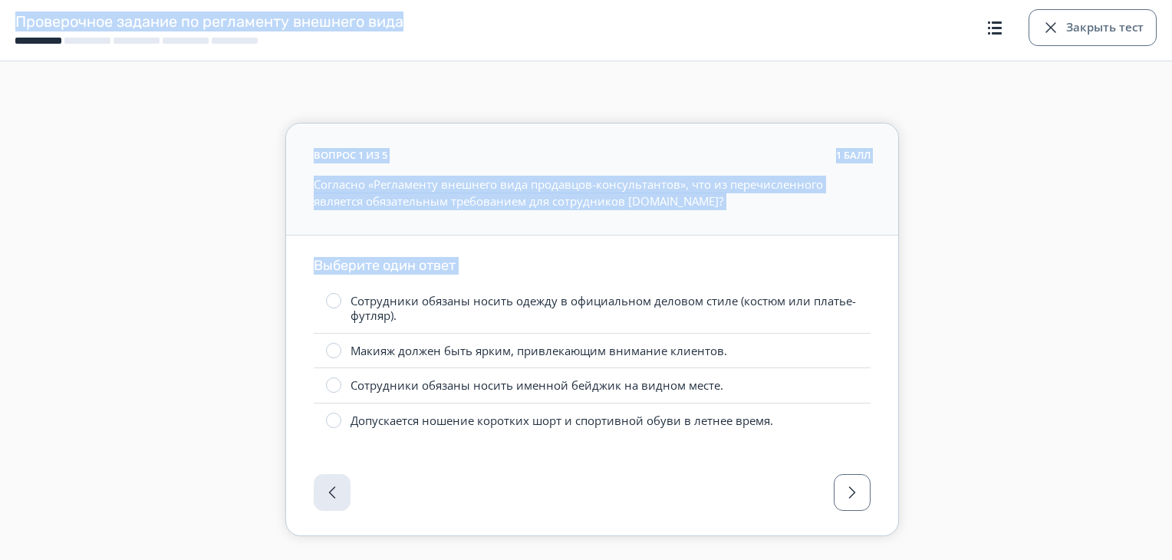
click at [952, 362] on form "вопрос 1 из 5 1 балл Согласно «Регламенту внешнего вида продавцов-консультантов…" at bounding box center [591, 329] width 1141 height 413
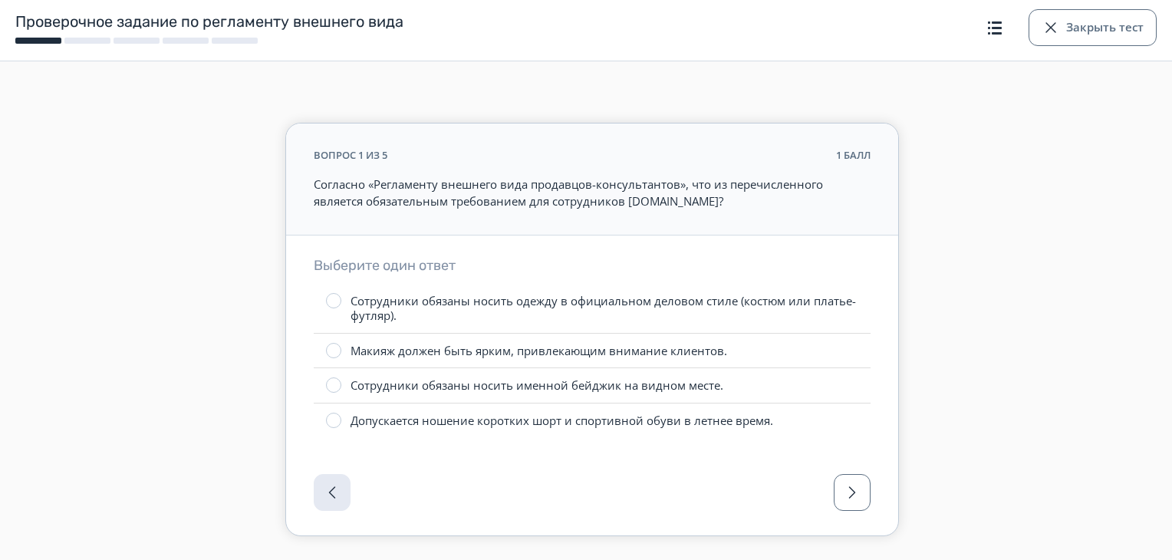
click at [718, 386] on label "Сотрудники обязаны носить именной бейджик на видном месте." at bounding box center [592, 385] width 557 height 35
click at [850, 487] on span "button" at bounding box center [852, 492] width 18 height 18
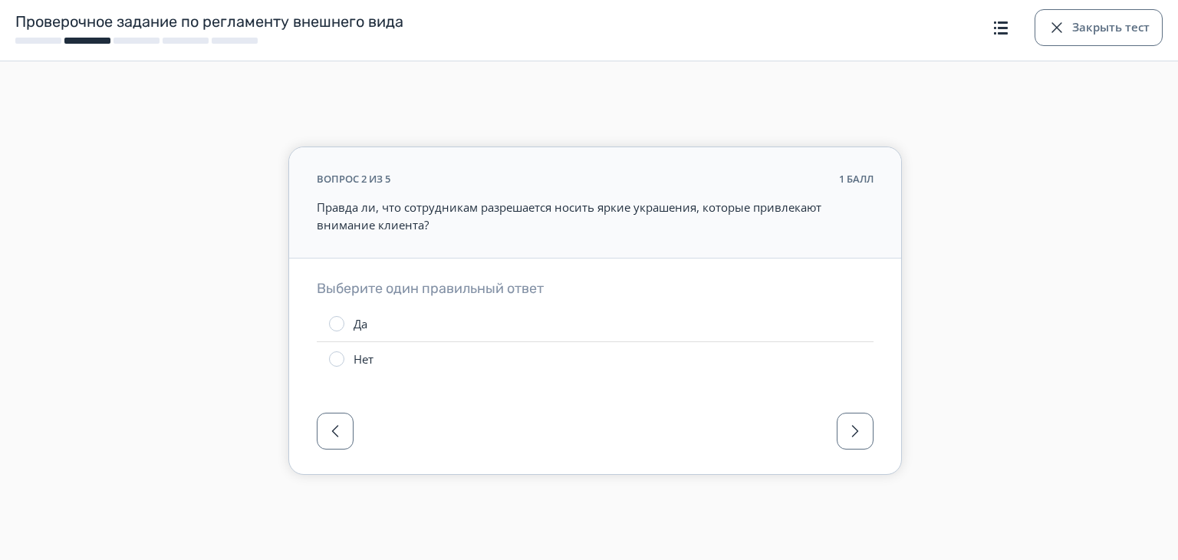
click at [403, 347] on label "Нет" at bounding box center [595, 359] width 557 height 35
click at [853, 429] on span "button" at bounding box center [855, 431] width 18 height 18
click at [437, 357] on label "Нет" at bounding box center [595, 359] width 557 height 35
click at [844, 432] on button "button" at bounding box center [855, 431] width 37 height 37
click at [382, 357] on label "Нет" at bounding box center [595, 359] width 557 height 35
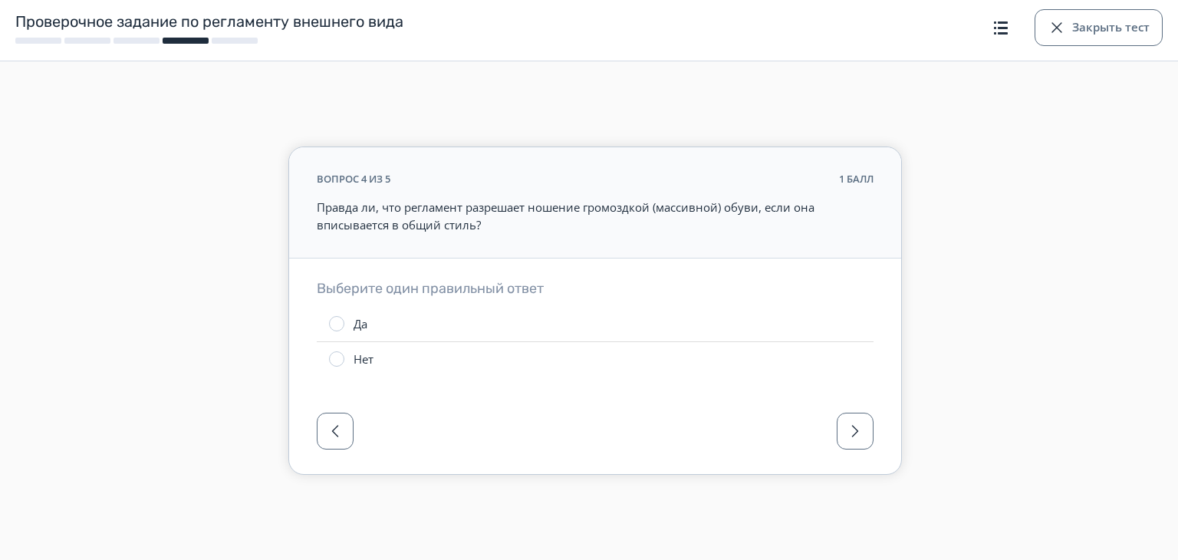
click at [824, 433] on div at bounding box center [595, 435] width 612 height 77
click at [853, 432] on span "button" at bounding box center [855, 431] width 18 height 18
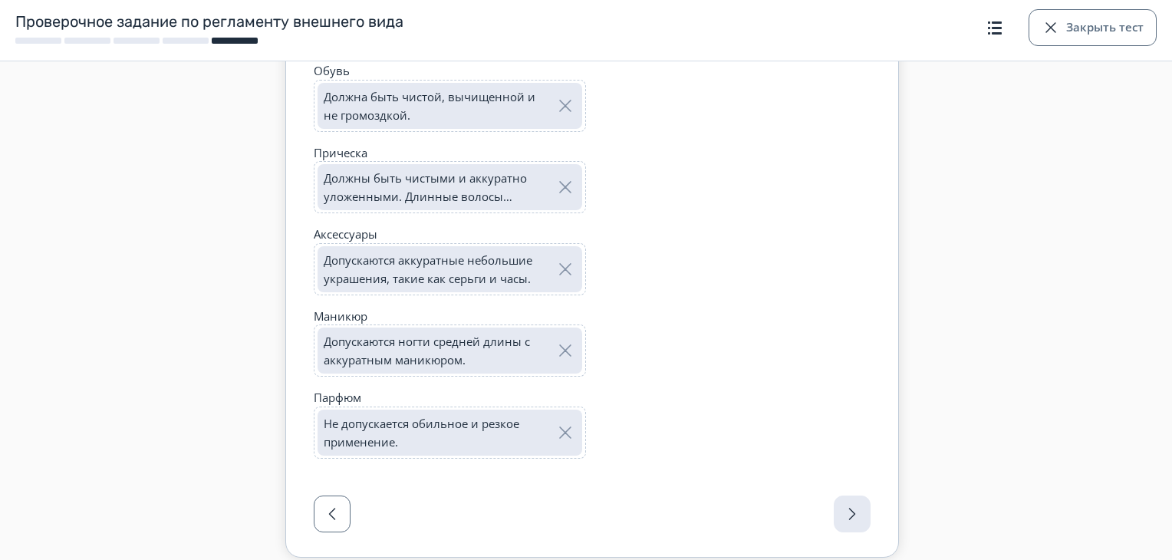
scroll to position [262, 0]
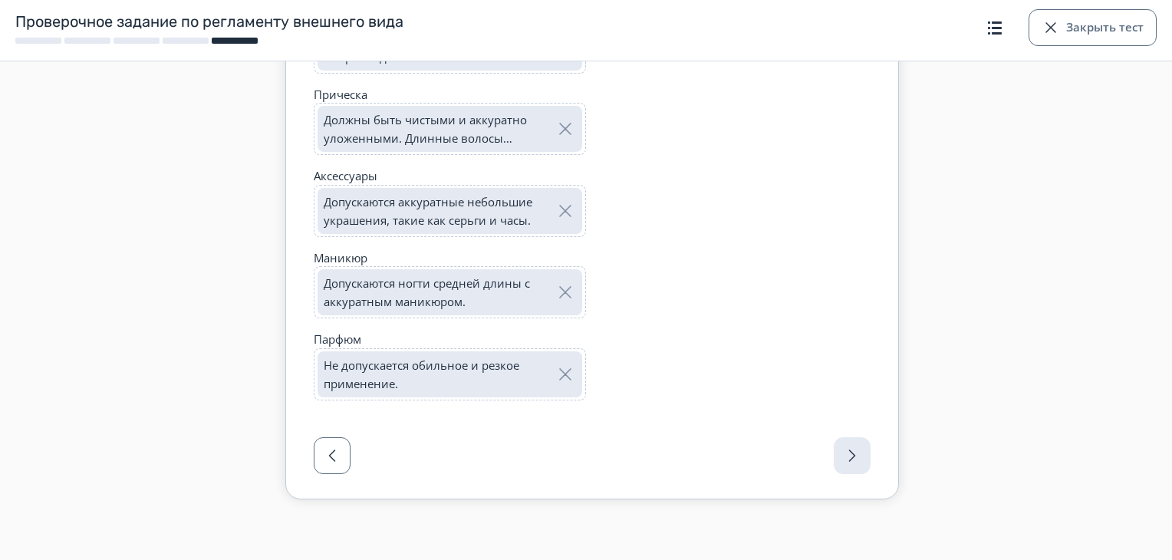
click at [870, 456] on div at bounding box center [592, 460] width 612 height 77
click at [860, 457] on div at bounding box center [592, 460] width 612 height 77
click at [847, 446] on div at bounding box center [592, 460] width 612 height 77
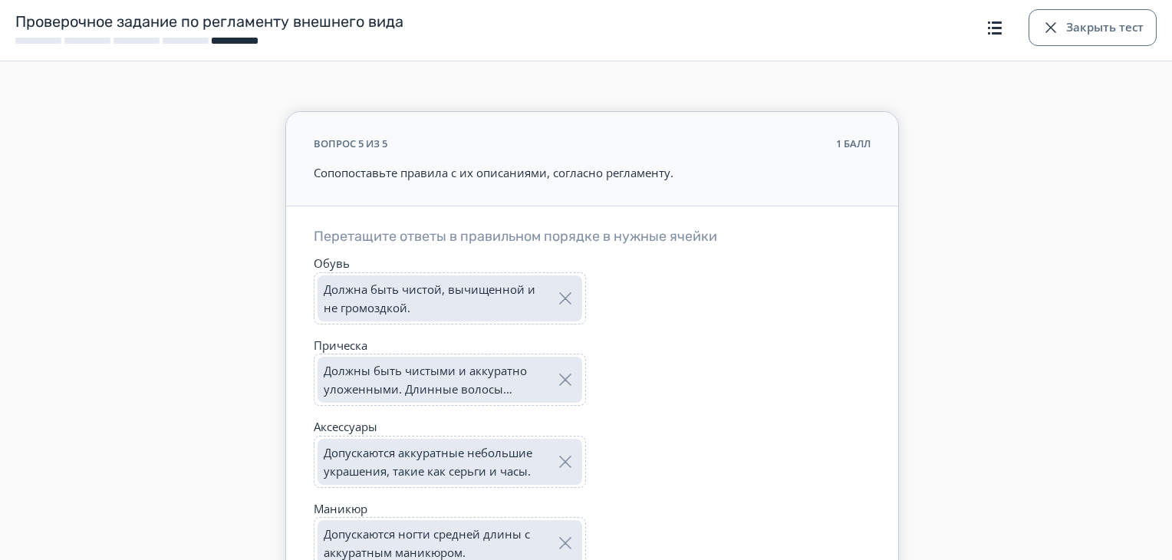
scroll to position [0, 0]
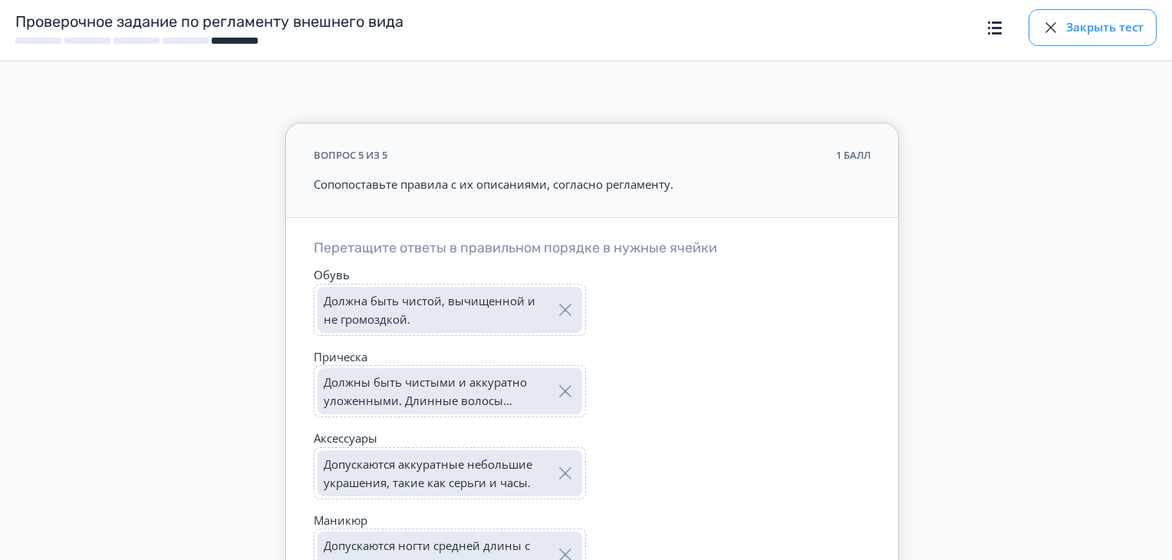
click at [1043, 35] on div "button" at bounding box center [1050, 27] width 18 height 18
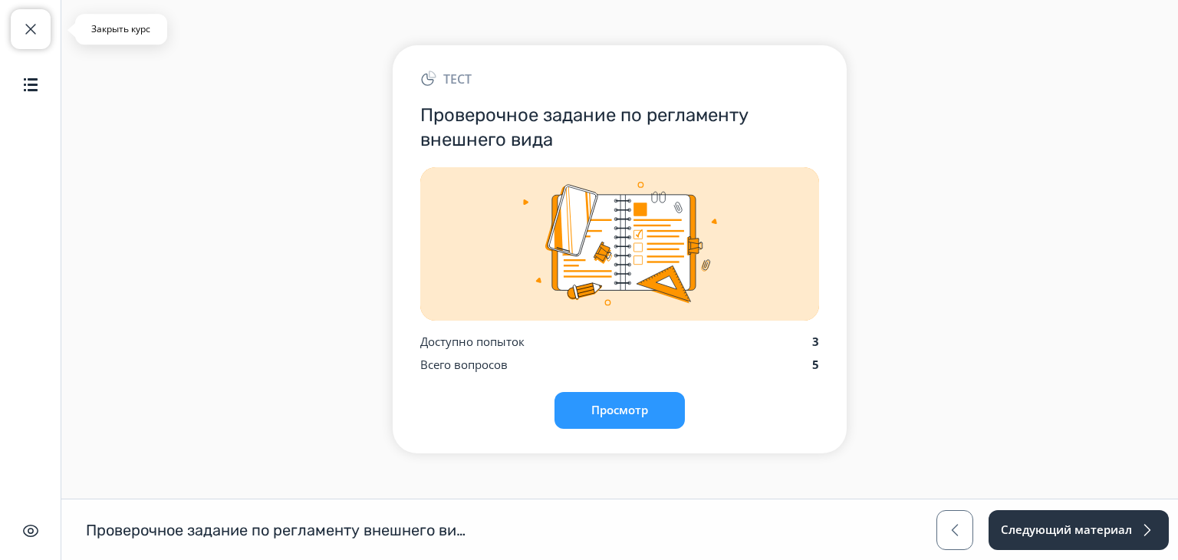
click at [33, 24] on span "button" at bounding box center [30, 29] width 18 height 18
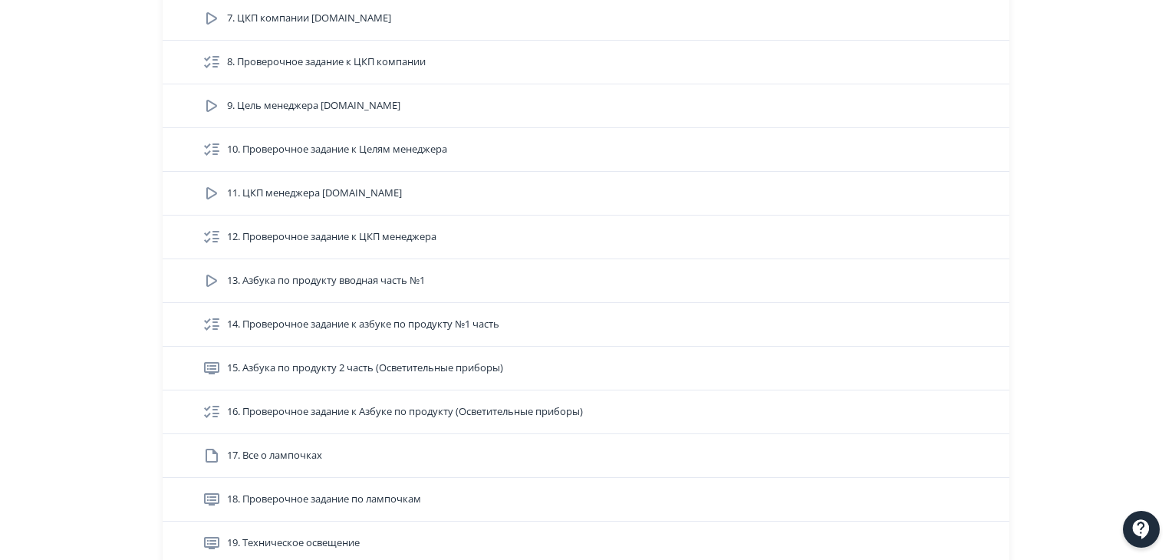
scroll to position [920, 0]
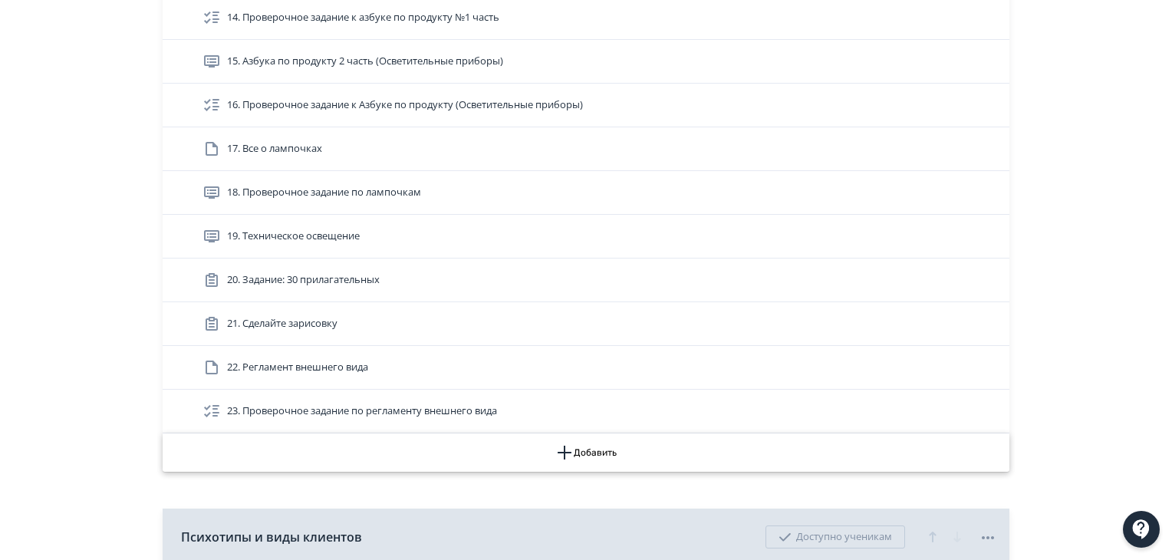
click at [577, 456] on button "Добавить" at bounding box center [586, 452] width 847 height 38
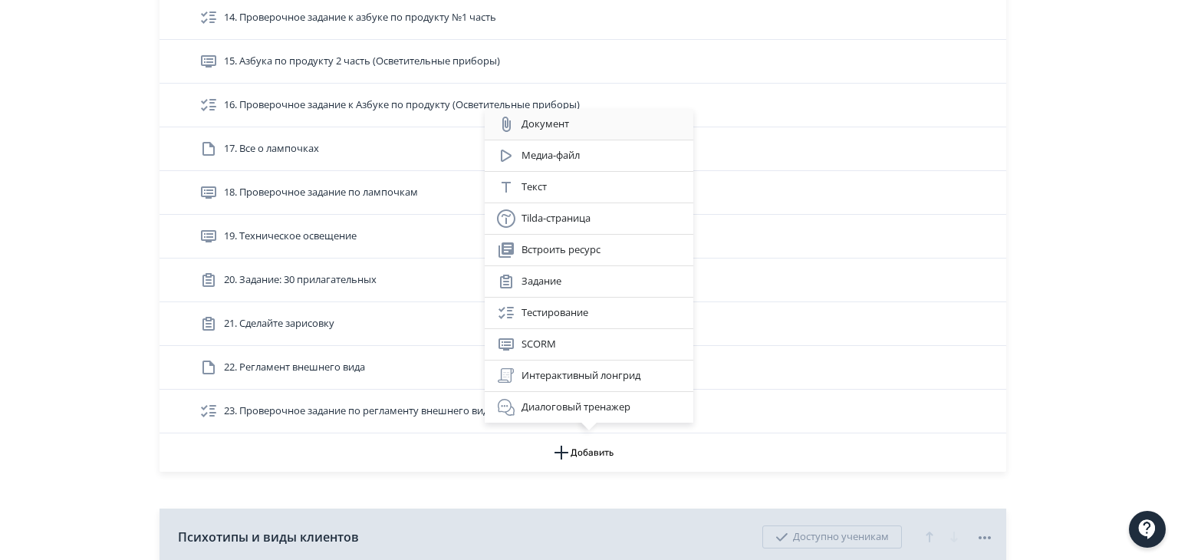
click at [610, 123] on div "Документ" at bounding box center [589, 124] width 184 height 18
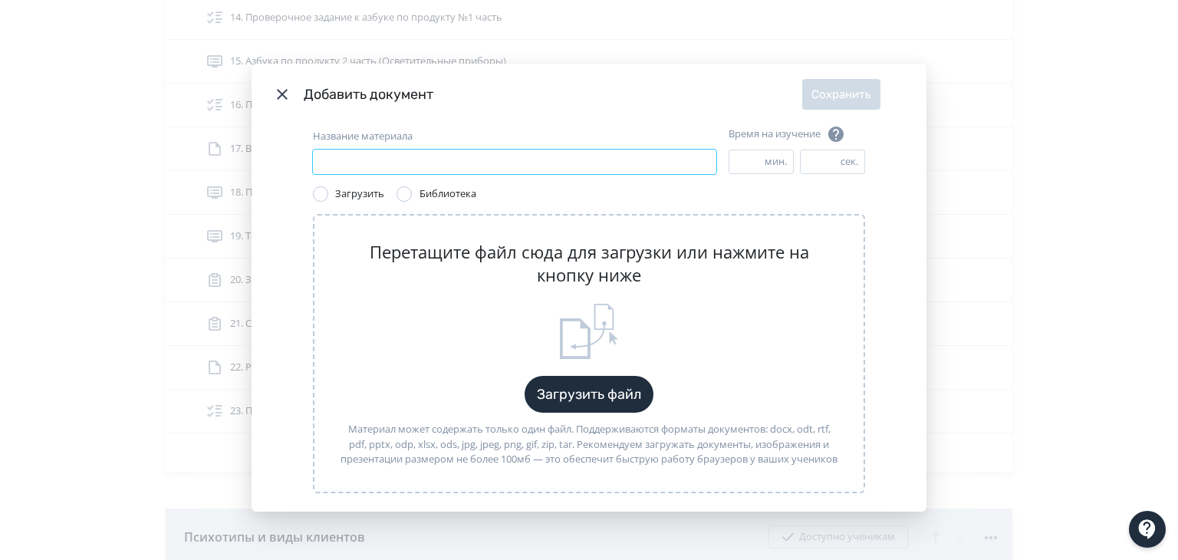
click at [446, 166] on input "Название материала" at bounding box center [514, 162] width 403 height 25
type input "**********"
click at [503, 301] on div "Перетащите файл сюда для загрузки или нажмите на кнопку ниже Загрузить файл Мат…" at bounding box center [589, 353] width 552 height 279
click at [583, 390] on button "Загрузить файл" at bounding box center [589, 394] width 129 height 37
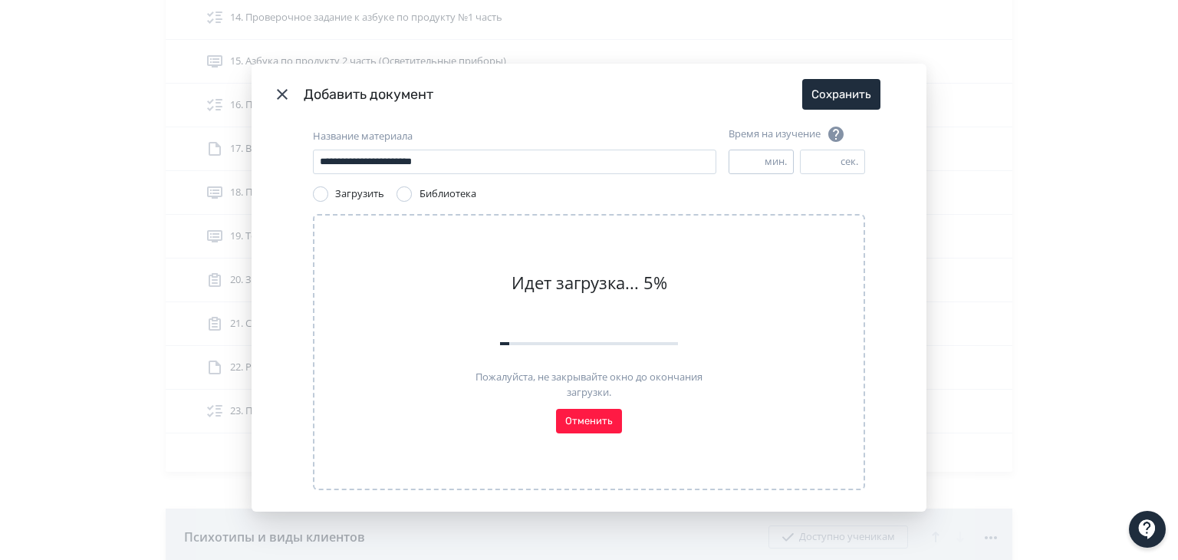
click at [733, 158] on input "*" at bounding box center [746, 161] width 35 height 23
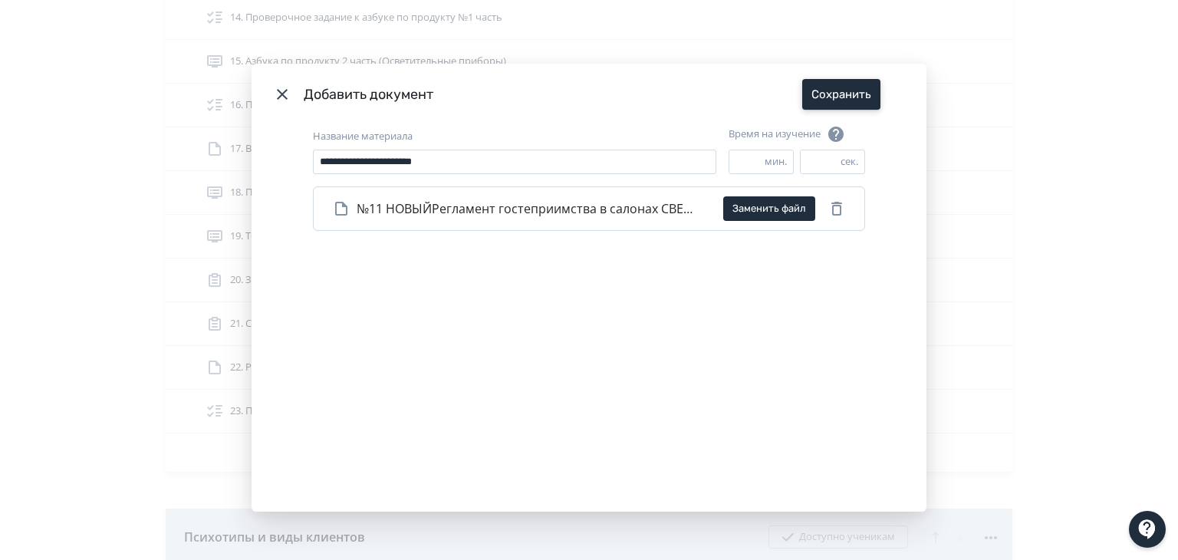
type input "*"
click at [840, 88] on button "Сохранить" at bounding box center [841, 94] width 78 height 31
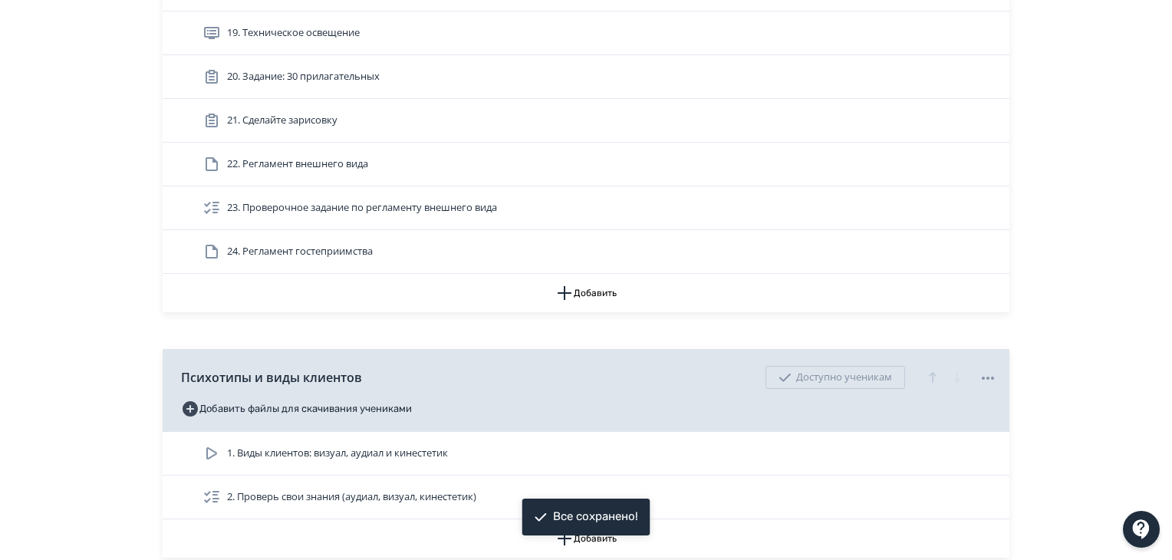
scroll to position [1150, 0]
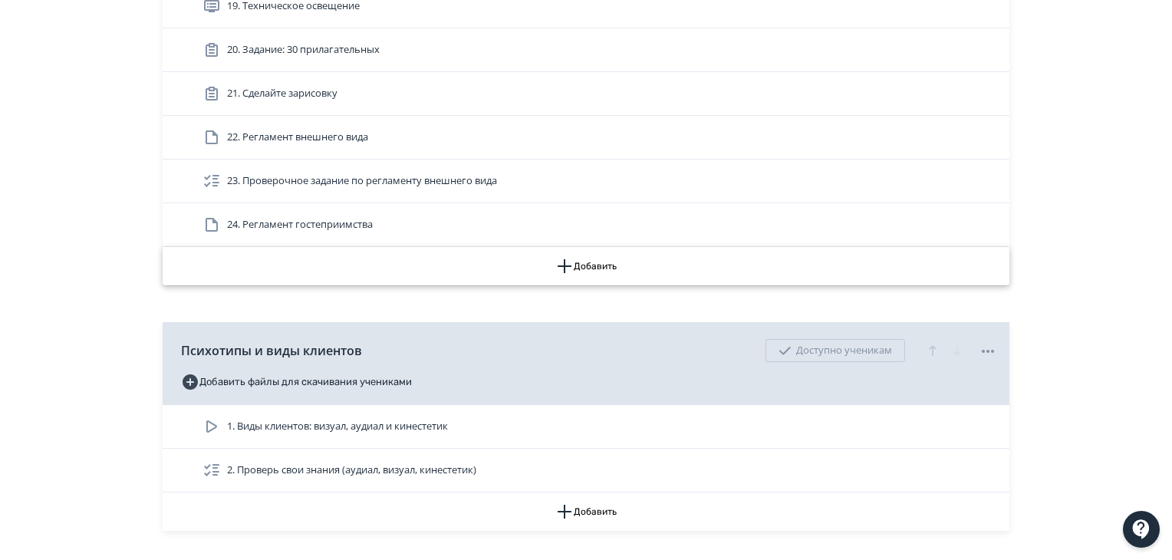
click at [590, 264] on button "Добавить" at bounding box center [586, 266] width 847 height 38
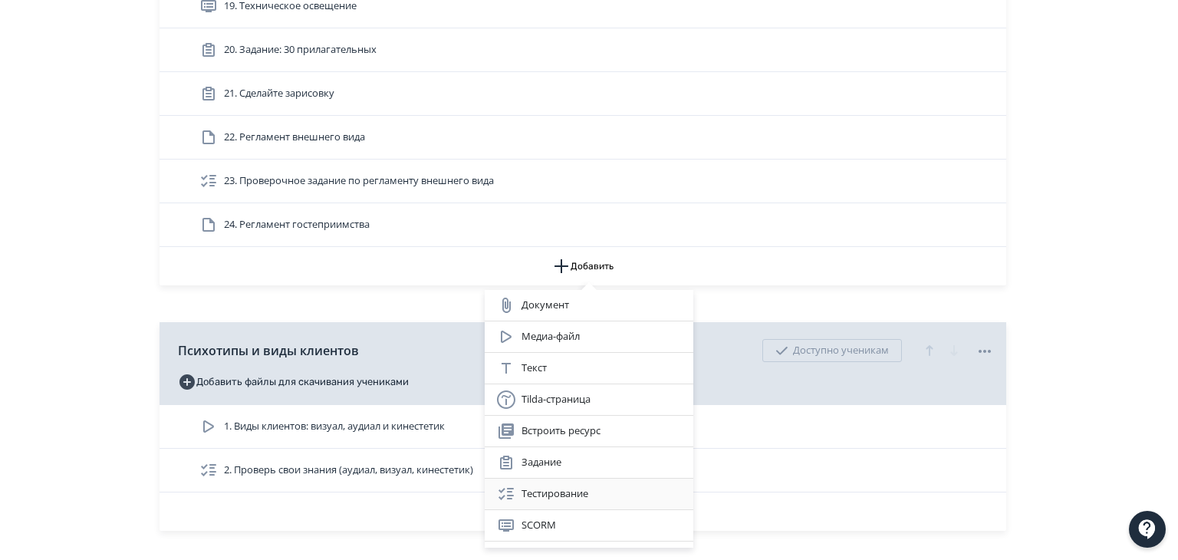
click at [567, 498] on div "Тестирование" at bounding box center [589, 494] width 184 height 18
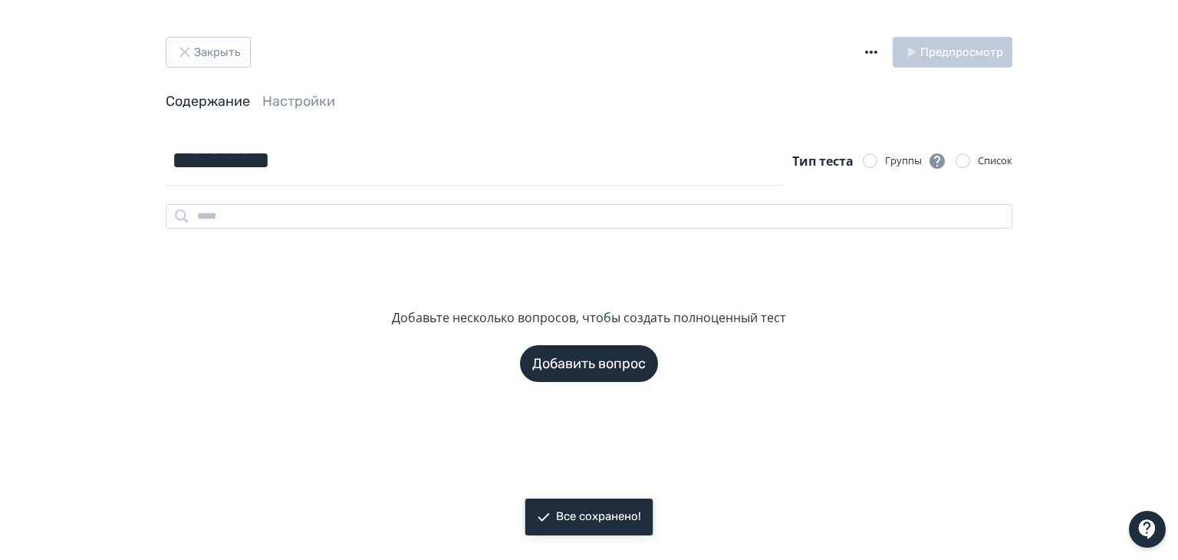
click at [880, 51] on icon "button" at bounding box center [871, 52] width 18 height 18
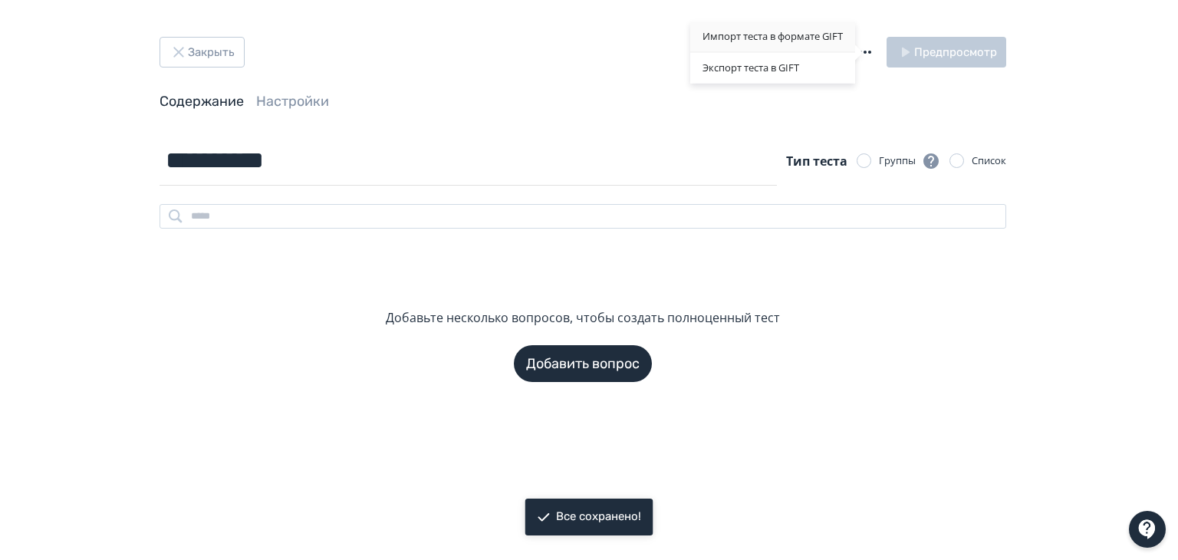
click at [817, 45] on div "Импорт теста в формате GIFT" at bounding box center [772, 36] width 165 height 31
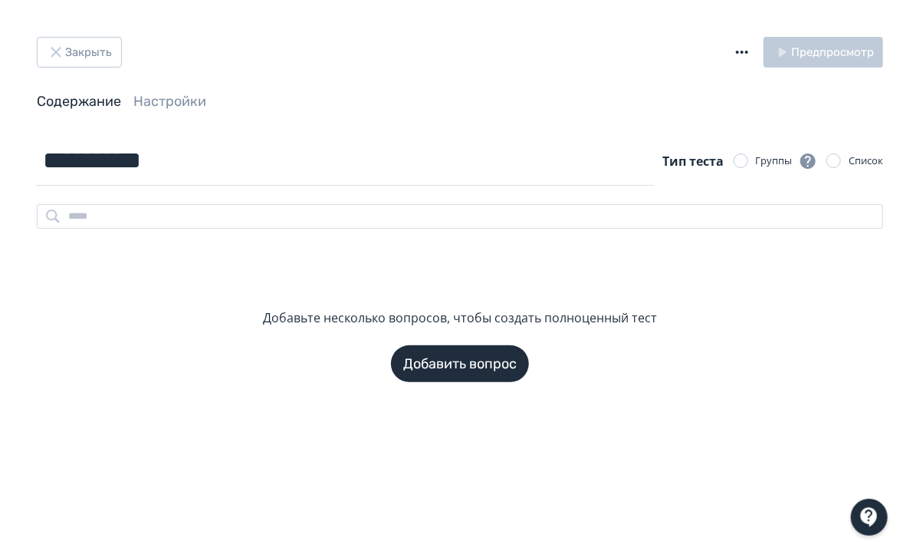
click at [749, 58] on icon "button" at bounding box center [742, 52] width 18 height 18
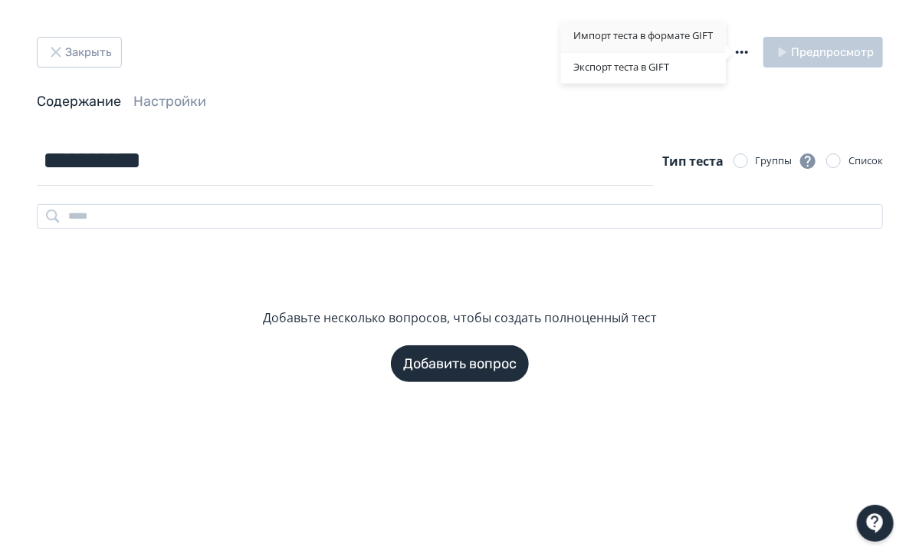
click at [656, 46] on div "Импорт теста в формате GIFT" at bounding box center [643, 36] width 165 height 31
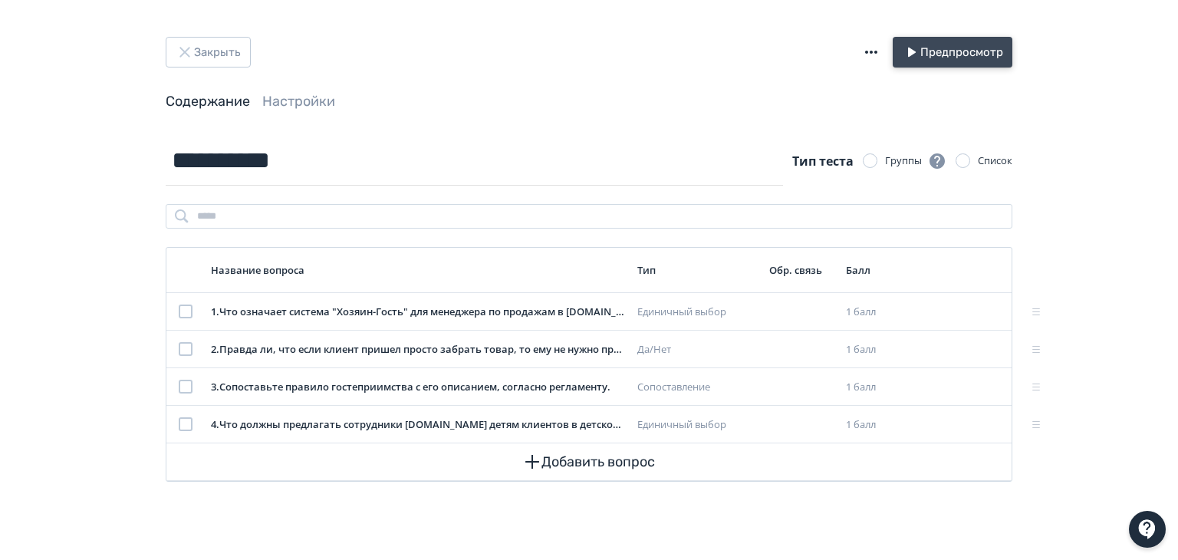
click at [902, 60] on icon "button" at bounding box center [911, 52] width 18 height 18
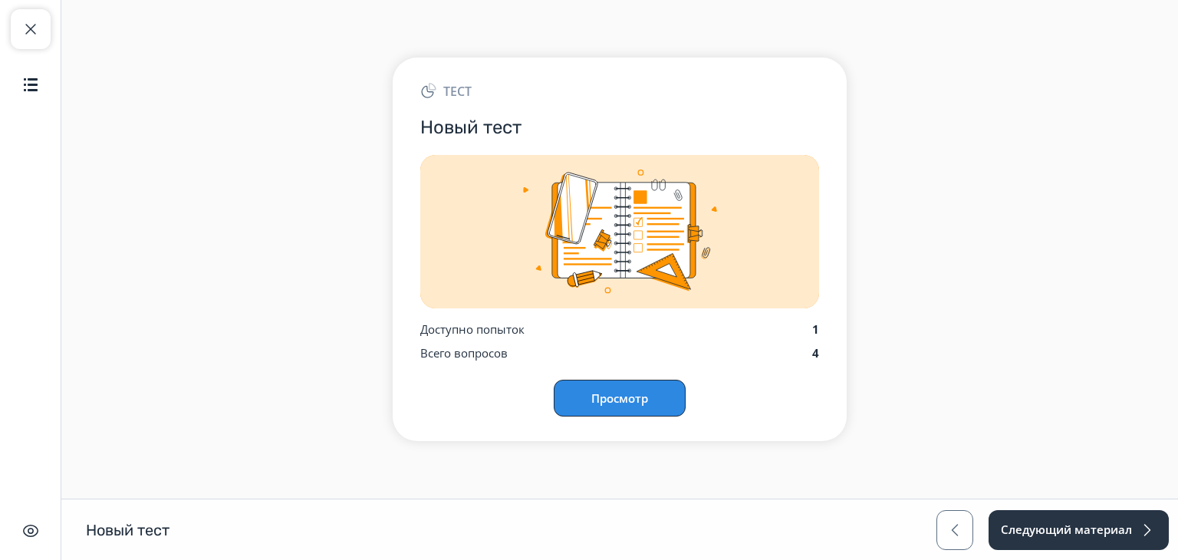
click at [626, 403] on button "Просмотр" at bounding box center [620, 398] width 132 height 37
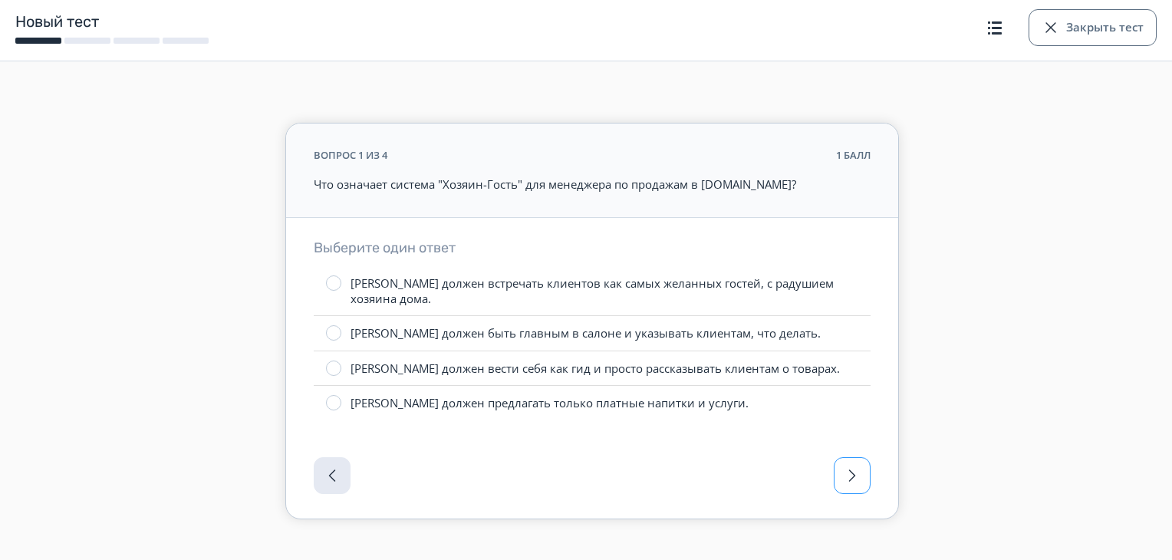
click at [851, 469] on span "button" at bounding box center [852, 475] width 18 height 18
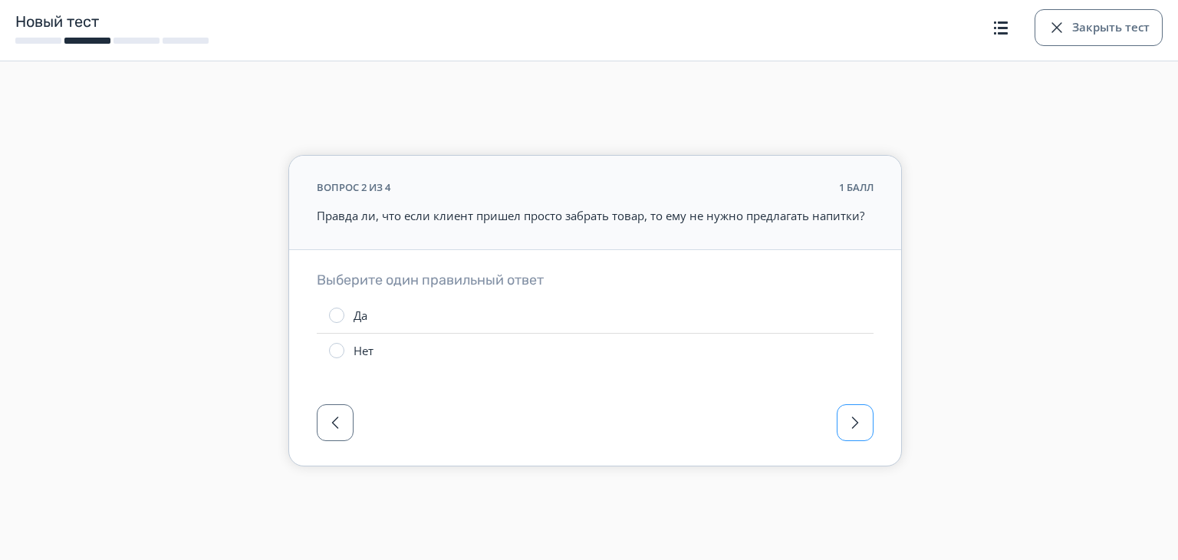
click at [851, 469] on div "вопрос 2 из 4 1 балл Правда ли, что если клиент пришел просто забрать товар, то…" at bounding box center [595, 279] width 1178 height 495
click at [856, 426] on span "button" at bounding box center [855, 422] width 18 height 18
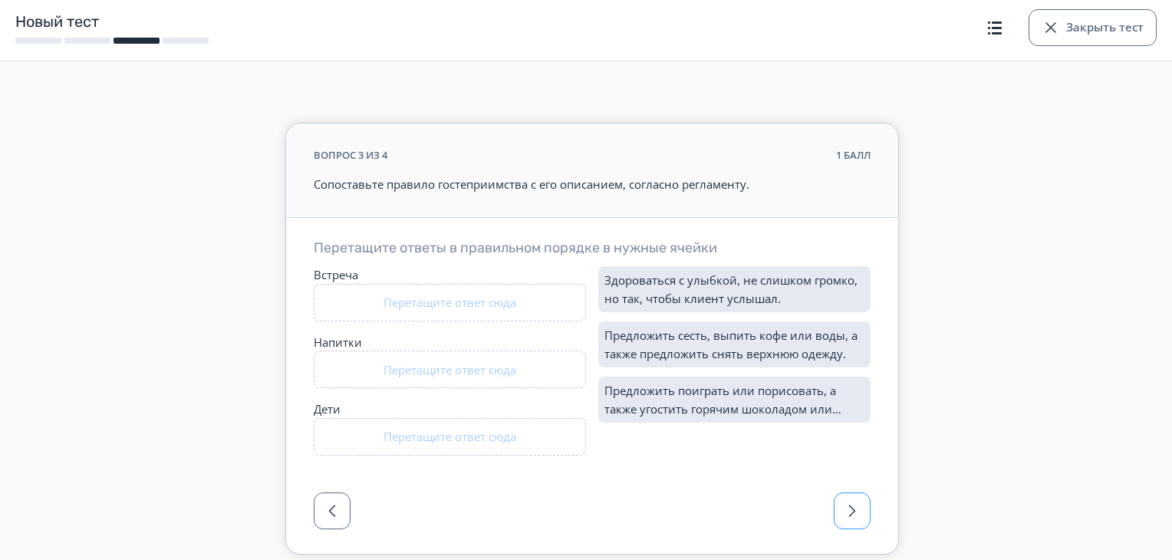
scroll to position [55, 0]
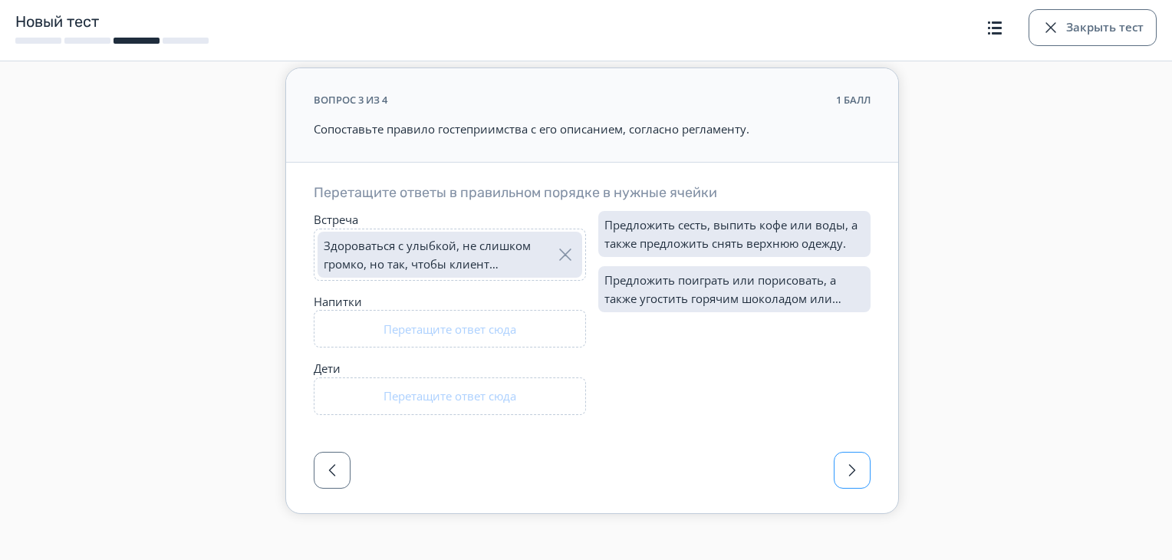
click at [851, 467] on span "button" at bounding box center [852, 470] width 18 height 18
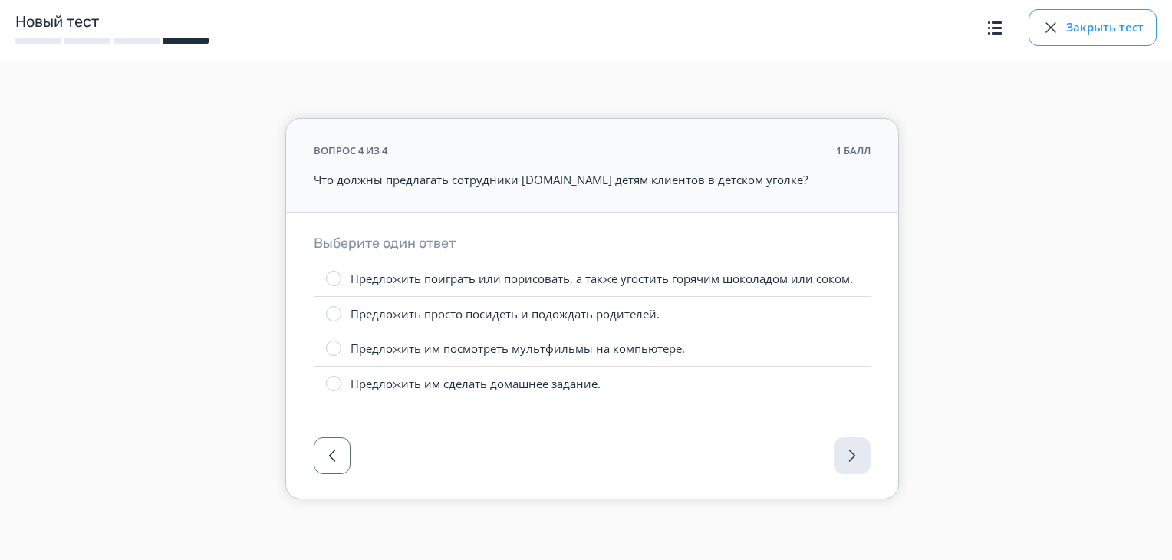
click at [1067, 28] on button "Закрыть тест" at bounding box center [1092, 27] width 128 height 37
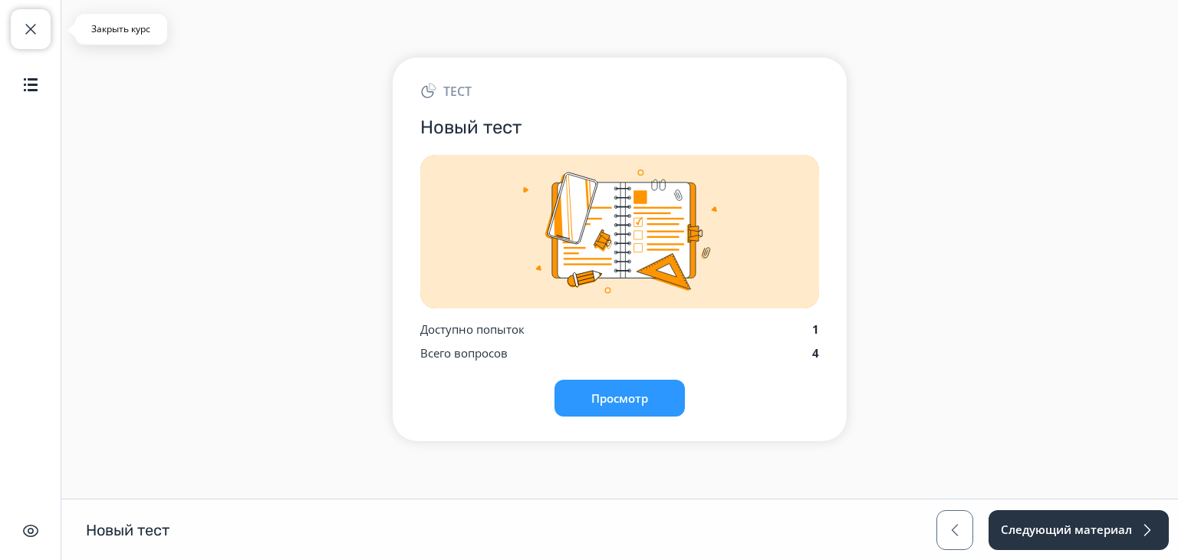
click at [28, 31] on span "button" at bounding box center [30, 29] width 18 height 18
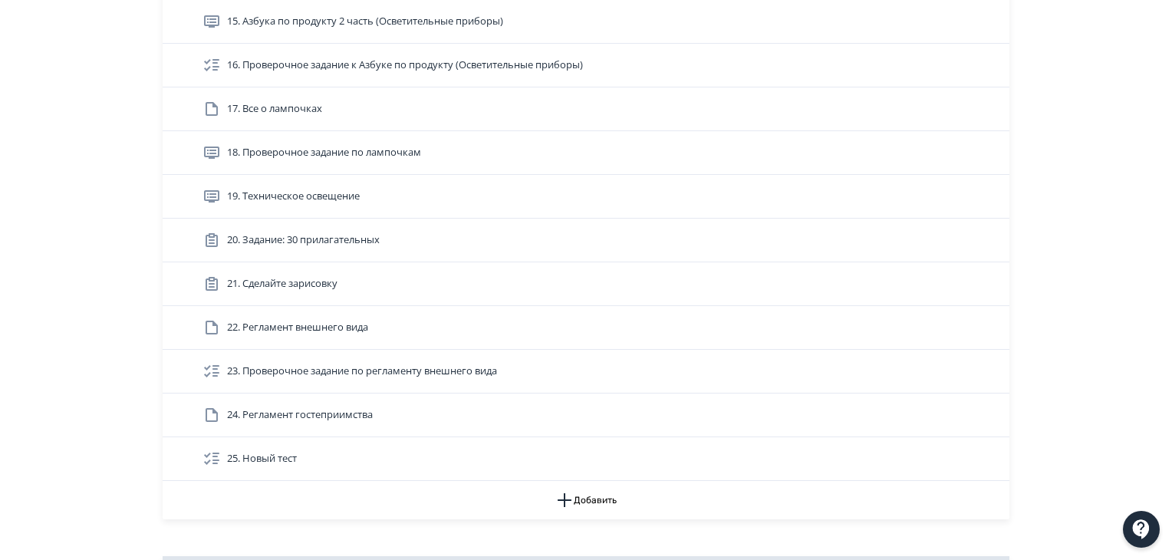
scroll to position [1074, 0]
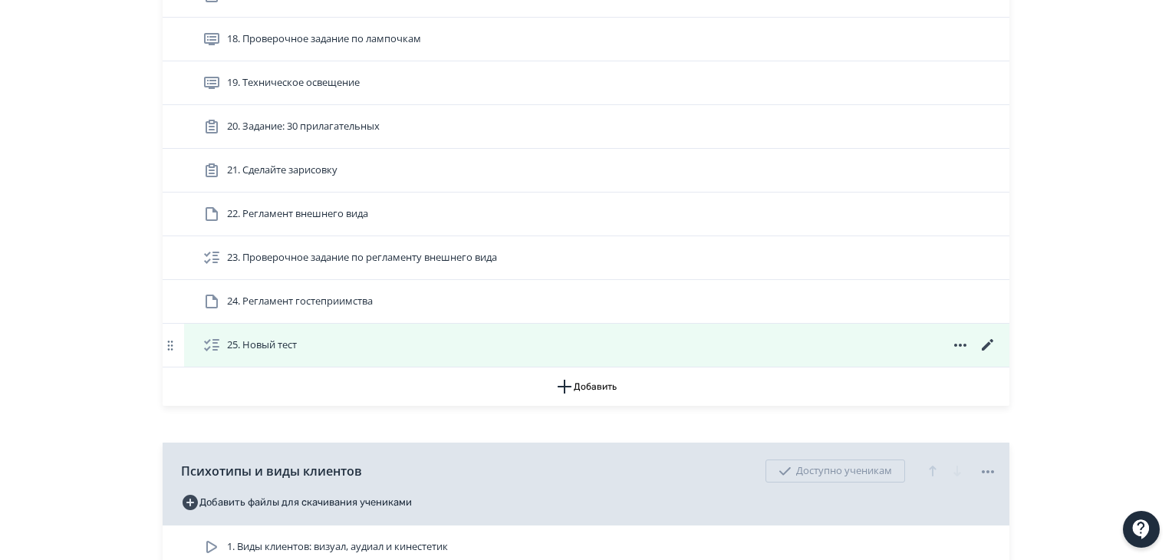
click at [993, 338] on icon at bounding box center [987, 345] width 18 height 18
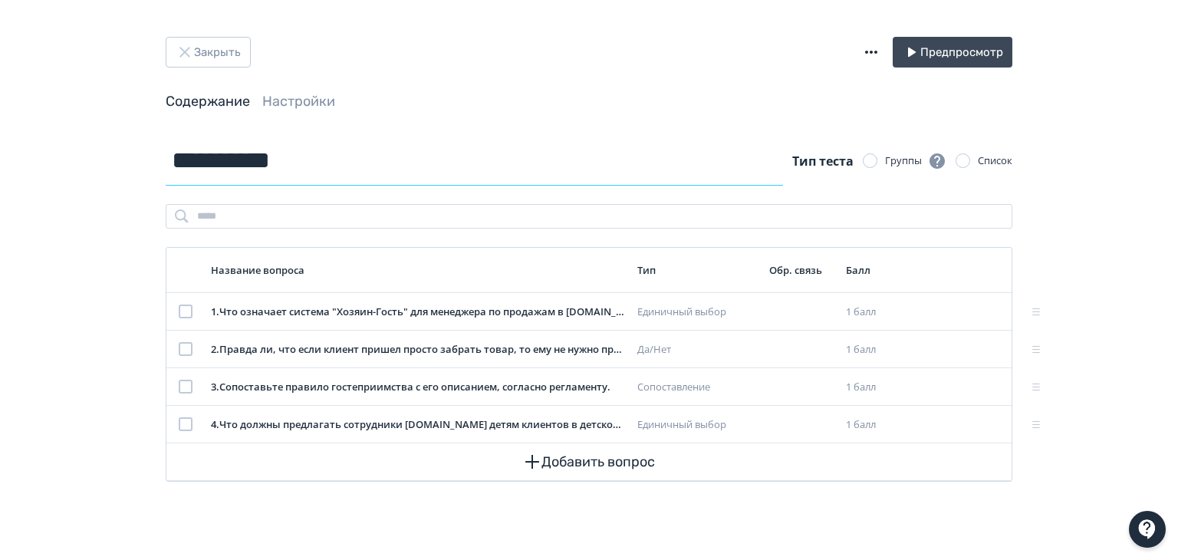
drag, startPoint x: 334, startPoint y: 164, endPoint x: 166, endPoint y: 162, distance: 168.7
click at [166, 162] on input "**********" at bounding box center [474, 161] width 617 height 50
type input "**********"
click at [59, 194] on div "**********" at bounding box center [589, 280] width 1178 height 560
click at [324, 104] on link "Настройки" at bounding box center [298, 101] width 73 height 17
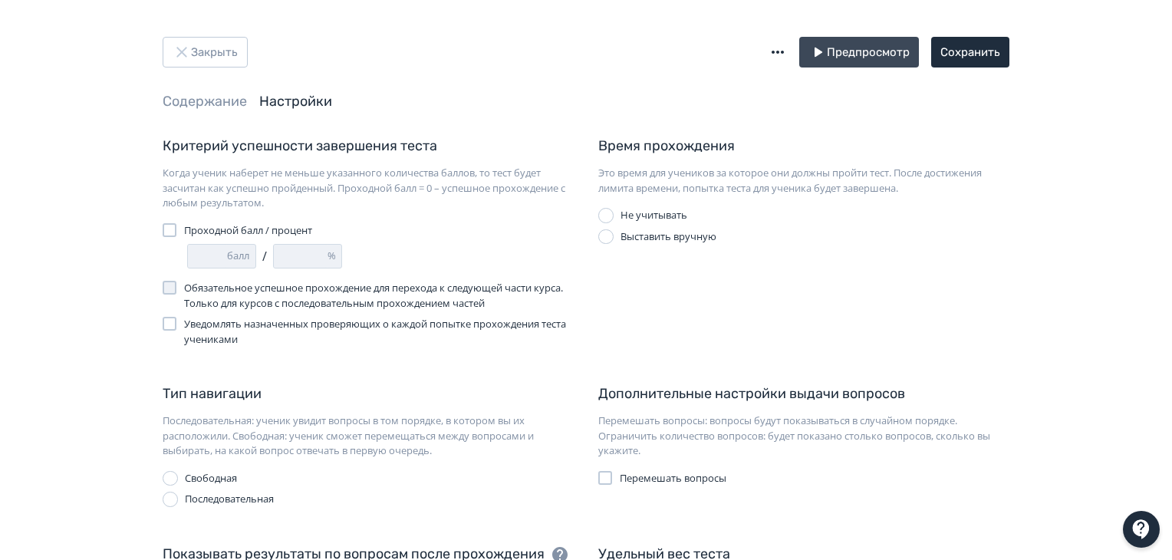
click at [171, 231] on div at bounding box center [170, 230] width 14 height 14
drag, startPoint x: 206, startPoint y: 258, endPoint x: 171, endPoint y: 257, distance: 34.5
click at [171, 257] on div "* балл / * %" at bounding box center [368, 256] width 411 height 25
type input "*"
type input "**"
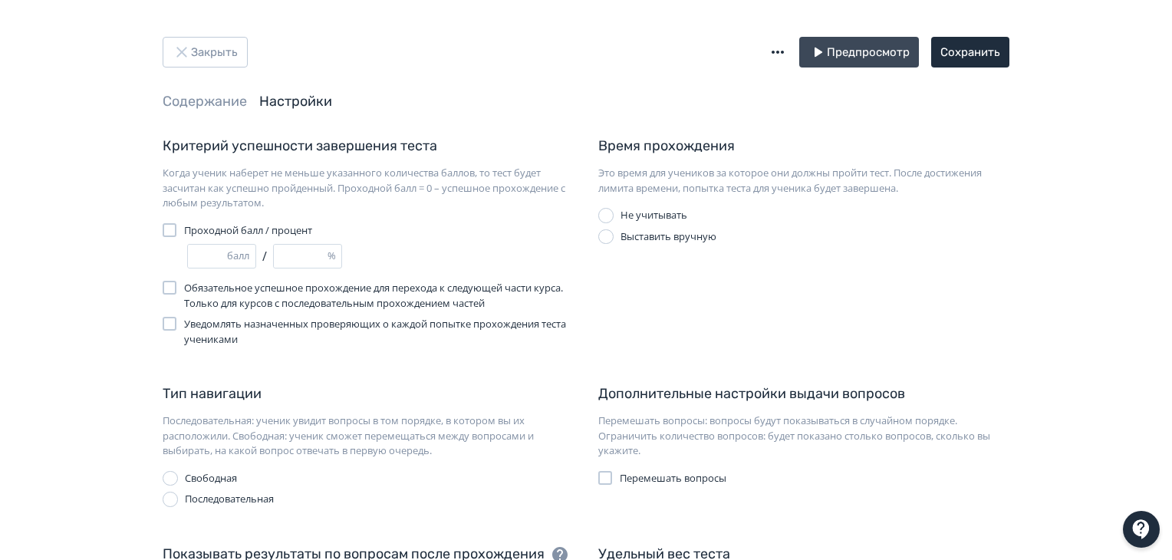
type input "*"
click at [92, 311] on div "Закрыть Предпросмотр Сохранить Содержание Настройки Критерий успешности заверше…" at bounding box center [586, 447] width 1172 height 894
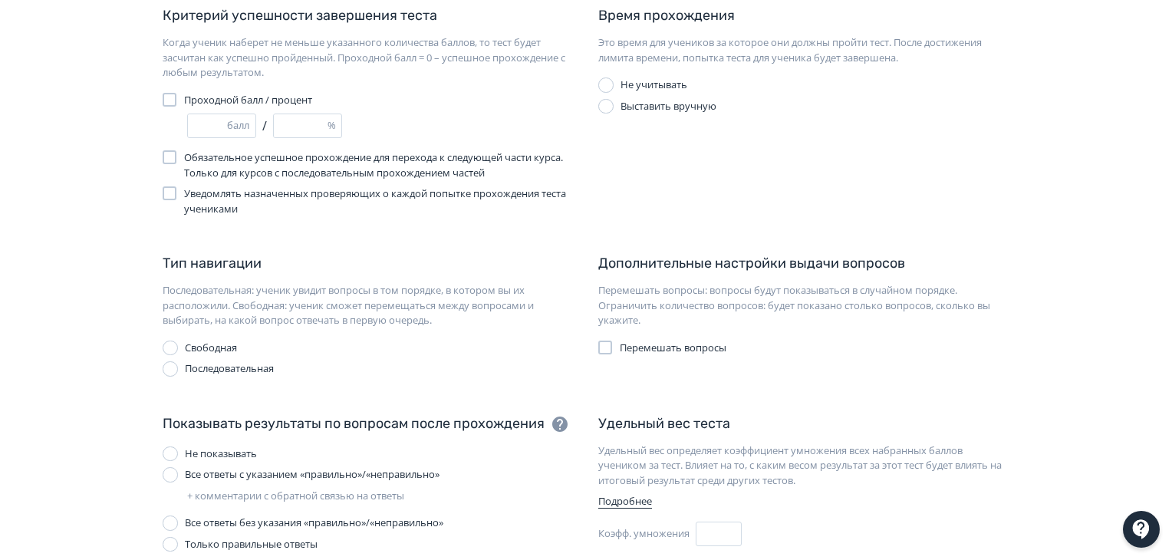
scroll to position [153, 0]
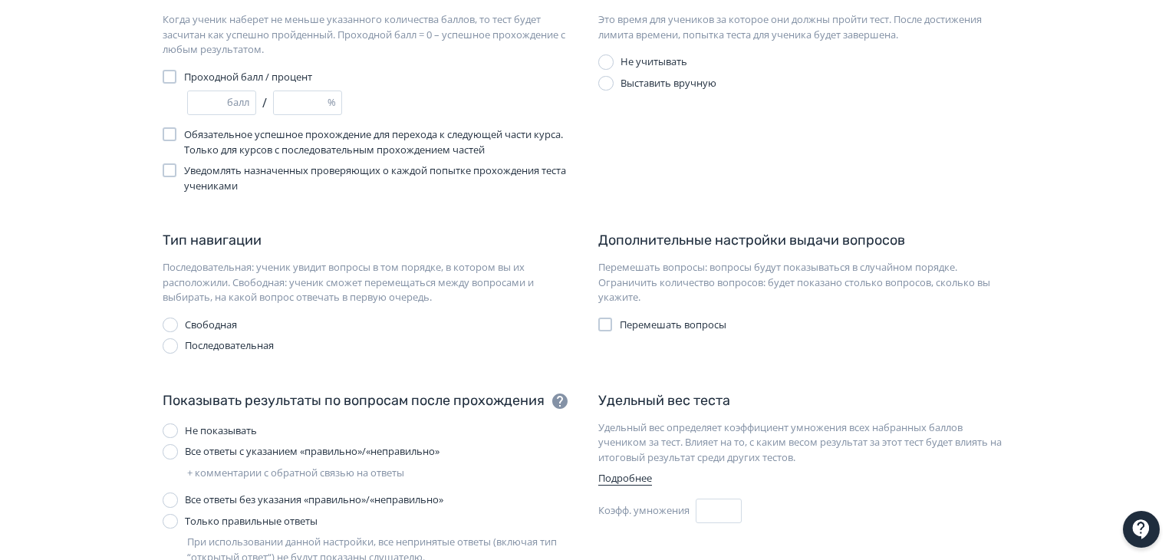
click at [173, 346] on div at bounding box center [170, 345] width 15 height 15
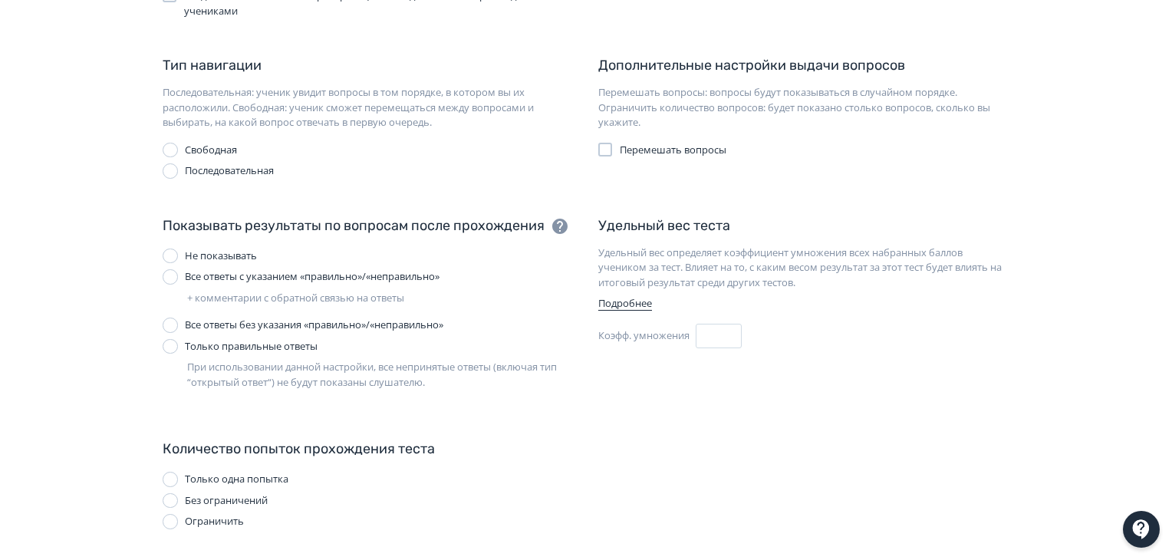
scroll to position [334, 0]
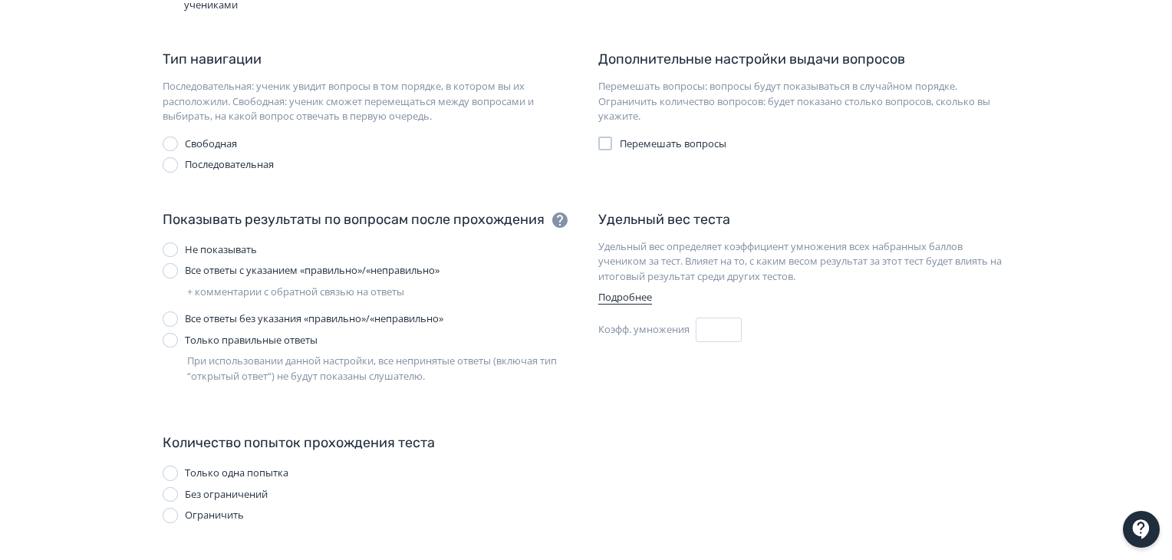
click at [169, 513] on div at bounding box center [170, 515] width 15 height 15
drag, startPoint x: 282, startPoint y: 537, endPoint x: 273, endPoint y: 538, distance: 9.2
click at [273, 538] on input "*" at bounding box center [293, 541] width 46 height 25
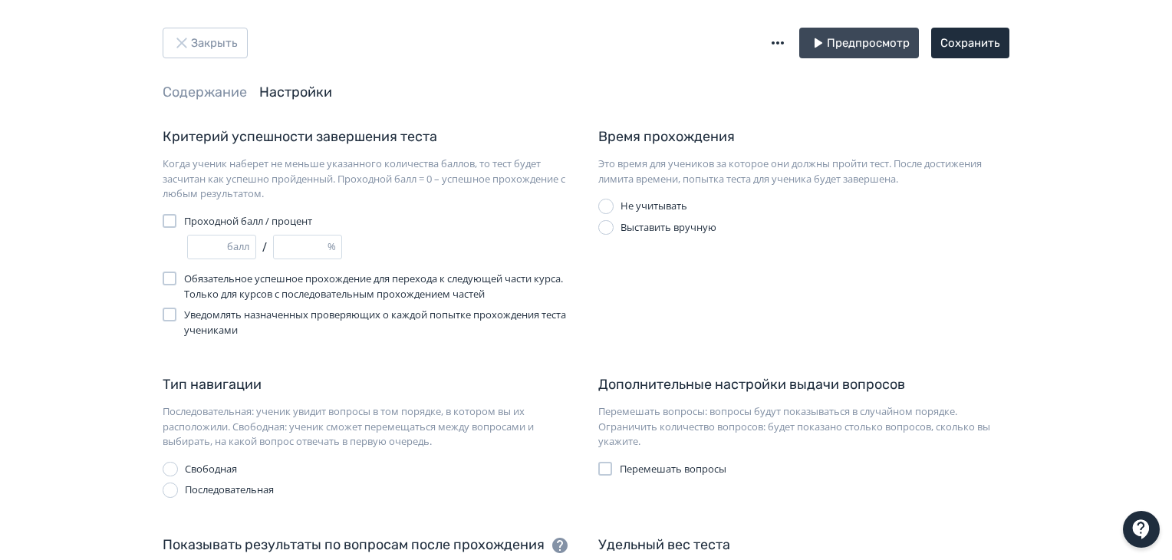
scroll to position [0, 0]
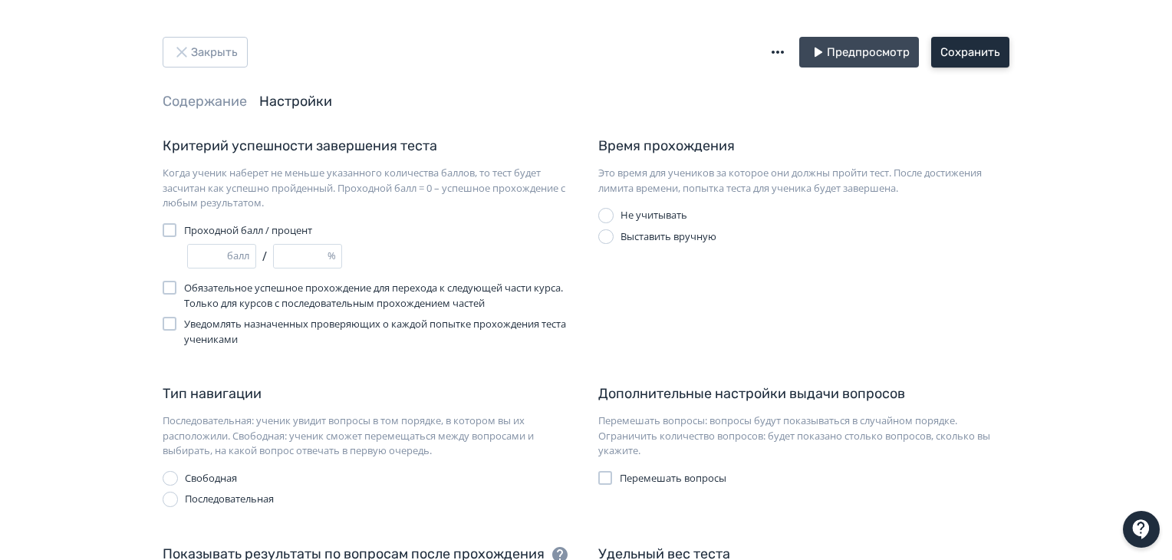
type input "*"
click at [963, 54] on button "Сохранить" at bounding box center [970, 52] width 78 height 31
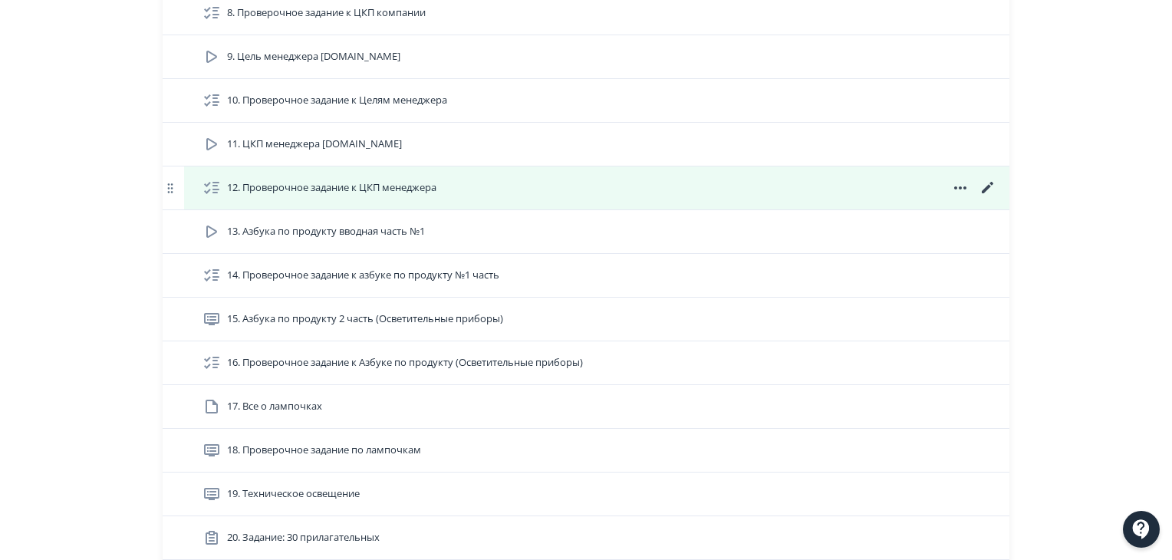
scroll to position [754, 0]
